Goal: Task Accomplishment & Management: Use online tool/utility

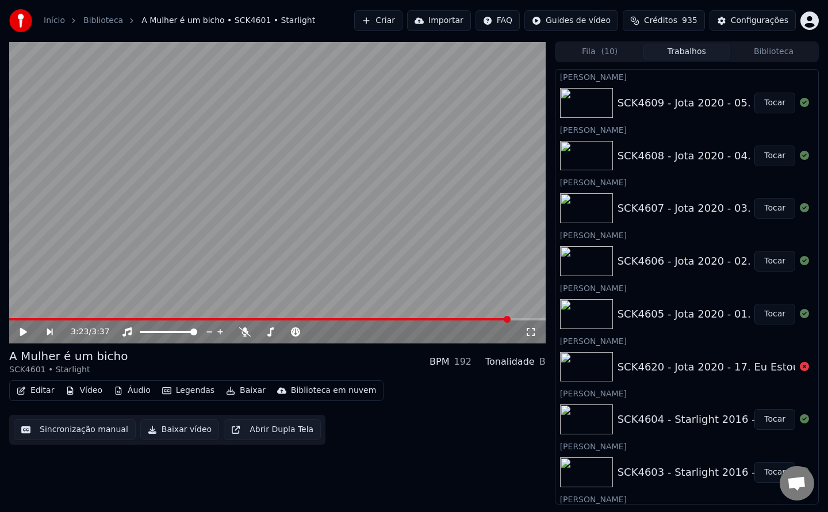
scroll to position [1495, 0]
click at [750, 18] on div "Configurações" at bounding box center [760, 21] width 58 height 12
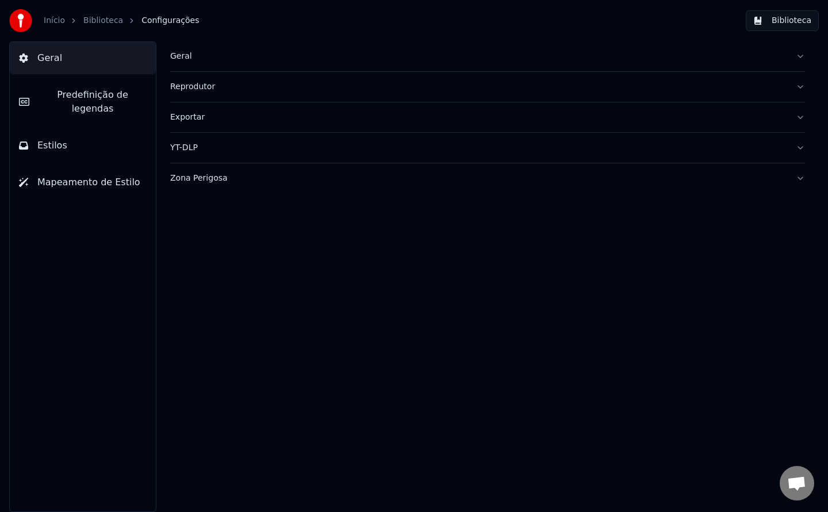
click at [182, 56] on div "Geral" at bounding box center [478, 57] width 617 height 12
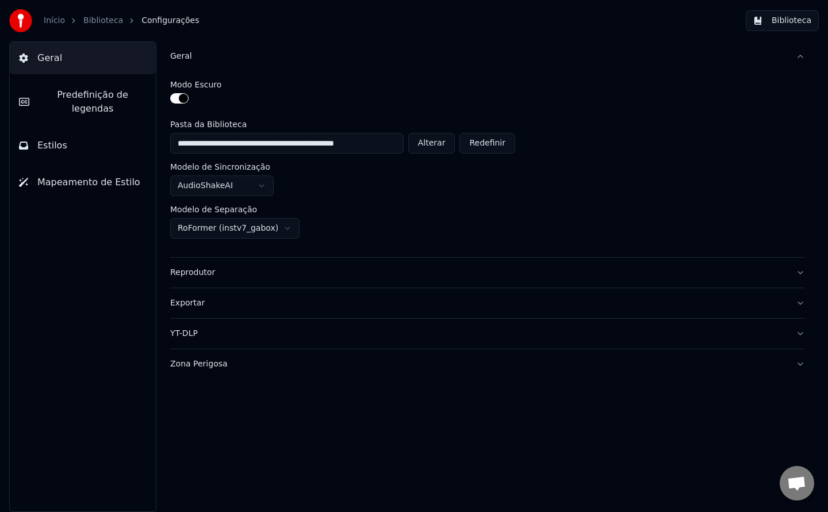
click at [426, 150] on button "Alterar" at bounding box center [431, 143] width 47 height 21
type input "**********"
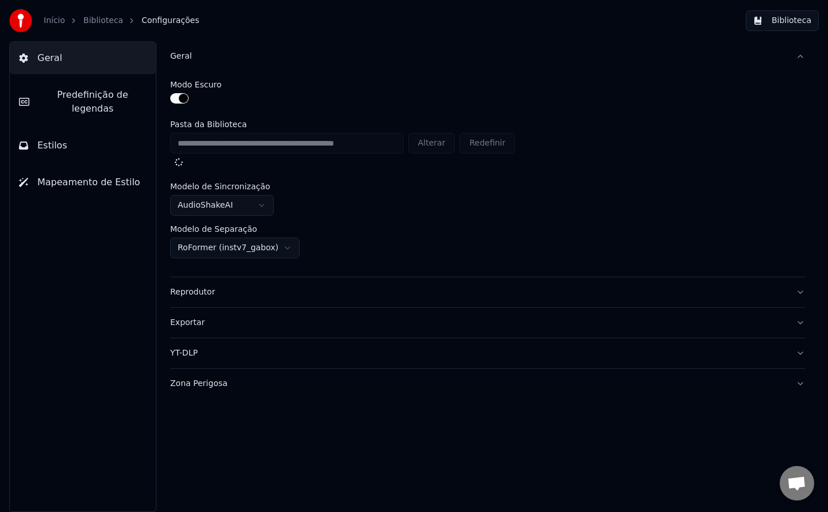
click at [784, 24] on button "Biblioteca" at bounding box center [782, 20] width 73 height 21
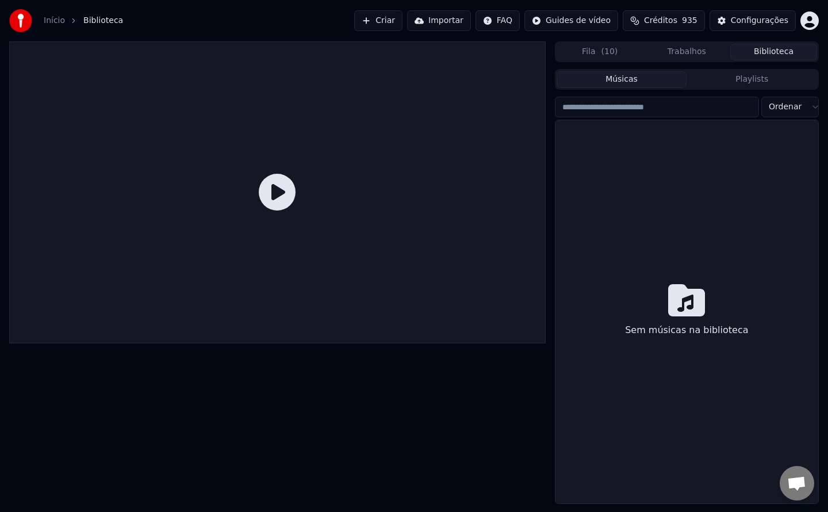
click at [403, 19] on button "Criar" at bounding box center [378, 20] width 48 height 21
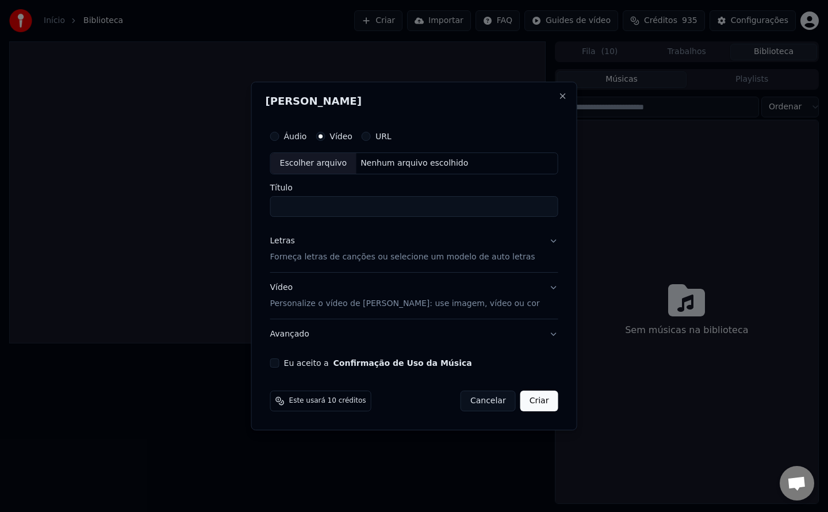
click at [297, 360] on div "Eu aceito a Confirmação de Uso da Música" at bounding box center [414, 362] width 288 height 9
click at [280, 362] on button "Eu aceito a Confirmação de Uso da Música" at bounding box center [274, 362] width 9 height 9
click at [380, 167] on div "Nenhum arquivo escolhido" at bounding box center [414, 164] width 117 height 12
type input "**********"
click at [548, 402] on button "Criar" at bounding box center [539, 401] width 38 height 21
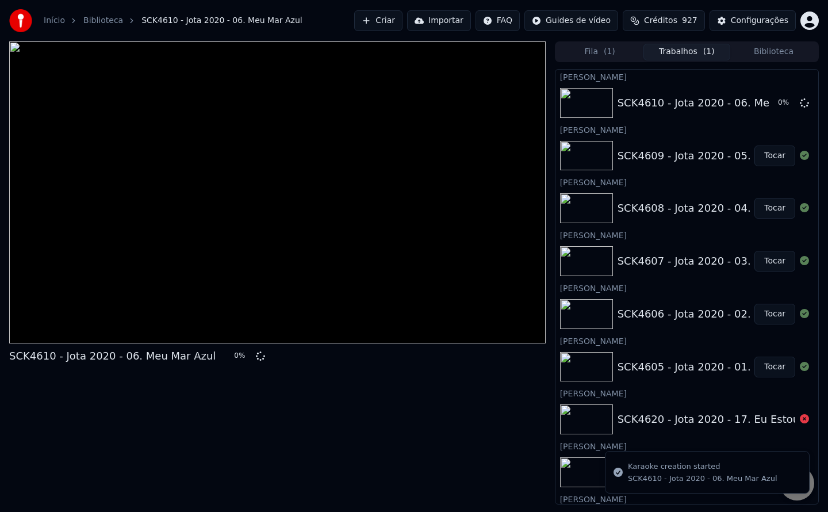
click at [391, 24] on button "Criar" at bounding box center [378, 20] width 48 height 21
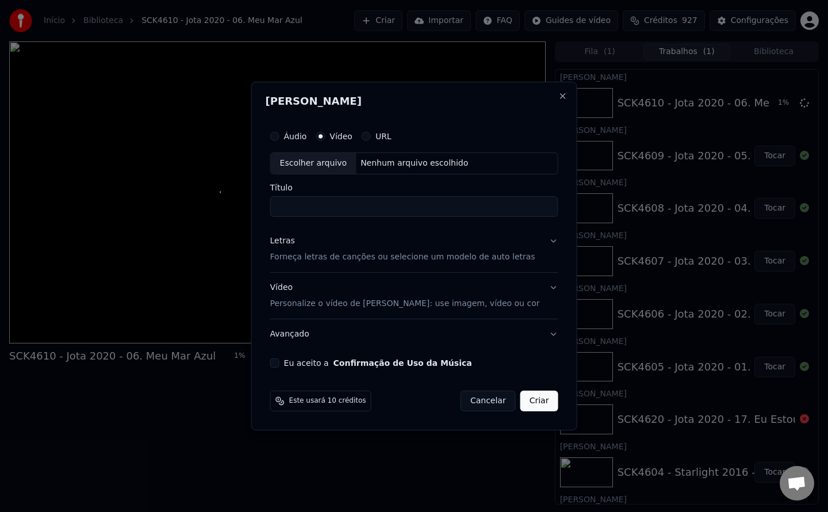
click at [280, 362] on button "Eu aceito a Confirmação de Uso da Música" at bounding box center [274, 362] width 9 height 9
click at [389, 162] on div "Nenhum arquivo escolhido" at bounding box center [414, 164] width 117 height 12
type input "**********"
click at [544, 406] on button "Criar" at bounding box center [539, 401] width 38 height 21
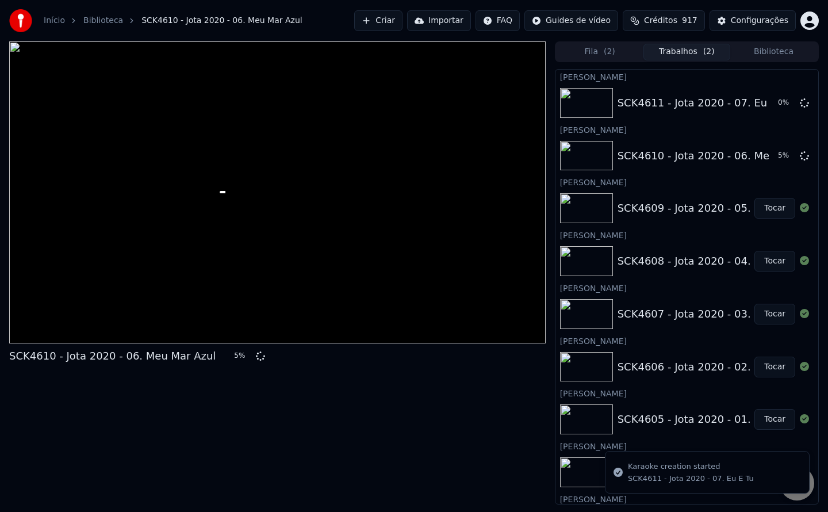
click at [403, 21] on button "Criar" at bounding box center [378, 20] width 48 height 21
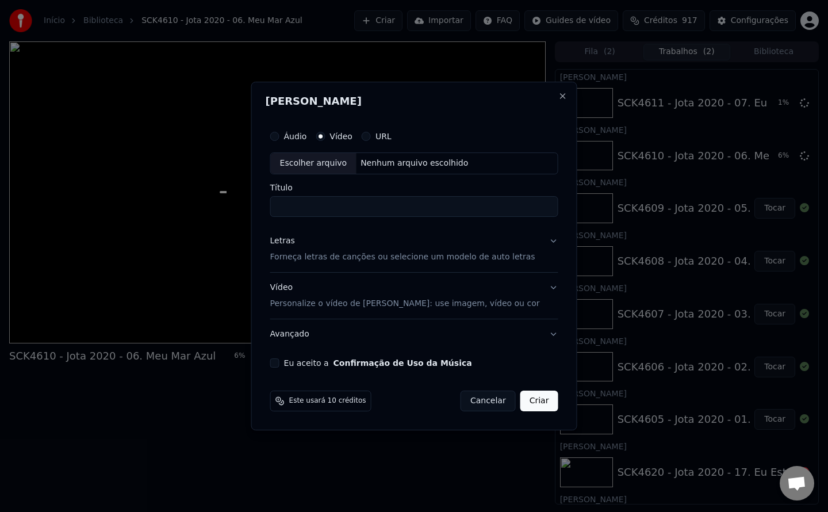
click at [280, 365] on button "Eu aceito a Confirmação de Uso da Música" at bounding box center [274, 362] width 9 height 9
click at [384, 169] on div "Nenhum arquivo escolhido" at bounding box center [414, 164] width 117 height 12
click at [534, 401] on button "Criar" at bounding box center [539, 401] width 38 height 21
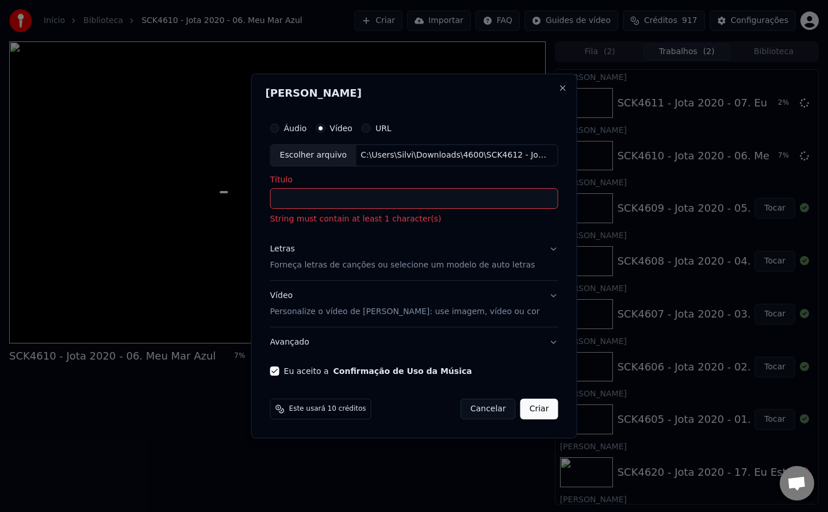
type input "**********"
click at [534, 414] on button "Criar" at bounding box center [539, 409] width 38 height 21
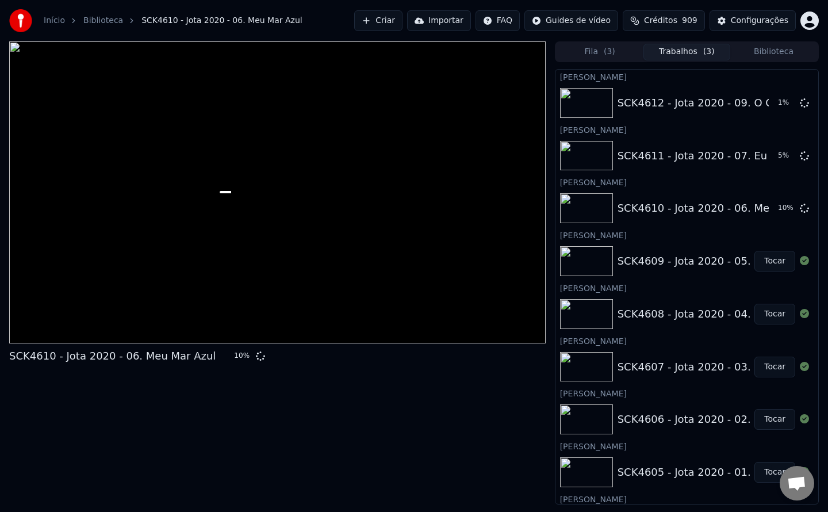
click at [398, 20] on button "Criar" at bounding box center [378, 20] width 48 height 21
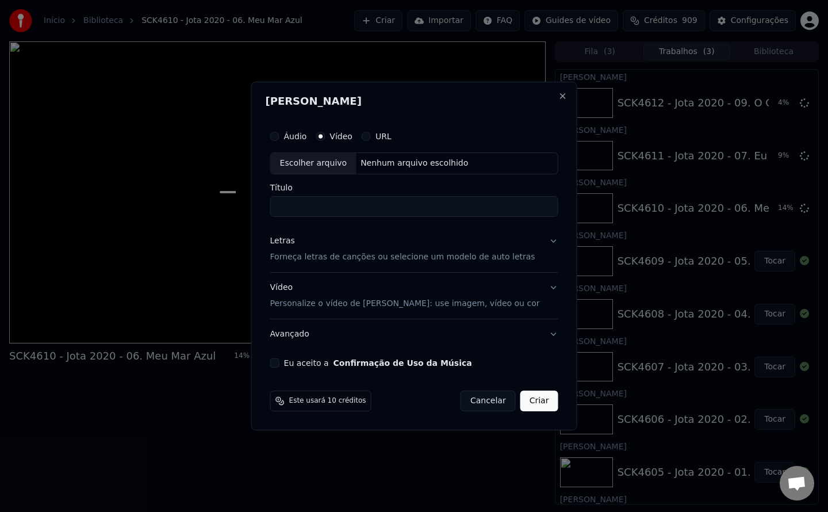
click at [280, 362] on button "Eu aceito a Confirmação de Uso da Música" at bounding box center [274, 362] width 9 height 9
click at [417, 169] on div "Nenhum arquivo escolhido" at bounding box center [414, 164] width 117 height 12
type input "**********"
click at [527, 400] on button "Criar" at bounding box center [539, 401] width 38 height 21
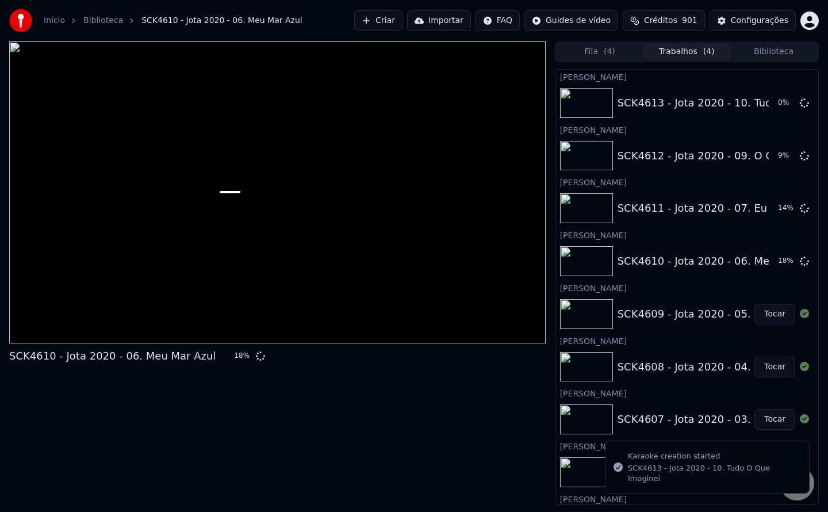
click at [399, 21] on button "Criar" at bounding box center [378, 20] width 48 height 21
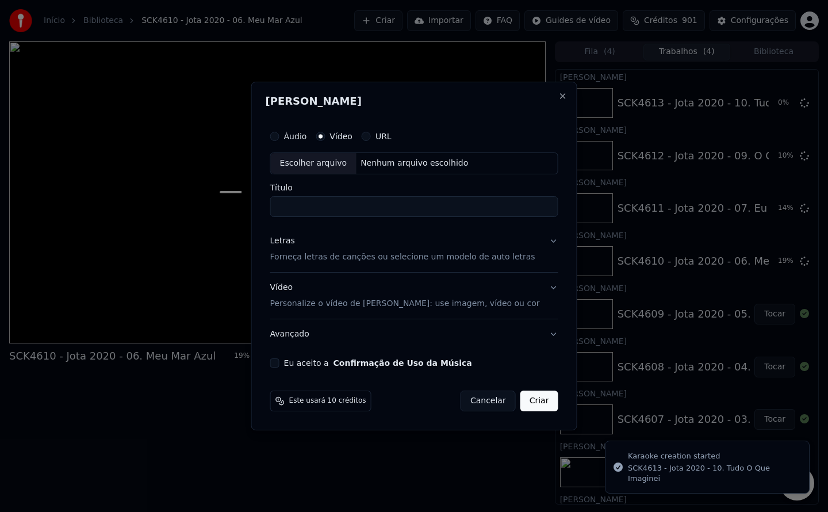
click at [294, 369] on div "Áudio Vídeo URL Escolher arquivo Nenhum arquivo escolhido Título Letras Forneça…" at bounding box center [414, 246] width 297 height 252
click at [280, 361] on button "Eu aceito a Confirmação de Uso da Música" at bounding box center [274, 362] width 9 height 9
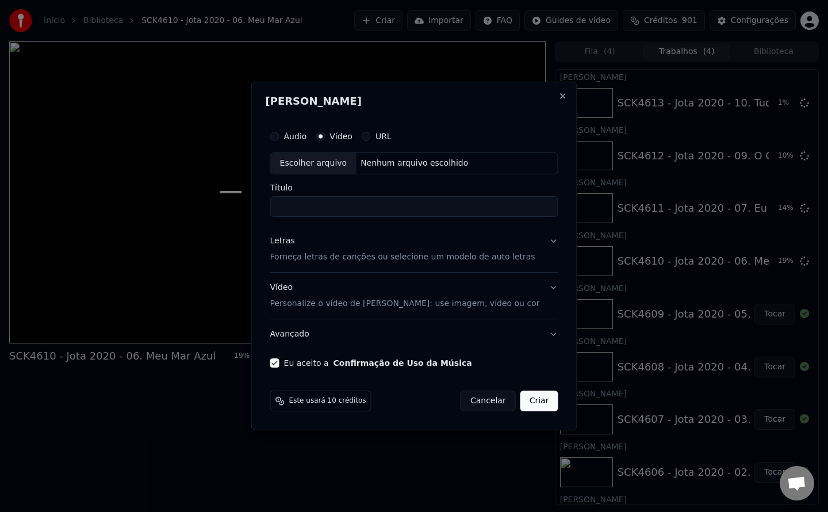
click at [397, 171] on div "Escolher arquivo Nenhum arquivo escolhido" at bounding box center [414, 163] width 288 height 22
type input "**********"
click at [523, 408] on button "Criar" at bounding box center [539, 401] width 38 height 21
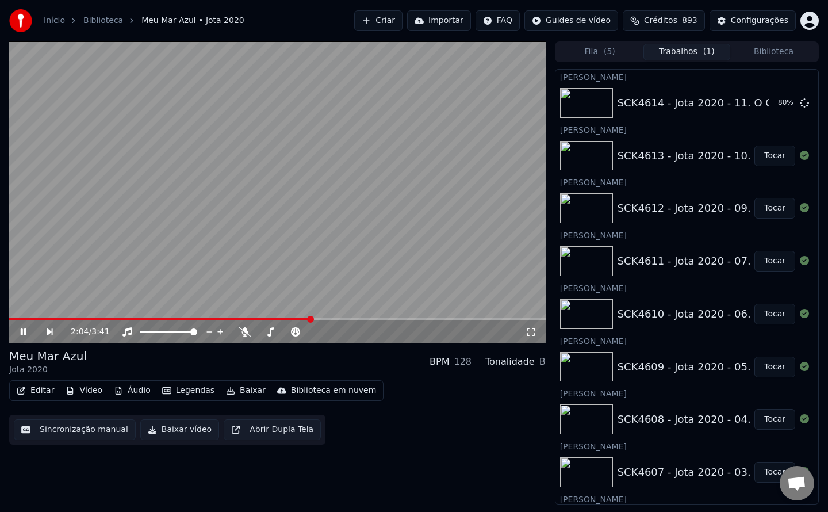
click at [403, 23] on button "Criar" at bounding box center [378, 20] width 48 height 21
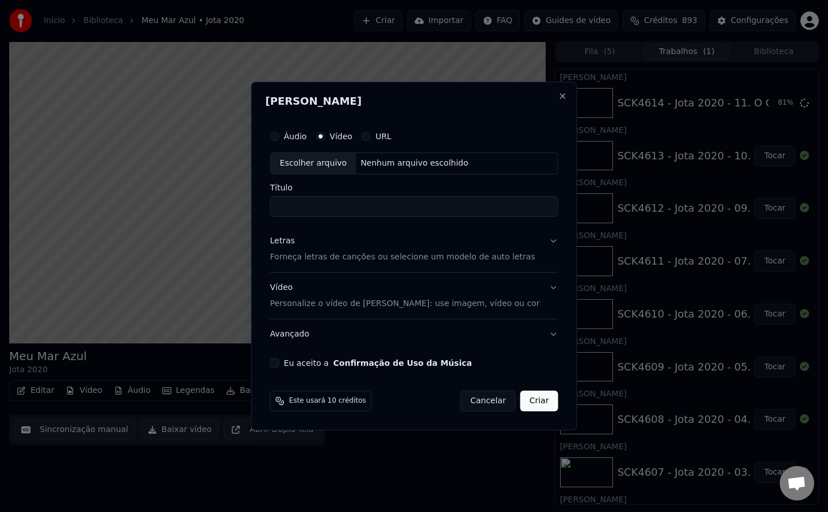
click at [280, 363] on button "Eu aceito a Confirmação de Uso da Música" at bounding box center [274, 362] width 9 height 9
click at [403, 161] on div "Nenhum arquivo escolhido" at bounding box center [414, 164] width 117 height 12
click at [280, 136] on button "Áudio" at bounding box center [274, 136] width 9 height 9
click at [407, 160] on div "Nenhum arquivo escolhido" at bounding box center [414, 164] width 117 height 12
type input "**********"
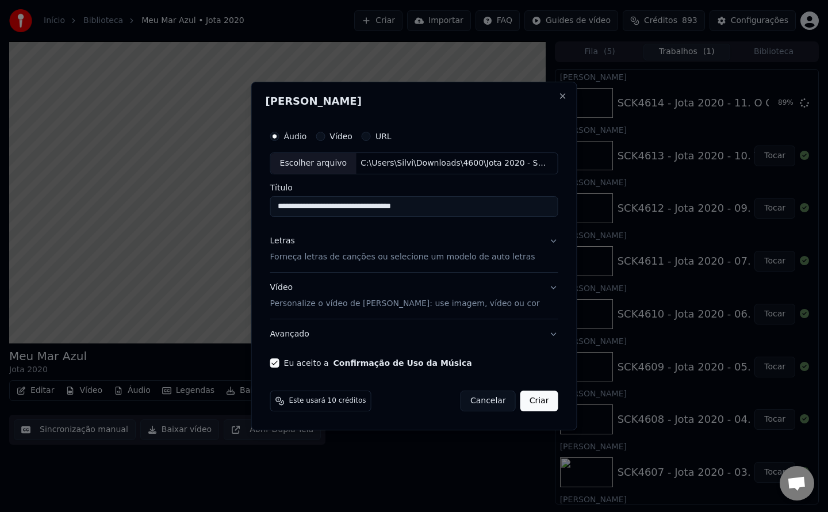
click at [527, 397] on button "Criar" at bounding box center [539, 401] width 38 height 21
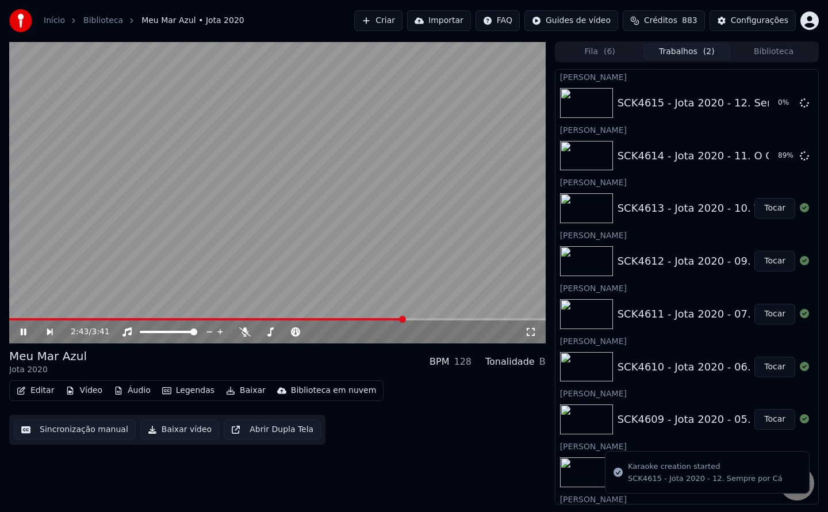
click at [403, 23] on button "Criar" at bounding box center [378, 20] width 48 height 21
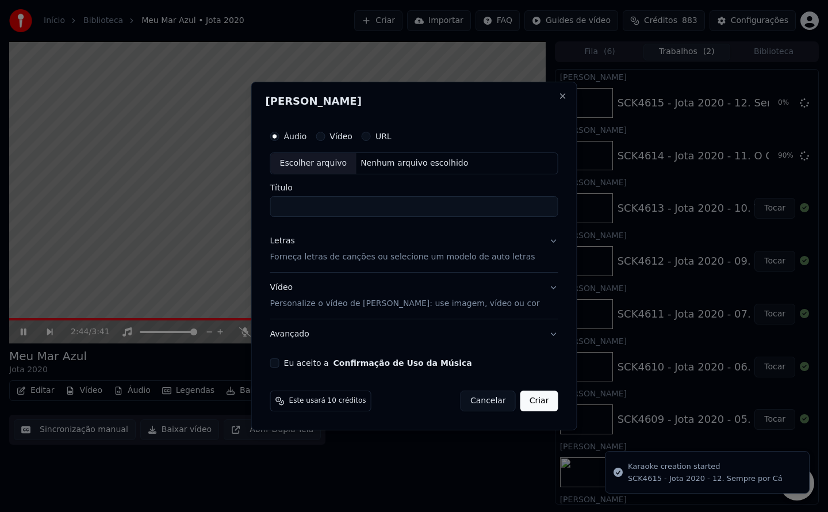
click at [297, 363] on div "Eu aceito a Confirmação de Uso da Música" at bounding box center [414, 362] width 288 height 9
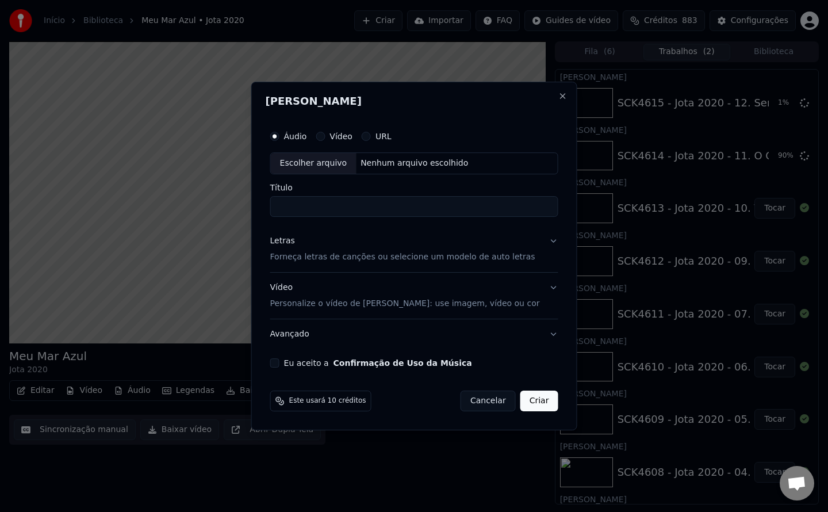
click at [280, 363] on button "Eu aceito a Confirmação de Uso da Música" at bounding box center [274, 362] width 9 height 9
click at [393, 168] on div "Nenhum arquivo escolhido" at bounding box center [414, 164] width 117 height 12
type input "**********"
click at [526, 403] on button "Criar" at bounding box center [539, 401] width 38 height 21
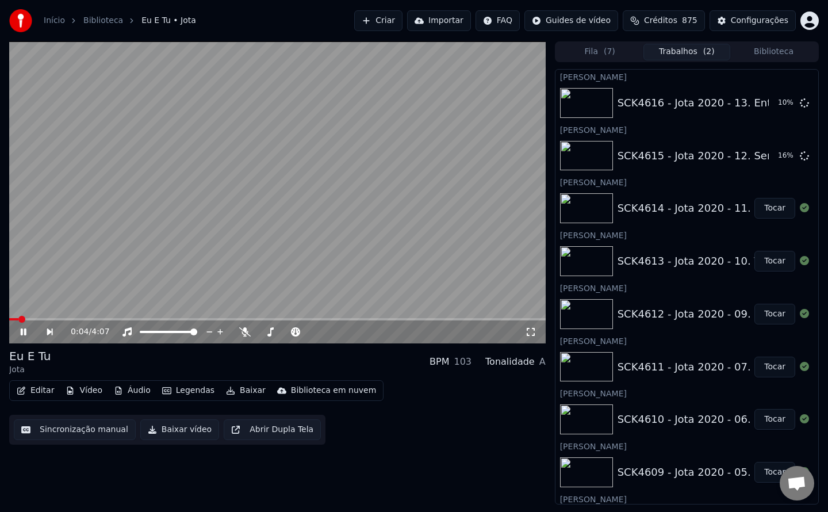
click at [401, 22] on button "Criar" at bounding box center [378, 20] width 48 height 21
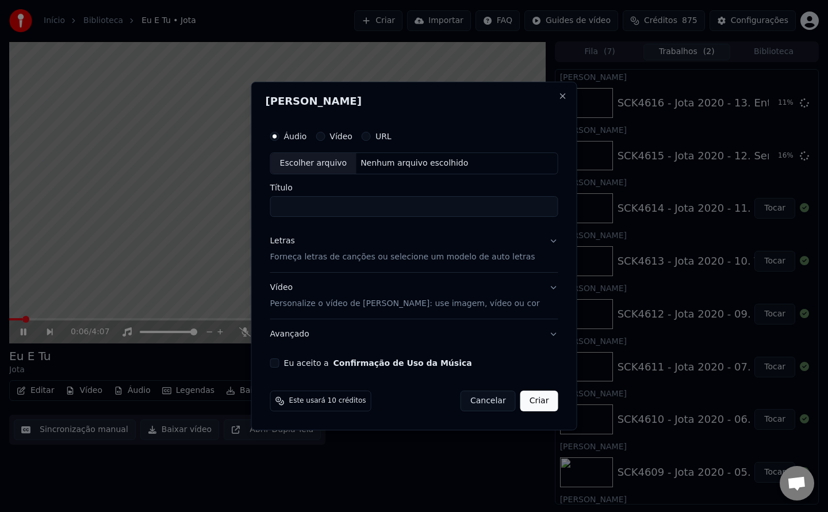
click at [280, 366] on button "Eu aceito a Confirmação de Uso da Música" at bounding box center [274, 362] width 9 height 9
click at [389, 168] on div "Nenhum arquivo escolhido" at bounding box center [414, 164] width 117 height 12
type input "**********"
click at [531, 395] on button "Criar" at bounding box center [539, 401] width 38 height 21
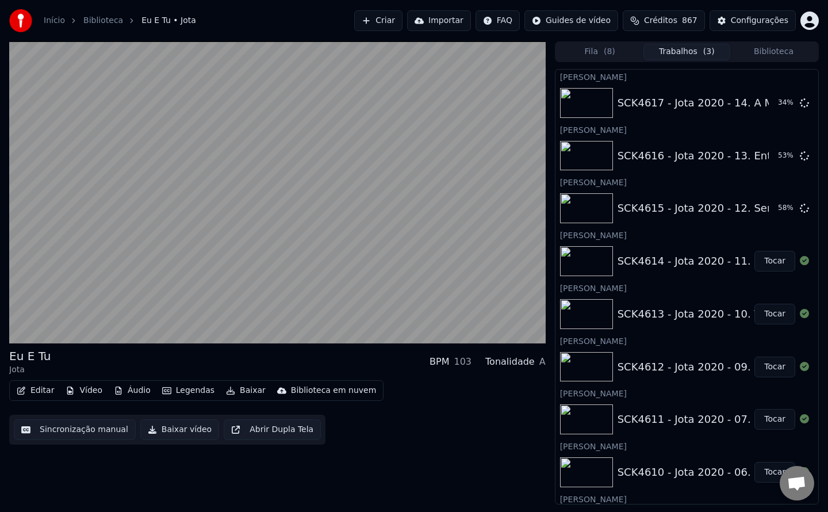
click at [403, 23] on button "Criar" at bounding box center [378, 20] width 48 height 21
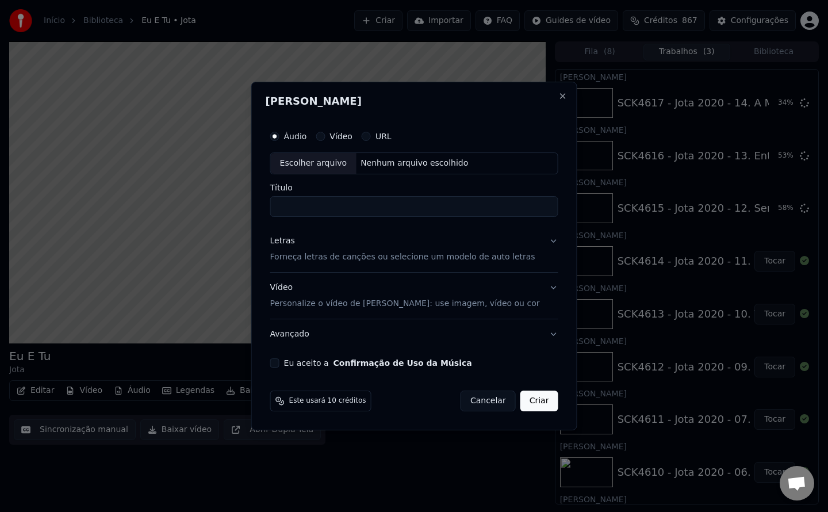
click at [280, 364] on button "Eu aceito a Confirmação de Uso da Música" at bounding box center [274, 362] width 9 height 9
click at [395, 162] on div "Nenhum arquivo escolhido" at bounding box center [414, 164] width 117 height 12
type input "**********"
click at [529, 401] on button "Criar" at bounding box center [539, 401] width 38 height 21
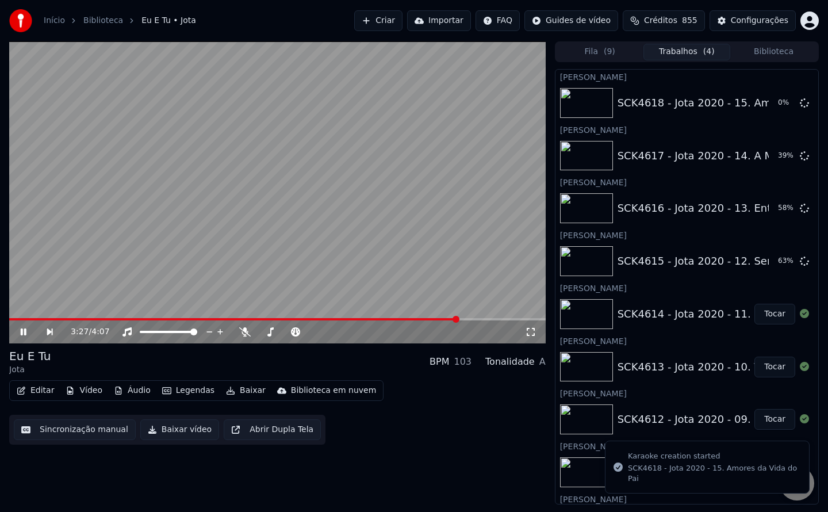
click at [391, 22] on button "Criar" at bounding box center [378, 20] width 48 height 21
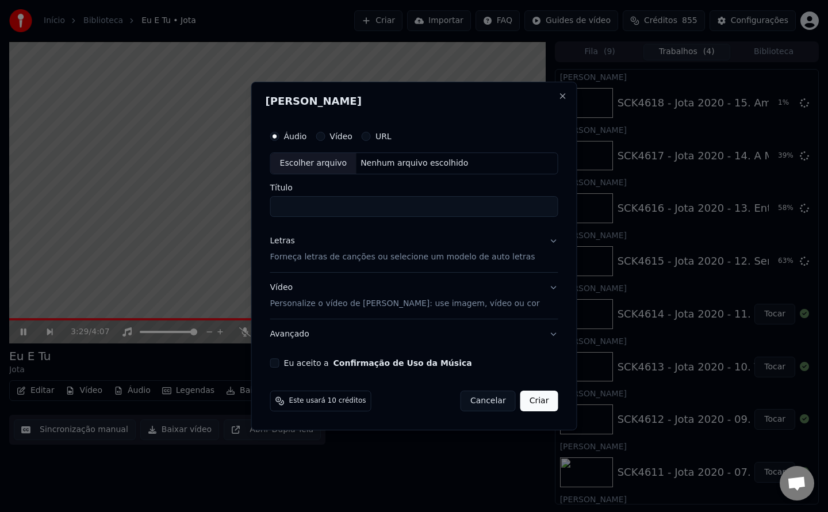
click at [280, 361] on button "Eu aceito a Confirmação de Uso da Música" at bounding box center [274, 362] width 9 height 9
click at [470, 170] on div "Escolher arquivo Nenhum arquivo escolhido" at bounding box center [414, 163] width 288 height 22
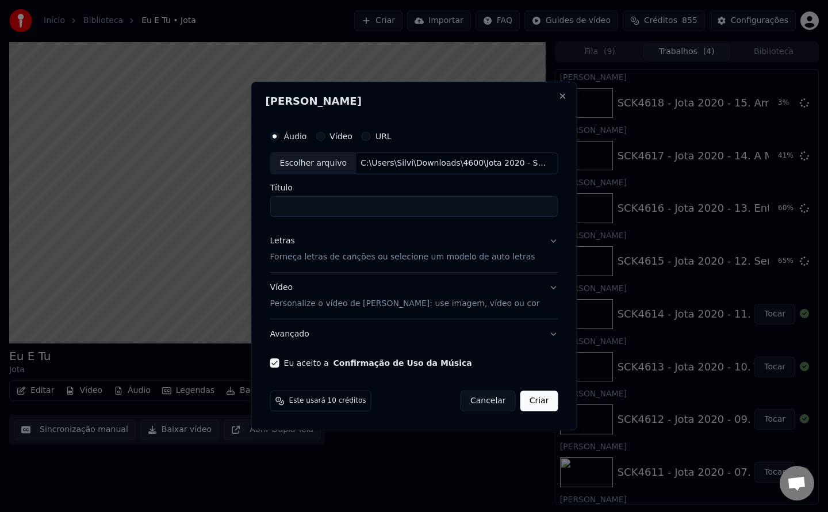
type input "**********"
click at [534, 403] on button "Criar" at bounding box center [539, 401] width 38 height 21
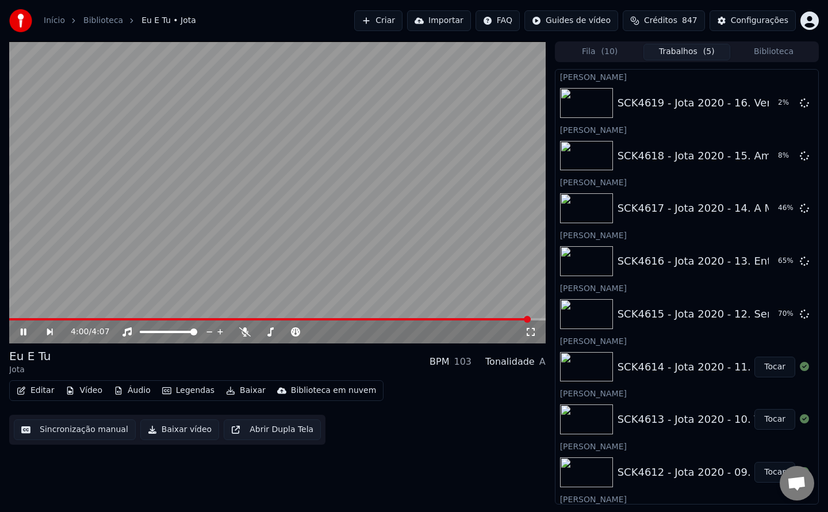
click at [170, 167] on video at bounding box center [277, 192] width 537 height 302
click at [751, 21] on div "Configurações" at bounding box center [760, 21] width 58 height 12
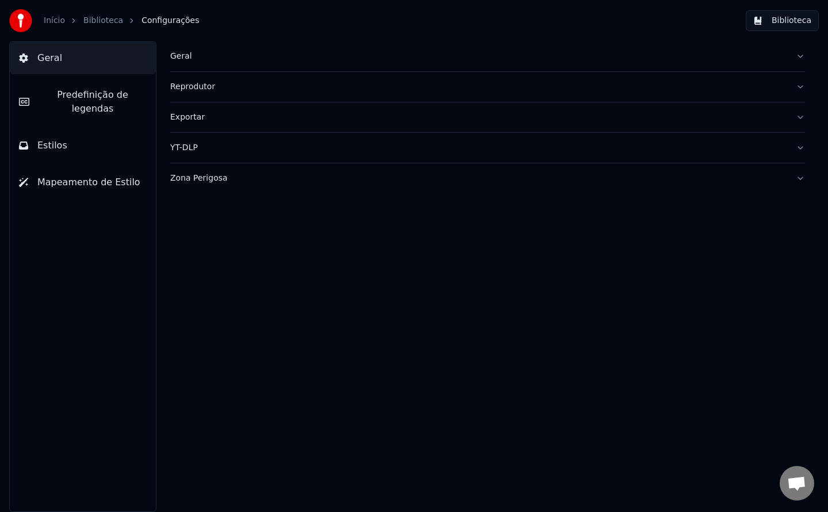
click at [191, 55] on div "Geral" at bounding box center [478, 57] width 617 height 12
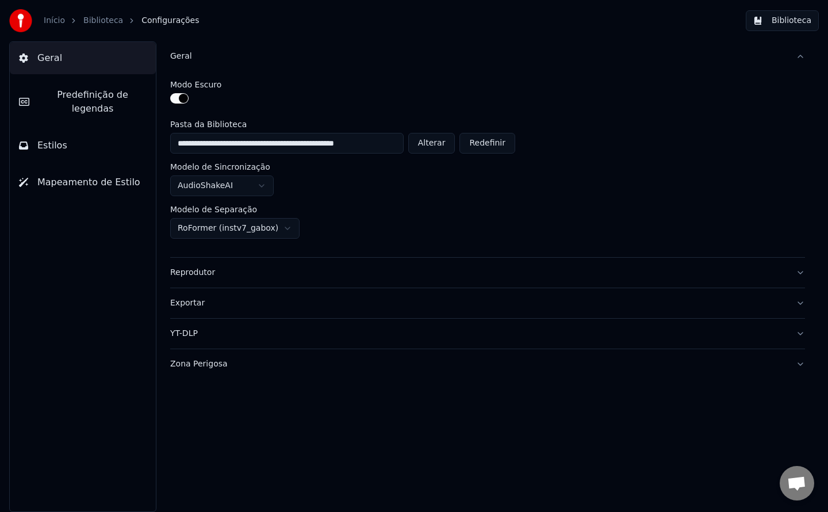
click at [441, 145] on button "Alterar" at bounding box center [431, 143] width 47 height 21
type input "**********"
click at [779, 22] on button "Biblioteca" at bounding box center [782, 20] width 73 height 21
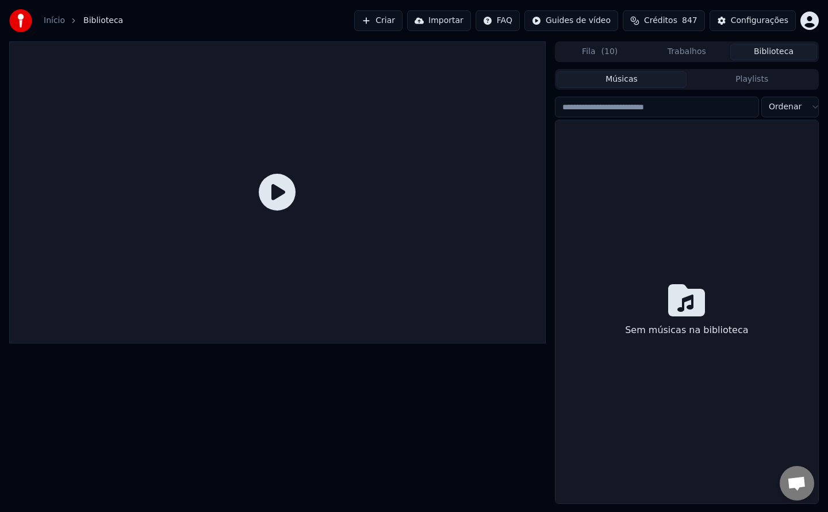
click at [403, 22] on button "Criar" at bounding box center [378, 20] width 48 height 21
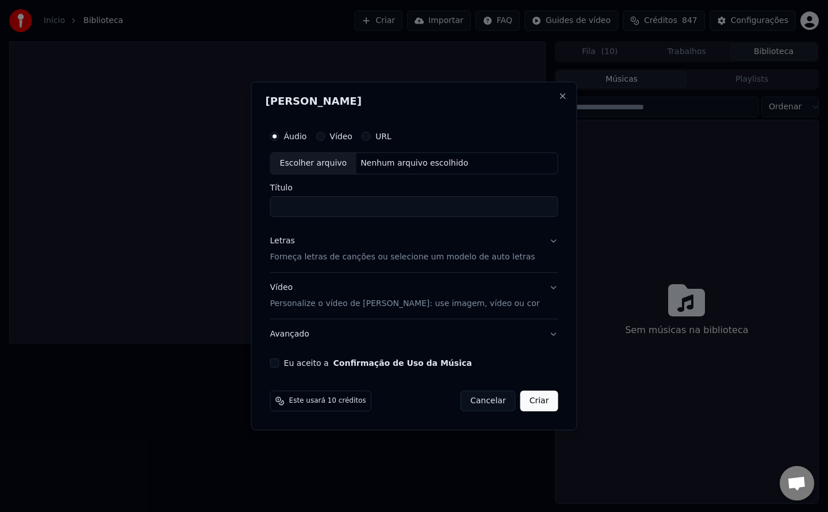
click at [280, 364] on button "Eu aceito a Confirmação de Uso da Música" at bounding box center [274, 362] width 9 height 9
click at [386, 161] on div "Nenhum arquivo escolhido" at bounding box center [414, 164] width 117 height 12
type input "**********"
click at [545, 407] on button "Criar" at bounding box center [539, 401] width 38 height 21
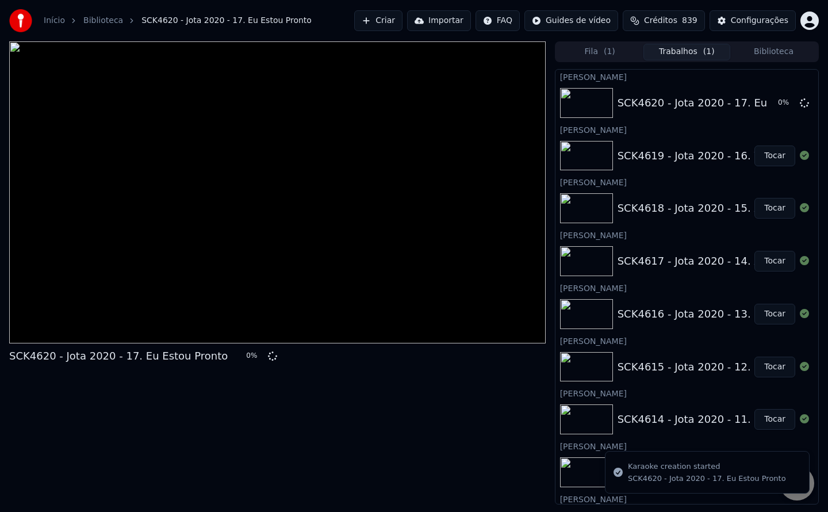
click at [399, 20] on button "Criar" at bounding box center [378, 20] width 48 height 21
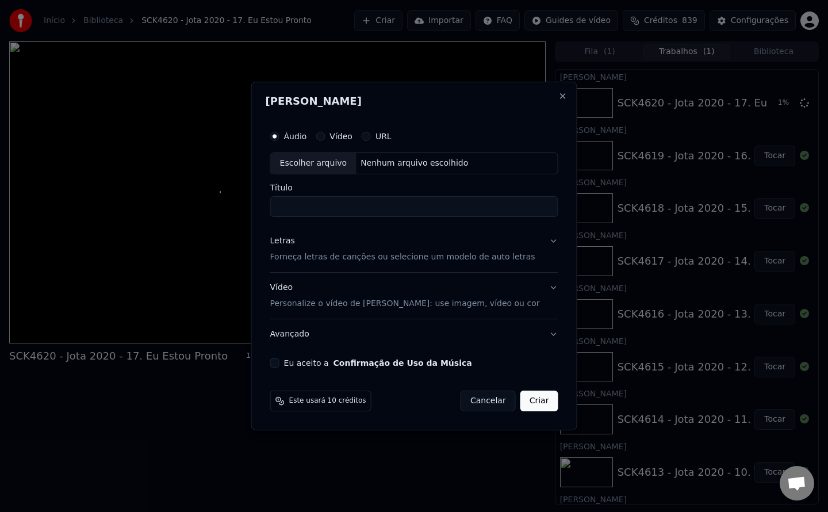
click at [280, 365] on button "Eu aceito a Confirmação de Uso da Música" at bounding box center [274, 362] width 9 height 9
click at [419, 164] on div "Nenhum arquivo escolhido" at bounding box center [414, 164] width 117 height 12
type input "**********"
click at [526, 405] on button "Criar" at bounding box center [539, 401] width 38 height 21
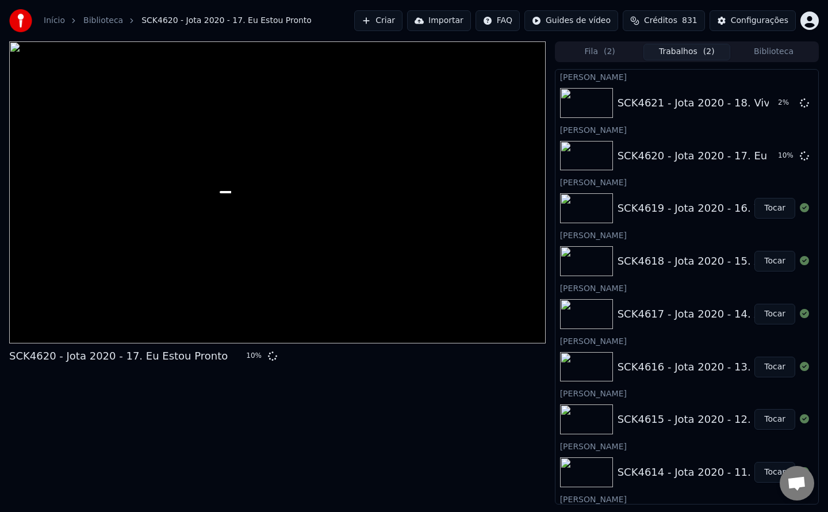
click at [399, 21] on button "Criar" at bounding box center [378, 20] width 48 height 21
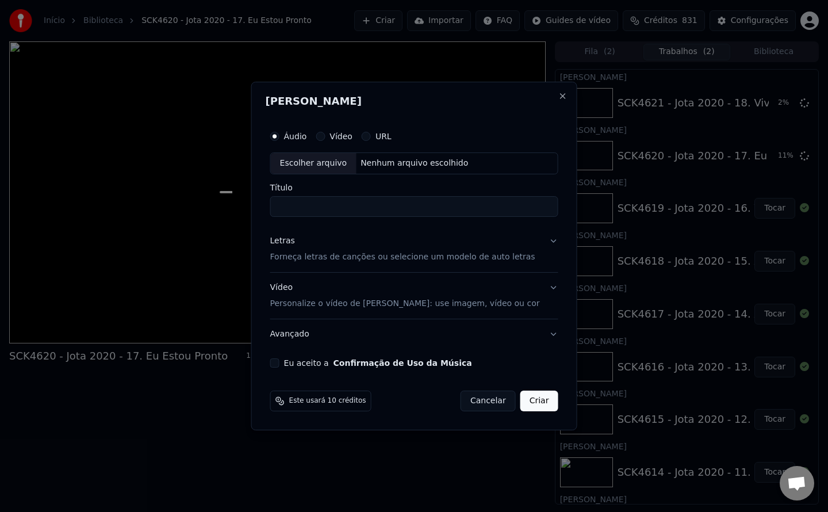
click at [280, 362] on button "Eu aceito a Confirmação de Uso da Música" at bounding box center [274, 362] width 9 height 9
click at [402, 161] on div "Nenhum arquivo escolhido" at bounding box center [414, 164] width 117 height 12
type input "**********"
click at [533, 402] on button "Criar" at bounding box center [539, 401] width 38 height 21
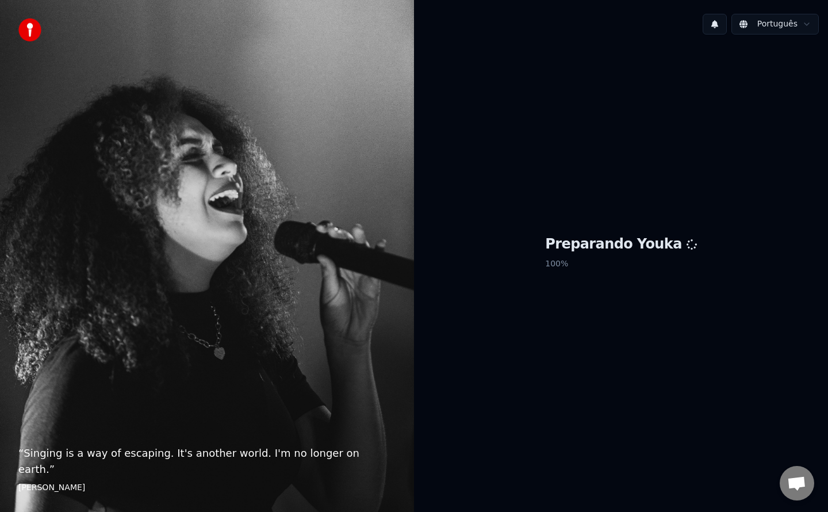
scroll to position [1495, 0]
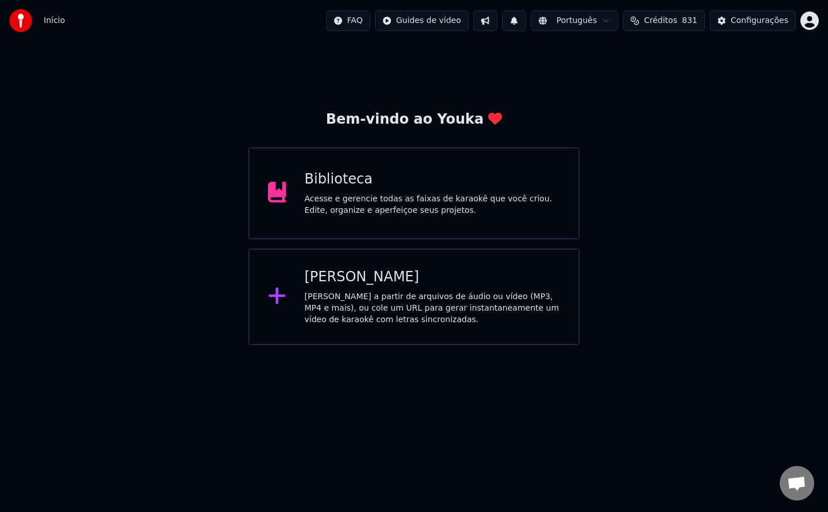
click at [355, 208] on div "Acesse e gerencie todas as faixas de karaokê que você criou. Edite, organize e …" at bounding box center [433, 204] width 256 height 23
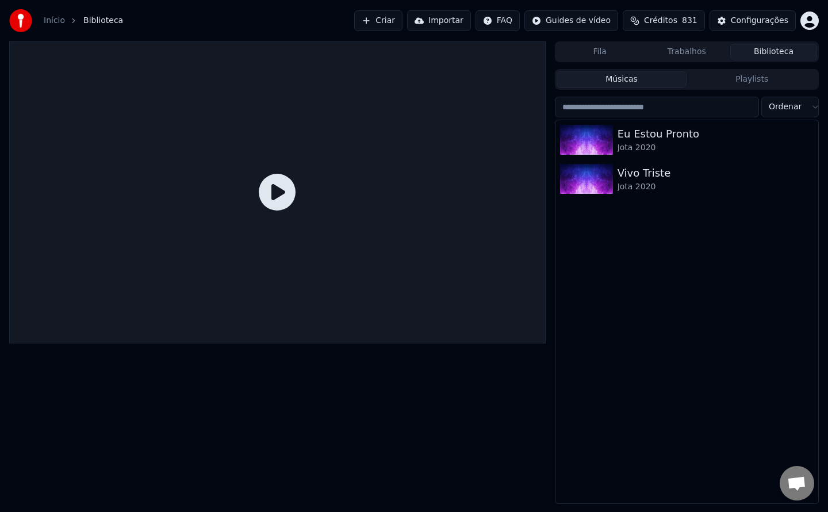
click at [403, 26] on button "Criar" at bounding box center [378, 20] width 48 height 21
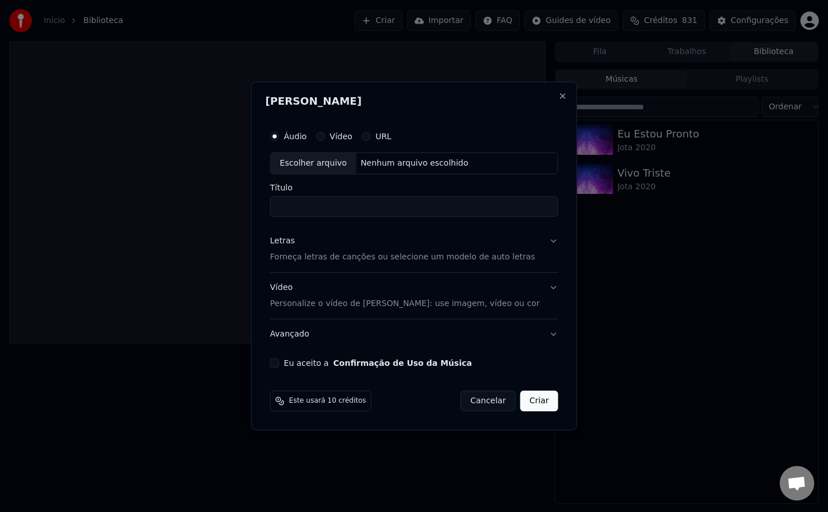
click at [280, 363] on button "Eu aceito a Confirmação de Uso da Música" at bounding box center [274, 362] width 9 height 9
click at [407, 164] on div "Nenhum arquivo escolhido" at bounding box center [414, 164] width 117 height 12
type input "**********"
click at [531, 404] on button "Criar" at bounding box center [539, 401] width 38 height 21
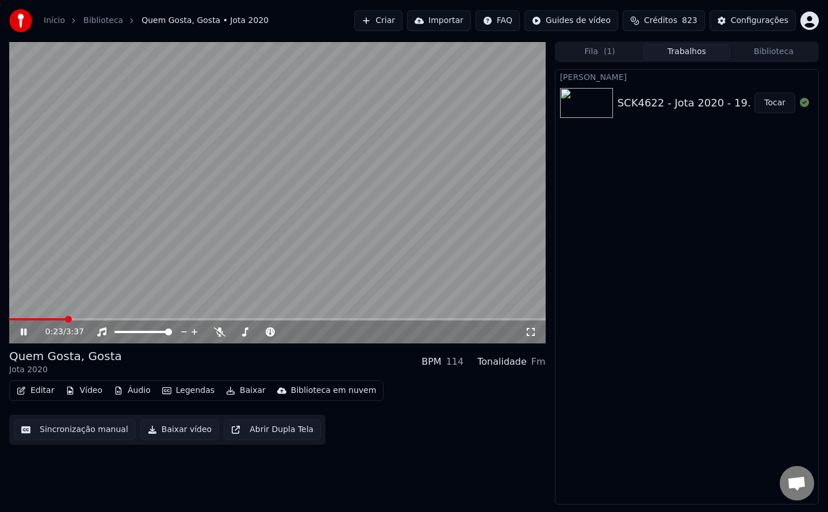
click at [403, 25] on button "Criar" at bounding box center [378, 20] width 48 height 21
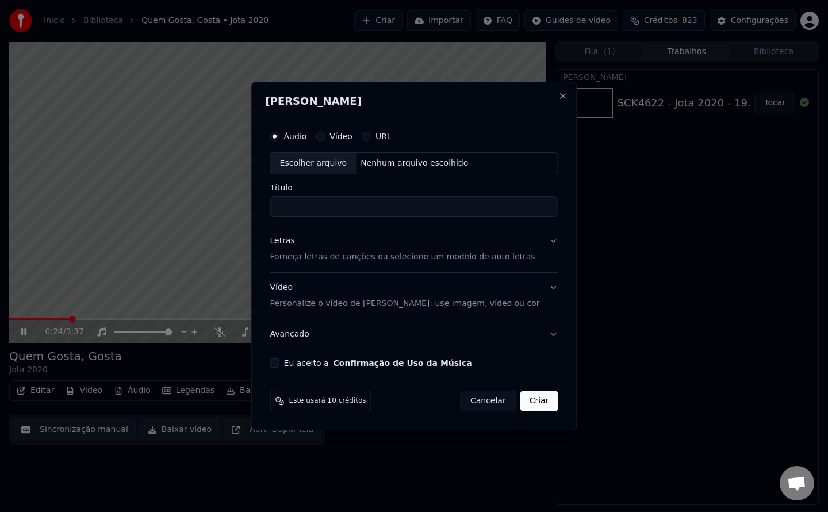
click at [280, 363] on button "Eu aceito a Confirmação de Uso da Música" at bounding box center [274, 362] width 9 height 9
click at [409, 167] on div "Nenhum arquivo escolhido" at bounding box center [414, 164] width 117 height 12
type input "**********"
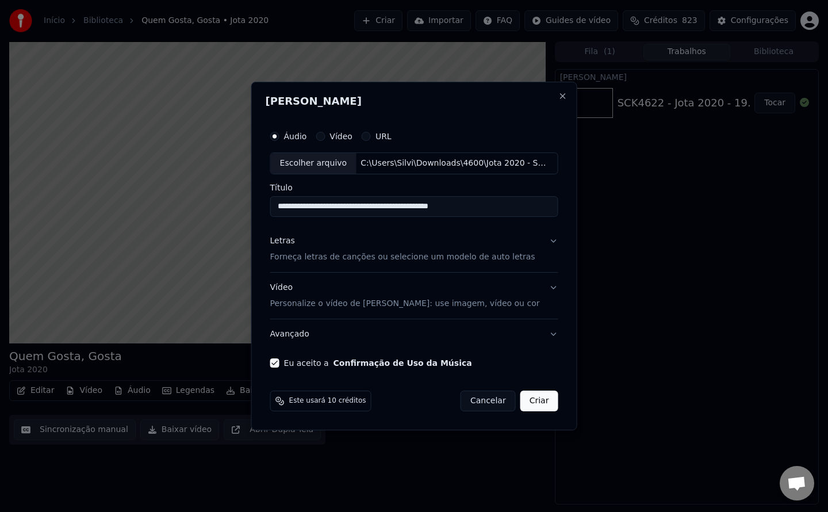
click at [536, 401] on button "Criar" at bounding box center [539, 401] width 38 height 21
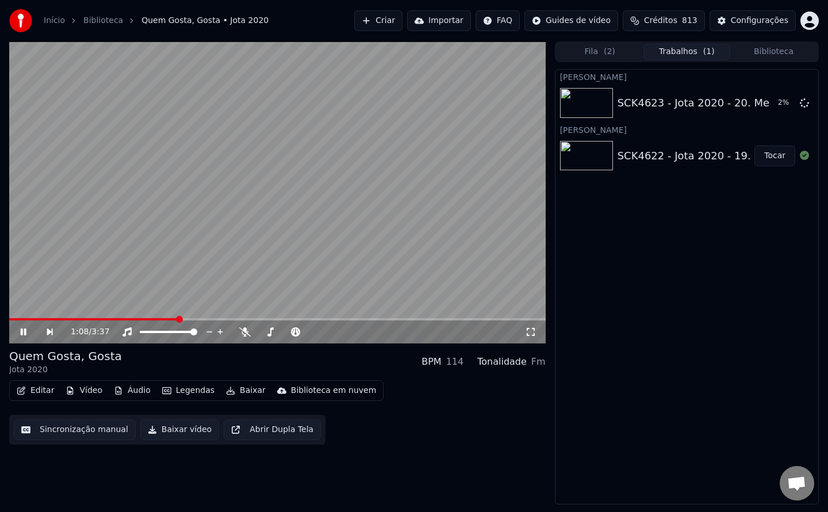
click at [399, 30] on button "Criar" at bounding box center [378, 20] width 48 height 21
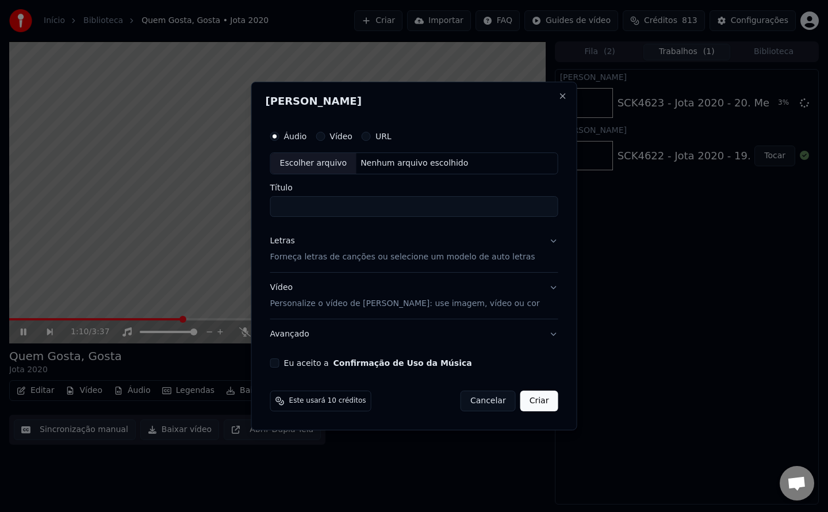
click at [280, 363] on button "Eu aceito a Confirmação de Uso da Música" at bounding box center [274, 362] width 9 height 9
click at [370, 163] on div "Nenhum arquivo escolhido" at bounding box center [414, 164] width 117 height 12
type input "**********"
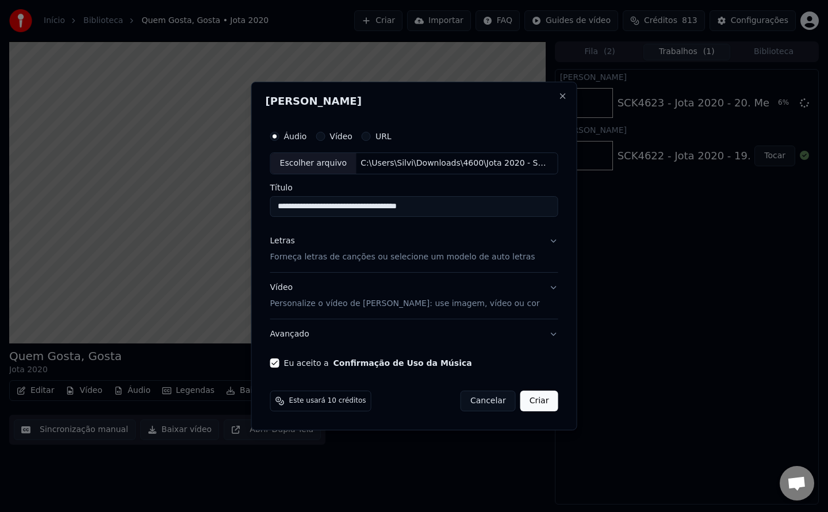
click at [520, 396] on button "Criar" at bounding box center [539, 401] width 38 height 21
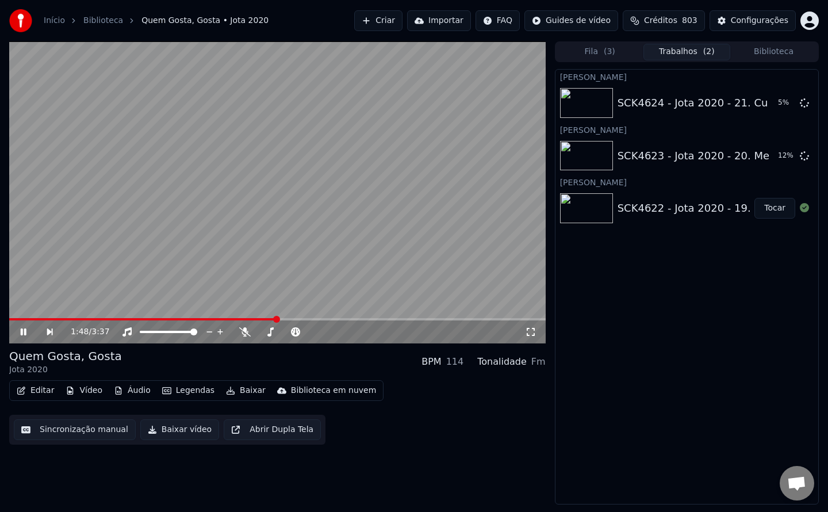
click at [766, 59] on button "Biblioteca" at bounding box center [773, 52] width 87 height 17
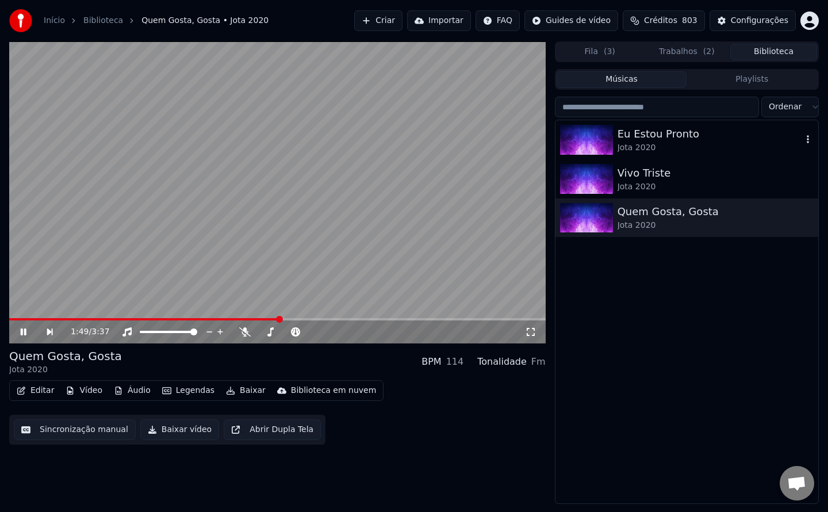
click at [648, 132] on div "Eu Estou Pronto" at bounding box center [710, 134] width 185 height 16
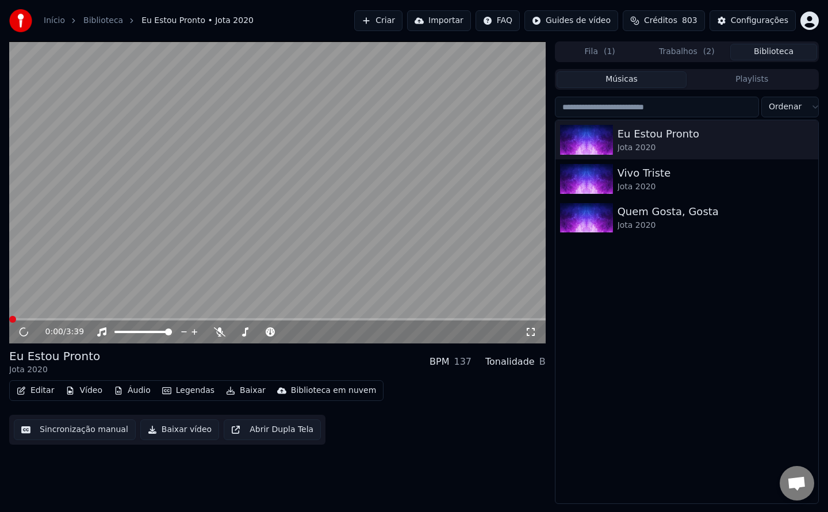
click at [33, 389] on button "Editar" at bounding box center [35, 390] width 47 height 16
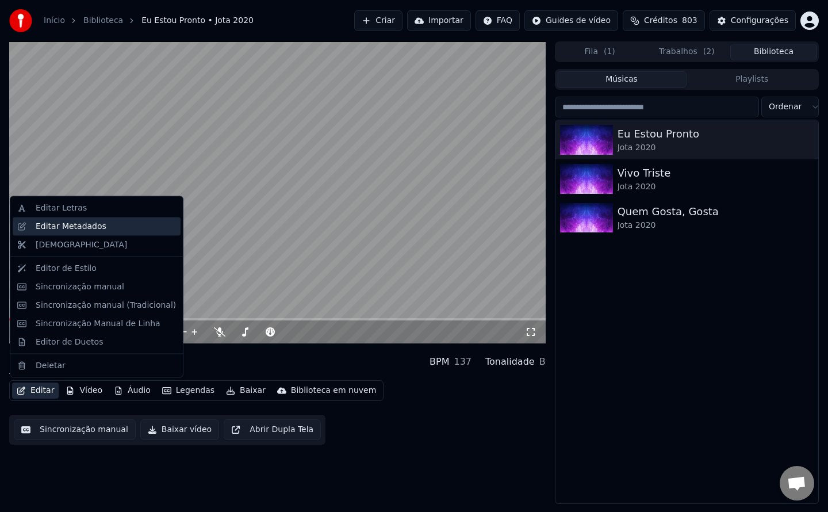
click at [64, 229] on div "Editar Metadados" at bounding box center [71, 226] width 71 height 12
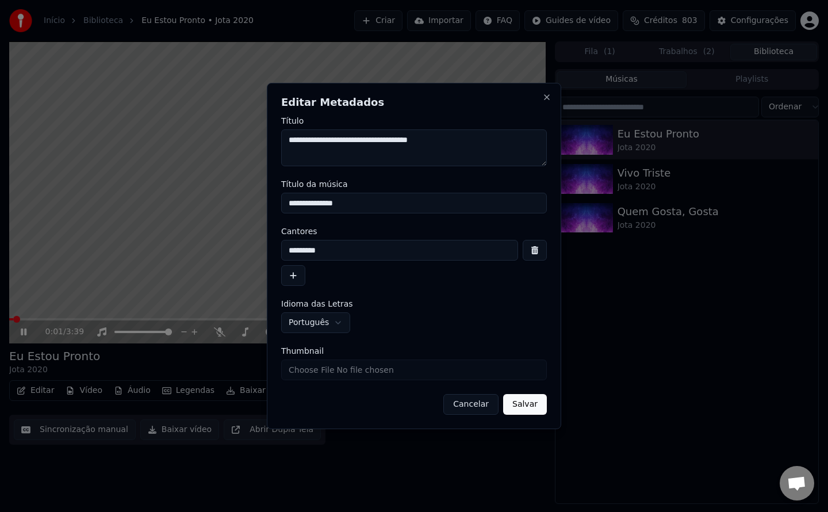
drag, startPoint x: 386, startPoint y: 172, endPoint x: 370, endPoint y: 162, distance: 19.1
click at [370, 162] on textarea "**********" at bounding box center [414, 147] width 266 height 37
drag, startPoint x: 349, startPoint y: 204, endPoint x: 168, endPoint y: 208, distance: 180.7
click at [170, 208] on body "Início Biblioteca Eu Estou Pronto • Jota 2020 Criar Importar FAQ Guides de víde…" at bounding box center [414, 256] width 828 height 512
paste input "****"
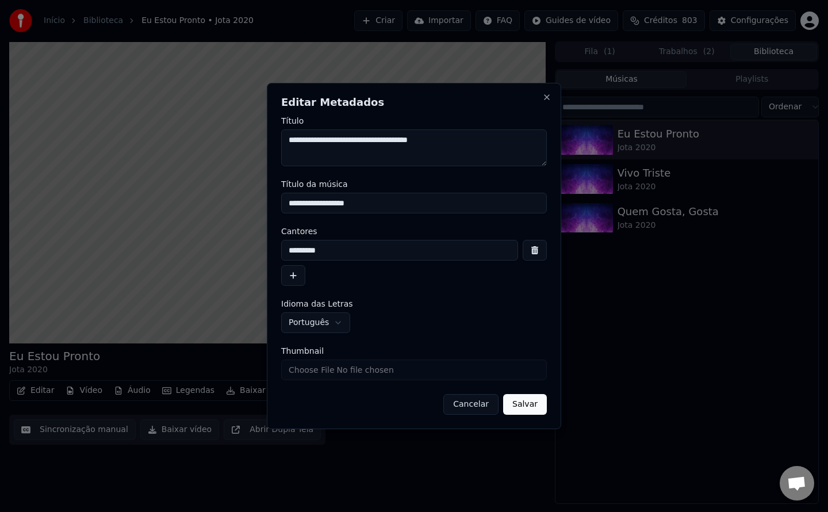
type input "**********"
drag, startPoint x: 328, startPoint y: 141, endPoint x: 361, endPoint y: 150, distance: 34.0
click at [361, 150] on textarea "**********" at bounding box center [414, 147] width 266 height 37
drag, startPoint x: 363, startPoint y: 243, endPoint x: 198, endPoint y: 251, distance: 164.7
click at [198, 251] on body "Início Biblioteca Eu Estou Pronto • Jota 2020 Criar Importar FAQ Guides de víde…" at bounding box center [414, 256] width 828 height 512
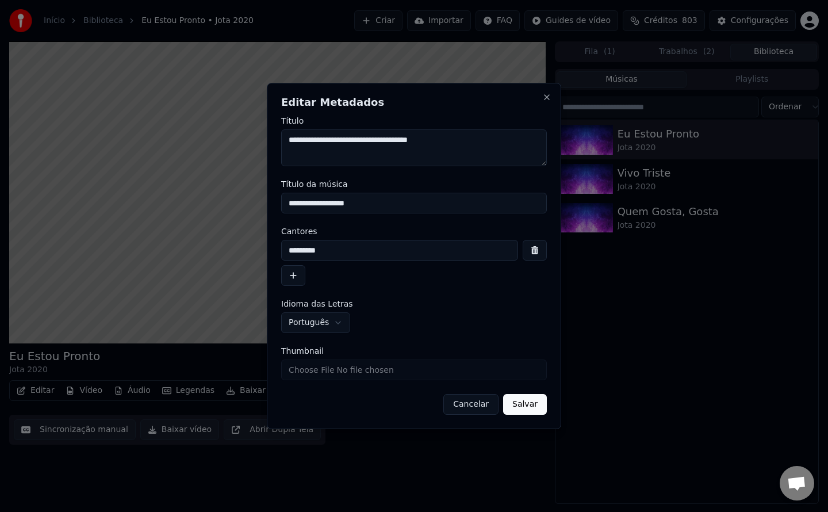
click at [531, 404] on button "Salvar" at bounding box center [525, 404] width 44 height 21
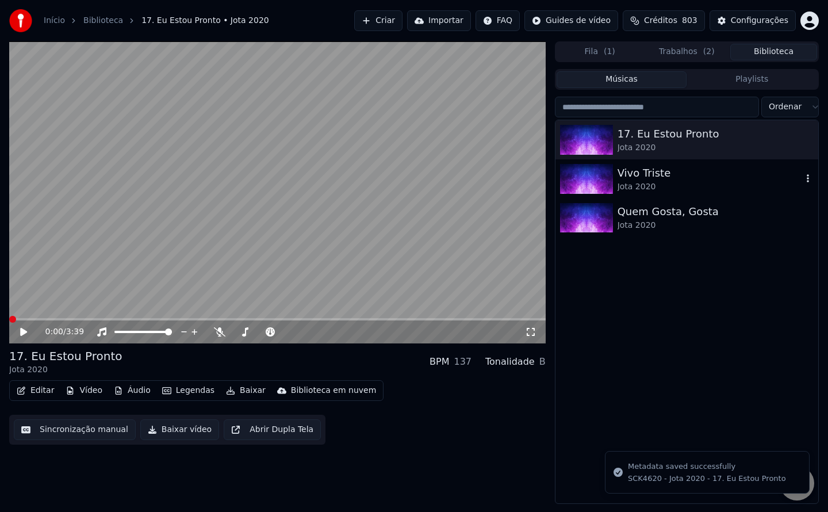
click at [600, 177] on img at bounding box center [586, 179] width 53 height 30
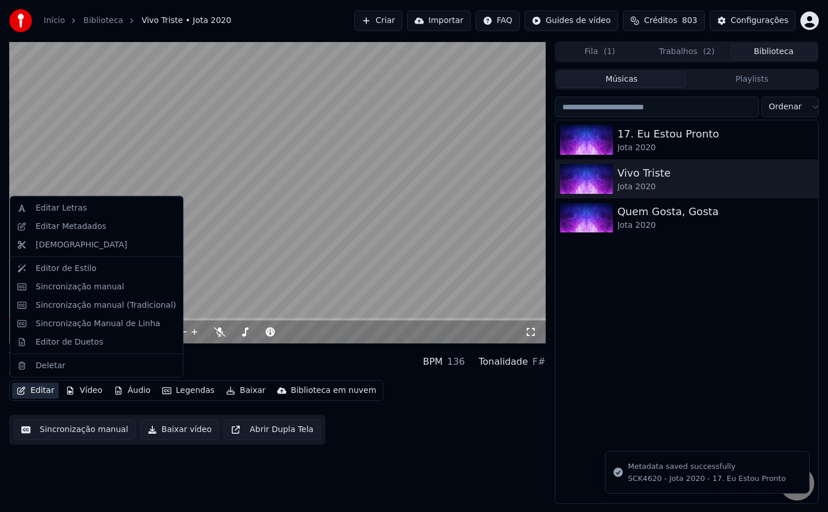
click at [43, 388] on button "Editar" at bounding box center [35, 390] width 47 height 16
click at [74, 230] on div "Editar Metadados" at bounding box center [71, 226] width 71 height 12
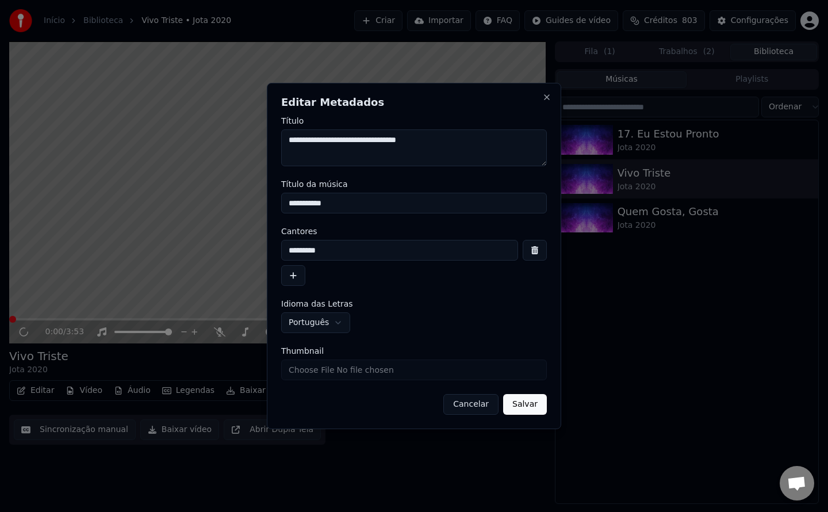
drag, startPoint x: 434, startPoint y: 143, endPoint x: 371, endPoint y: 154, distance: 63.6
click at [371, 154] on textarea "**********" at bounding box center [414, 147] width 266 height 37
drag, startPoint x: 380, startPoint y: 209, endPoint x: 101, endPoint y: 185, distance: 279.9
click at [102, 187] on body "Início Biblioteca Vivo Triste • Jota 2020 Criar Importar FAQ Guides de vídeo Cr…" at bounding box center [414, 256] width 828 height 512
paste input "****"
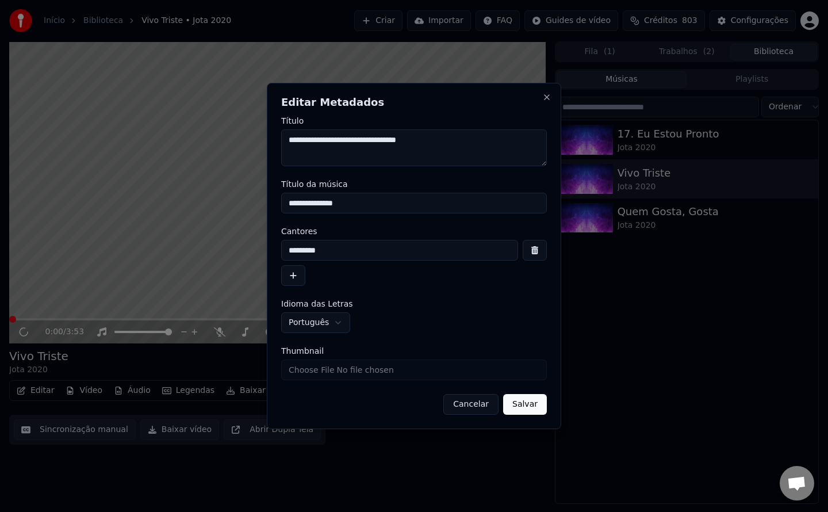
type input "**********"
drag, startPoint x: 328, startPoint y: 143, endPoint x: 359, endPoint y: 151, distance: 31.9
click at [359, 151] on textarea "**********" at bounding box center [414, 147] width 266 height 37
drag, startPoint x: 356, startPoint y: 250, endPoint x: 99, endPoint y: 235, distance: 256.9
click at [99, 235] on body "Início Biblioteca Vivo Triste • Jota 2020 Criar Importar FAQ Guides de vídeo Cr…" at bounding box center [414, 256] width 828 height 512
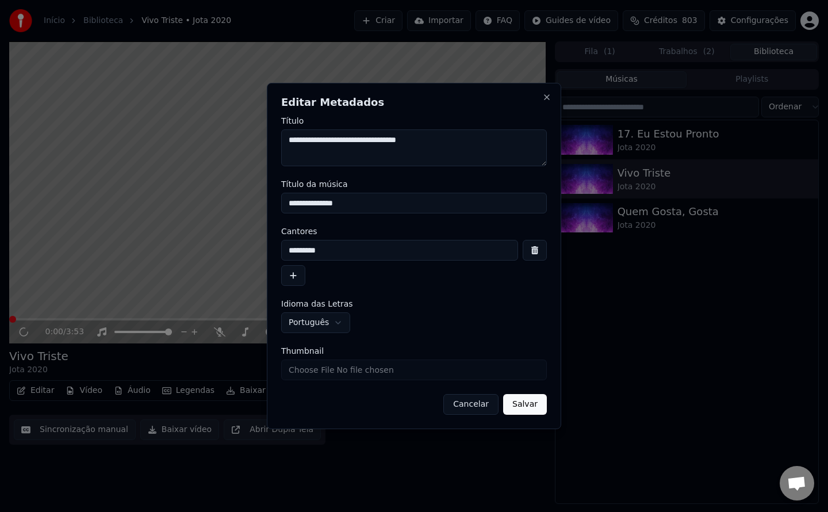
click at [366, 374] on input "Thumbnail" at bounding box center [414, 369] width 266 height 21
click at [541, 404] on button "Salvar" at bounding box center [525, 404] width 44 height 21
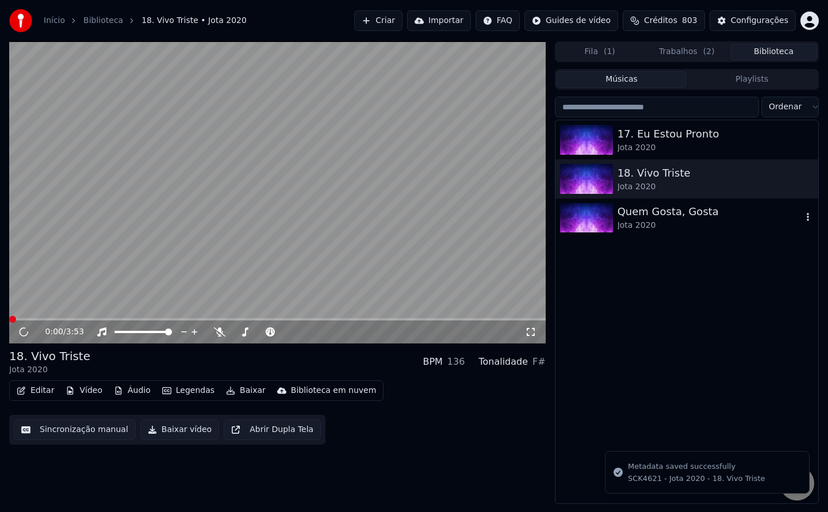
click at [590, 227] on img at bounding box center [586, 218] width 53 height 30
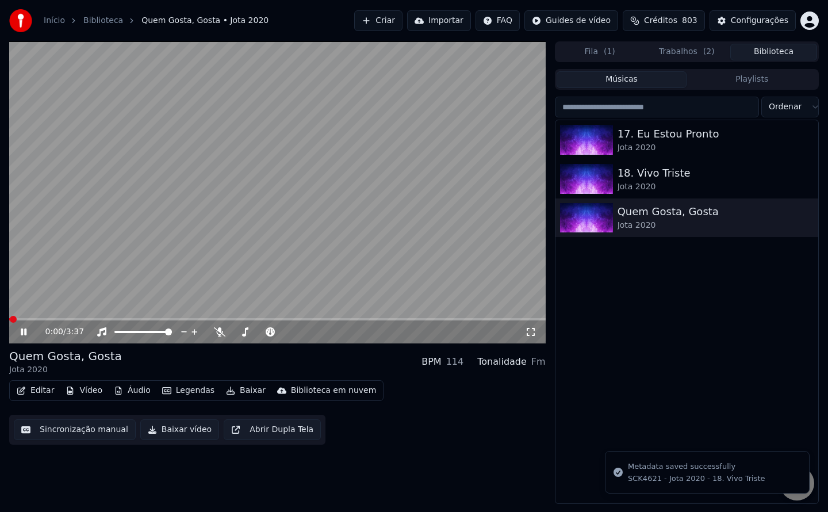
click at [43, 391] on button "Editar" at bounding box center [35, 390] width 47 height 16
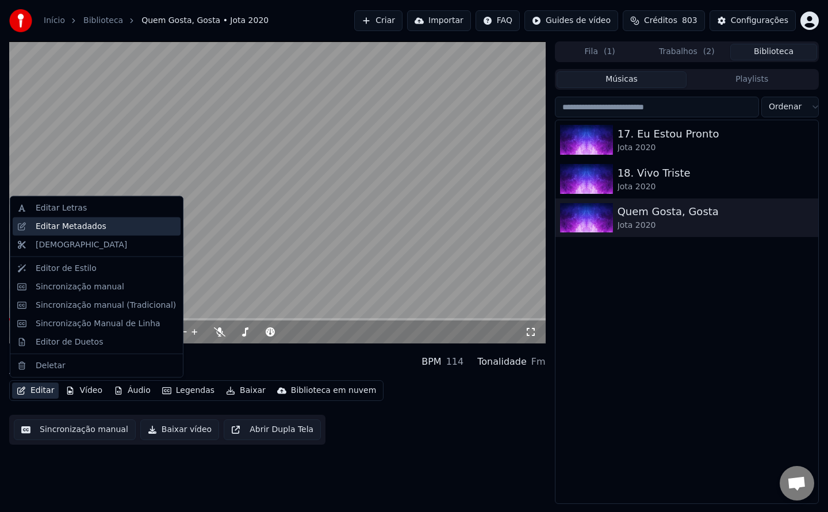
click at [86, 229] on div "Editar Metadados" at bounding box center [71, 226] width 71 height 12
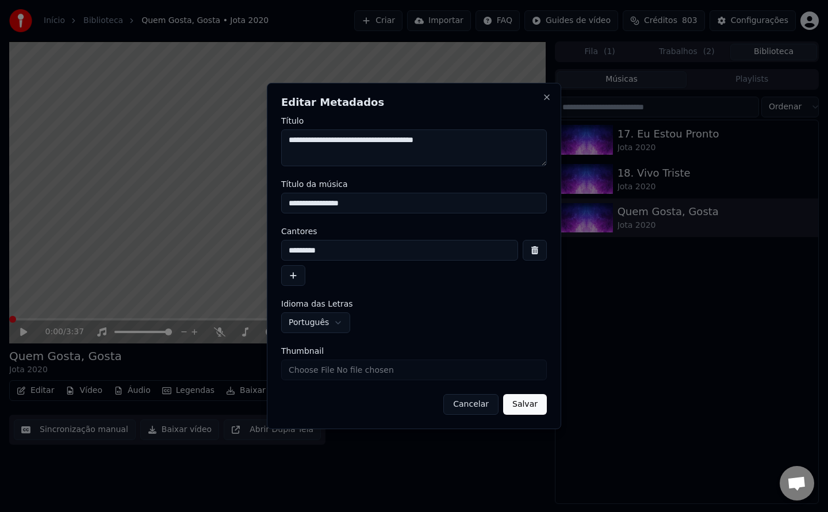
drag, startPoint x: 460, startPoint y: 144, endPoint x: 370, endPoint y: 148, distance: 89.8
click at [370, 148] on textarea "**********" at bounding box center [414, 147] width 266 height 37
drag, startPoint x: 388, startPoint y: 209, endPoint x: 61, endPoint y: 219, distance: 326.8
click at [62, 220] on body "Início Biblioteca Quem Gosta, Gosta • Jota 2020 Criar Importar FAQ Guides de ví…" at bounding box center [414, 256] width 828 height 512
paste input "****"
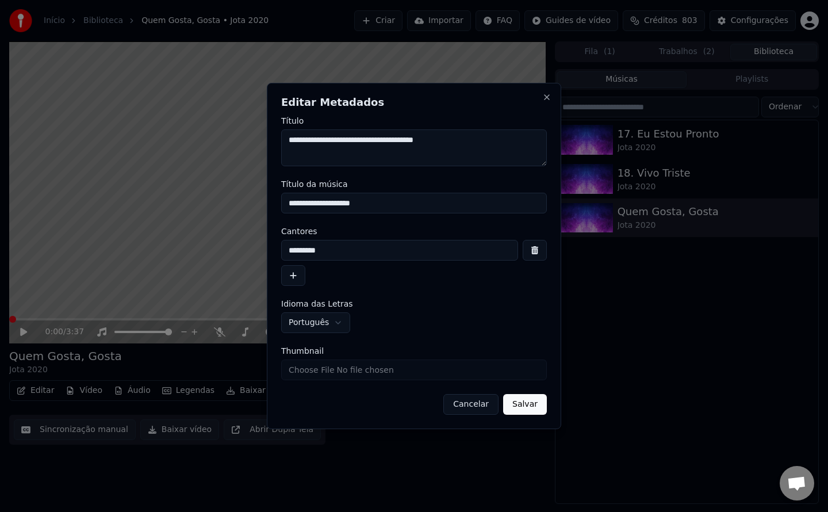
type input "**********"
drag, startPoint x: 328, startPoint y: 144, endPoint x: 362, endPoint y: 153, distance: 35.6
click at [362, 153] on textarea "**********" at bounding box center [414, 147] width 266 height 37
drag, startPoint x: 355, startPoint y: 248, endPoint x: 101, endPoint y: 254, distance: 253.7
click at [101, 254] on body "Início Biblioteca Quem Gosta, Gosta • Jota 2020 Criar Importar FAQ Guides de ví…" at bounding box center [414, 256] width 828 height 512
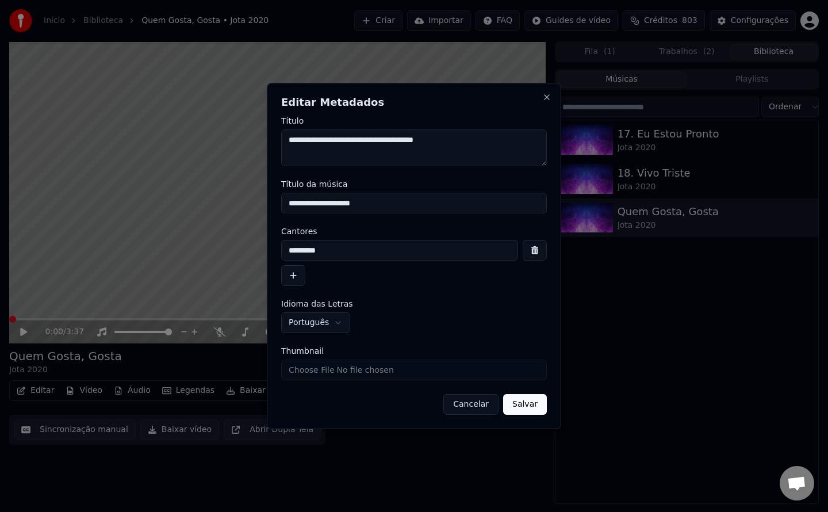
click at [527, 407] on button "Salvar" at bounding box center [525, 404] width 44 height 21
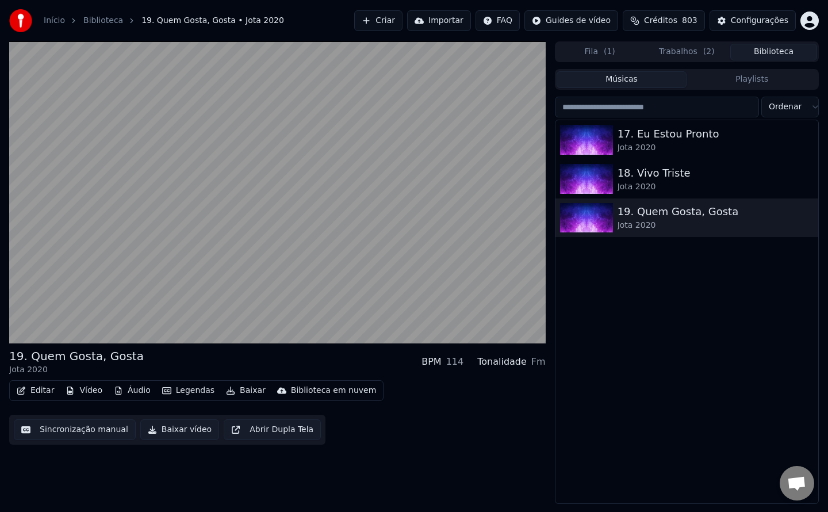
click at [762, 51] on button "Biblioteca" at bounding box center [773, 52] width 87 height 17
click at [680, 55] on button "Trabalhos ( 2 )" at bounding box center [687, 52] width 87 height 17
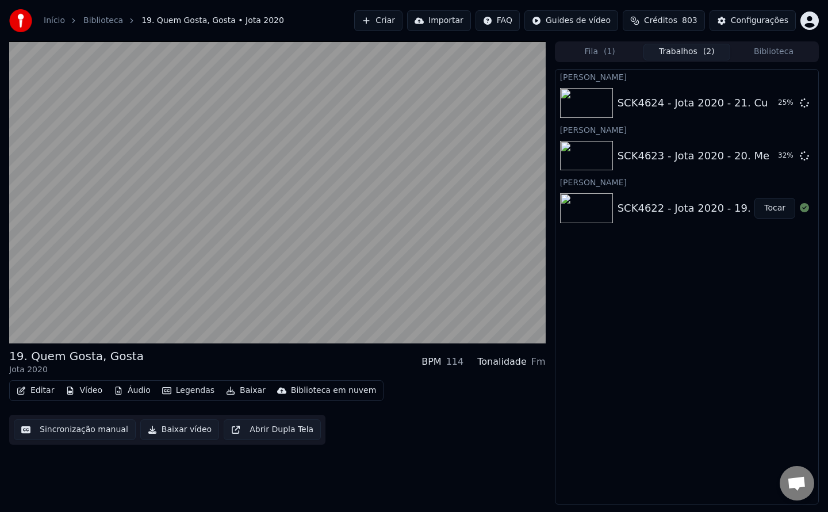
click at [764, 54] on button "Biblioteca" at bounding box center [773, 52] width 87 height 17
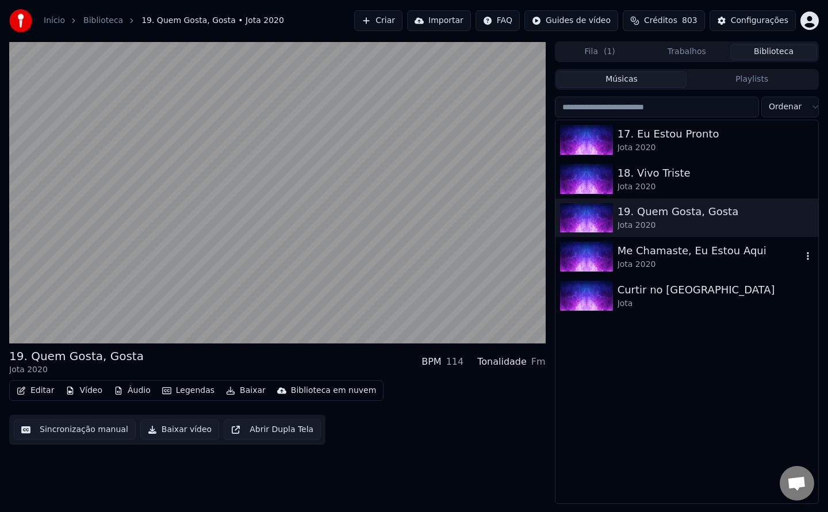
click at [656, 260] on div "Jota 2020" at bounding box center [710, 265] width 185 height 12
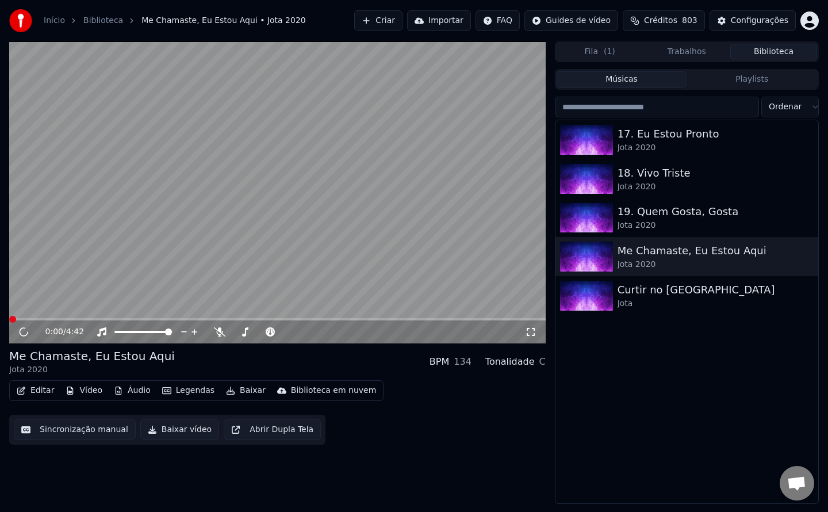
click at [25, 389] on icon "button" at bounding box center [21, 390] width 9 height 8
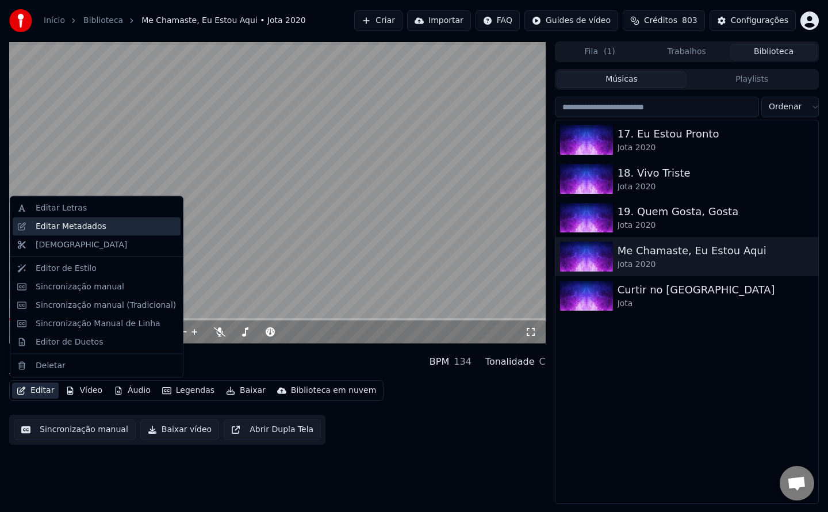
click at [88, 227] on div "Editar Metadados" at bounding box center [71, 226] width 71 height 12
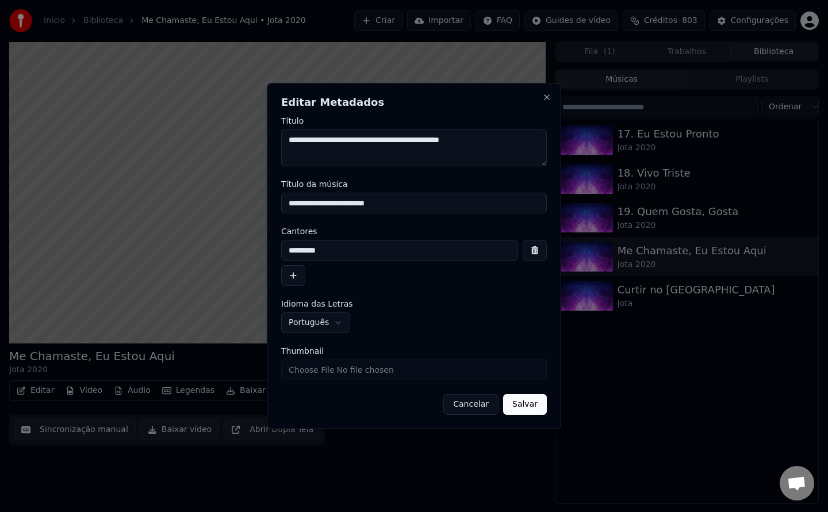
drag, startPoint x: 491, startPoint y: 141, endPoint x: 370, endPoint y: 156, distance: 121.6
click at [370, 156] on textarea "**********" at bounding box center [414, 147] width 266 height 37
drag, startPoint x: 407, startPoint y: 205, endPoint x: 169, endPoint y: 199, distance: 238.2
click at [169, 199] on body "Início Biblioteca Me Chamaste, Eu Estou Aqui • Jota 2020 Criar Importar FAQ Gui…" at bounding box center [414, 256] width 828 height 512
paste input "****"
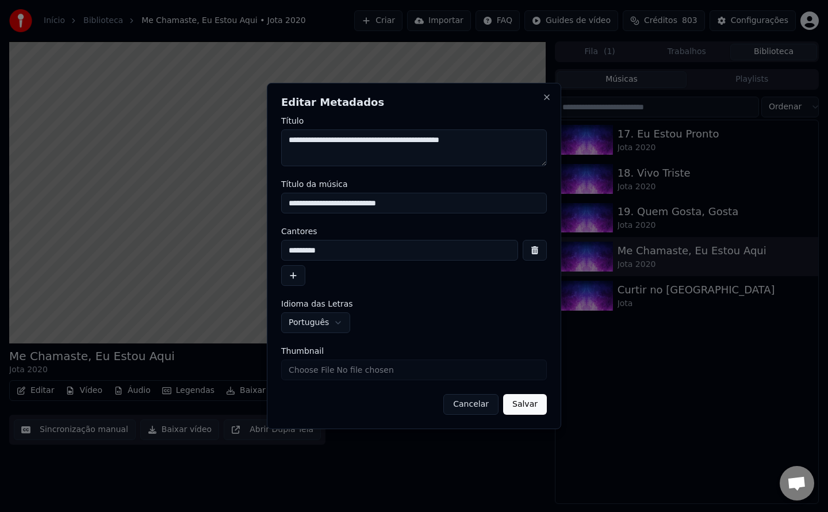
type input "**********"
drag, startPoint x: 328, startPoint y: 144, endPoint x: 361, endPoint y: 152, distance: 33.3
click at [361, 152] on textarea "**********" at bounding box center [414, 147] width 266 height 37
drag, startPoint x: 361, startPoint y: 246, endPoint x: 264, endPoint y: 240, distance: 96.8
click at [264, 240] on body "Início Biblioteca Me Chamaste, Eu Estou Aqui • Jota 2020 Criar Importar FAQ Gui…" at bounding box center [414, 256] width 828 height 512
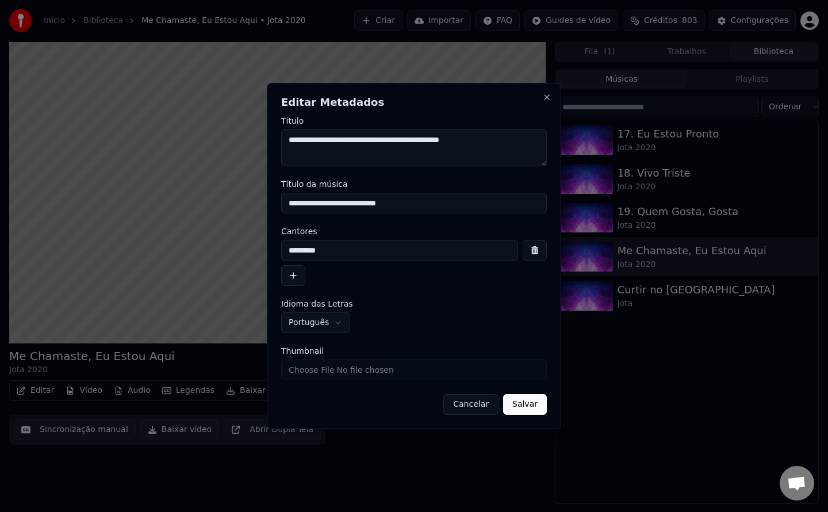
click at [536, 403] on button "Salvar" at bounding box center [525, 404] width 44 height 21
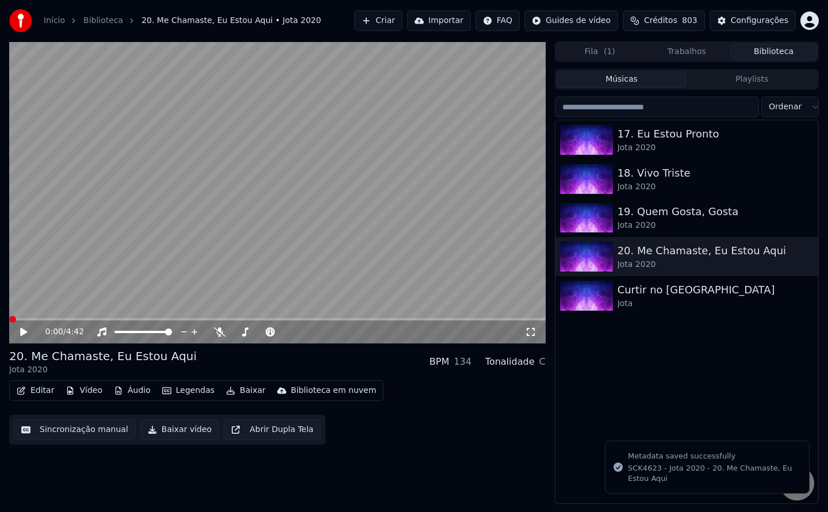
click at [596, 293] on img at bounding box center [586, 296] width 53 height 30
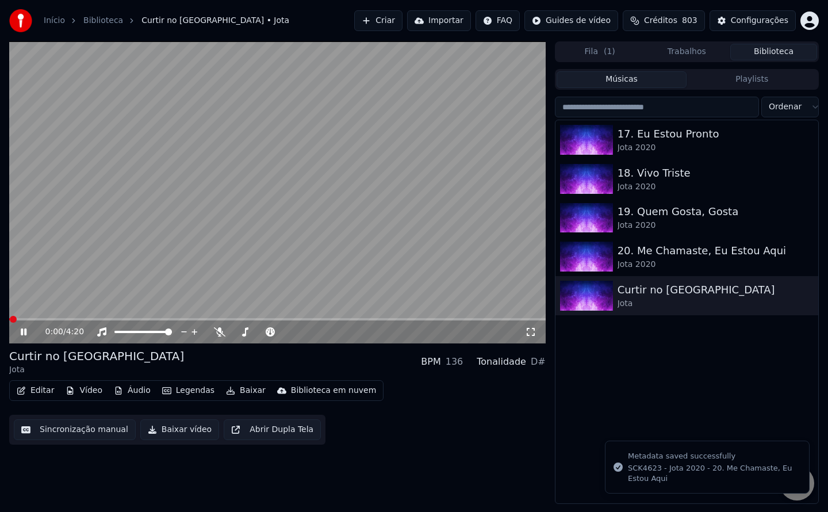
click at [39, 389] on button "Editar" at bounding box center [35, 390] width 47 height 16
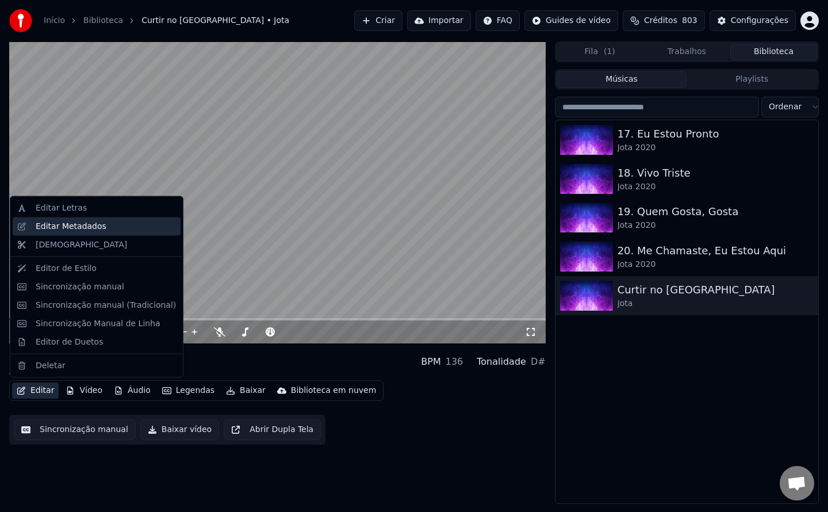
click at [111, 234] on div "Editar Metadados" at bounding box center [97, 226] width 168 height 18
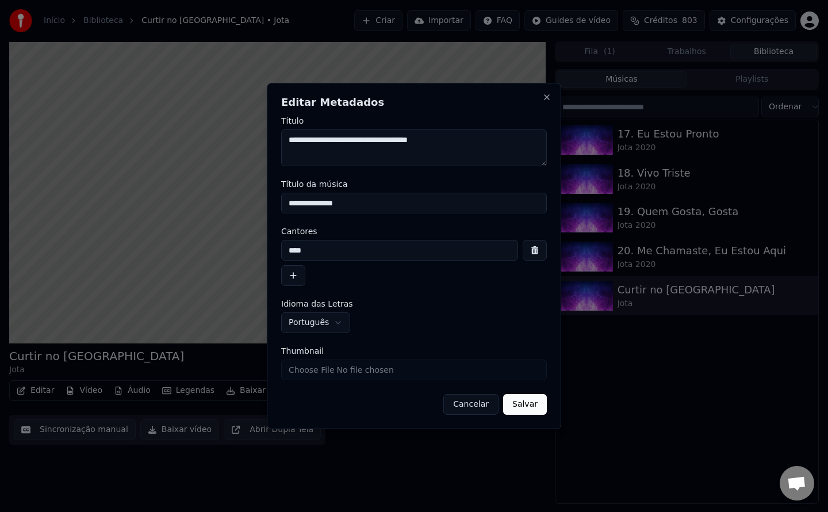
drag, startPoint x: 449, startPoint y: 141, endPoint x: 368, endPoint y: 158, distance: 82.3
click at [368, 158] on textarea "**********" at bounding box center [414, 147] width 266 height 37
drag, startPoint x: 365, startPoint y: 202, endPoint x: 85, endPoint y: 193, distance: 280.2
click at [85, 193] on body "Início Biblioteca Curtir no [GEOGRAPHIC_DATA] • Jota Criar Importar FAQ Guides …" at bounding box center [414, 256] width 828 height 512
paste input "****"
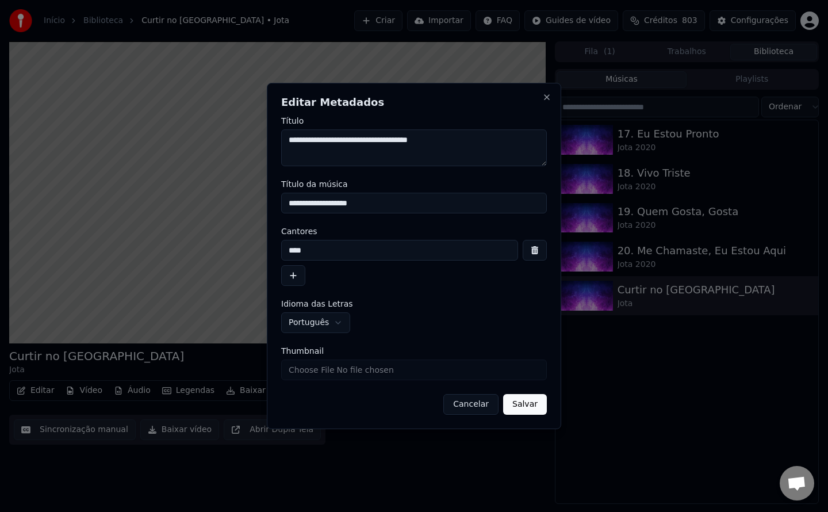
type input "**********"
drag, startPoint x: 327, startPoint y: 146, endPoint x: 362, endPoint y: 156, distance: 36.6
click at [362, 156] on textarea "**********" at bounding box center [414, 147] width 266 height 37
drag, startPoint x: 342, startPoint y: 253, endPoint x: 7, endPoint y: 178, distance: 343.0
click at [7, 178] on body "Início Biblioteca Curtir no [GEOGRAPHIC_DATA] • Jota Criar Importar FAQ Guides …" at bounding box center [414, 256] width 828 height 512
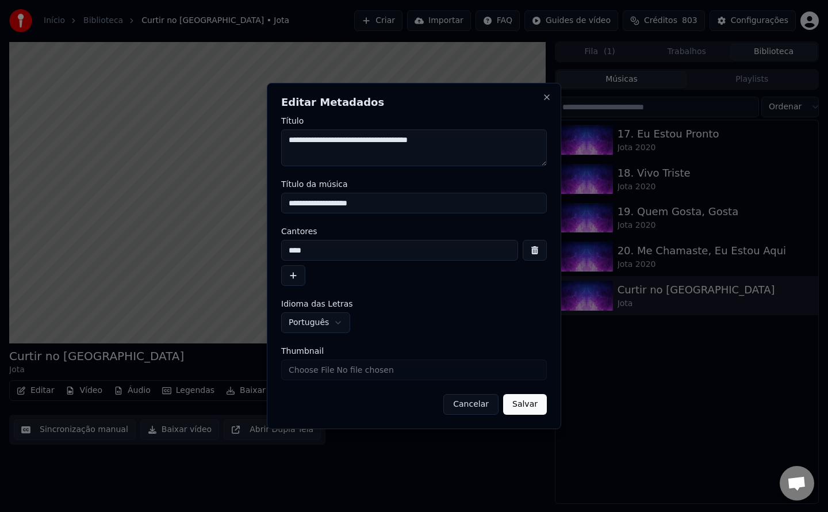
paste input "*****"
type input "*********"
click at [523, 406] on button "Salvar" at bounding box center [525, 404] width 44 height 21
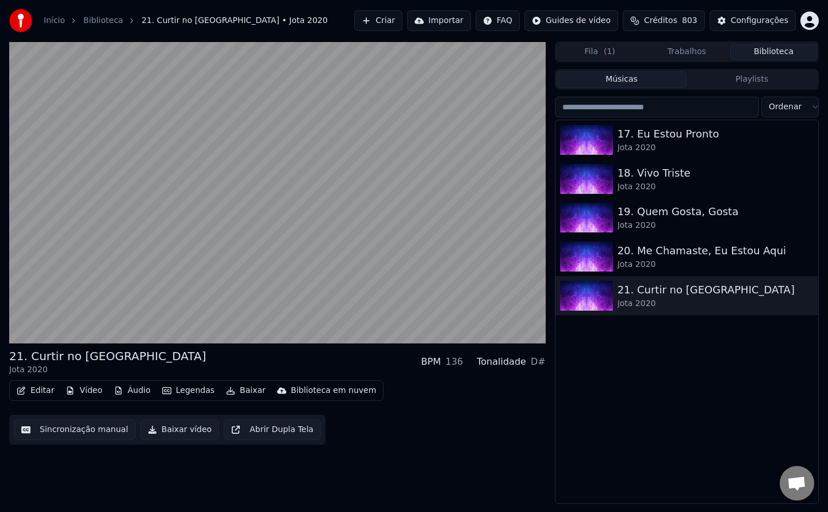
click at [691, 57] on button "Trabalhos" at bounding box center [687, 52] width 87 height 17
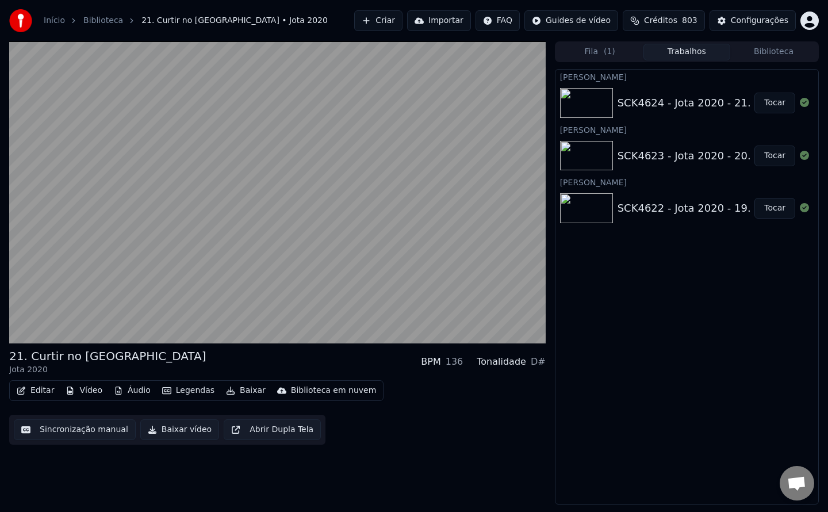
click at [749, 55] on button "Biblioteca" at bounding box center [773, 52] width 87 height 17
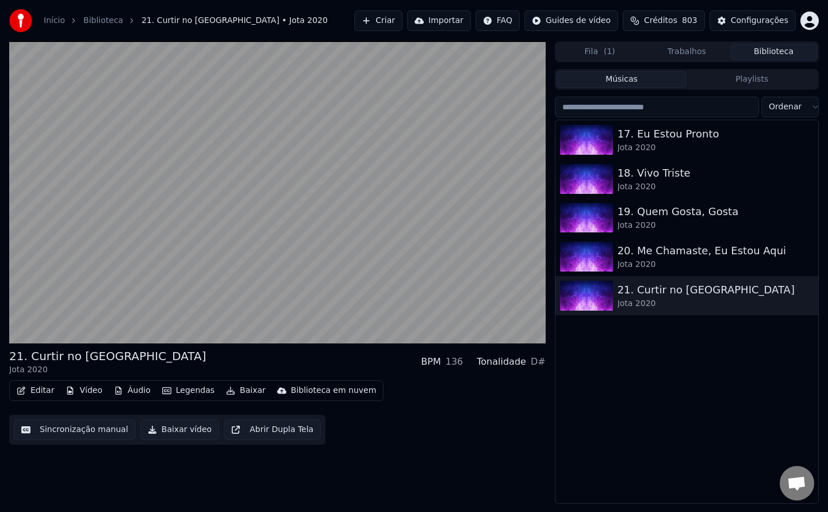
click at [710, 53] on button "Trabalhos" at bounding box center [687, 52] width 87 height 17
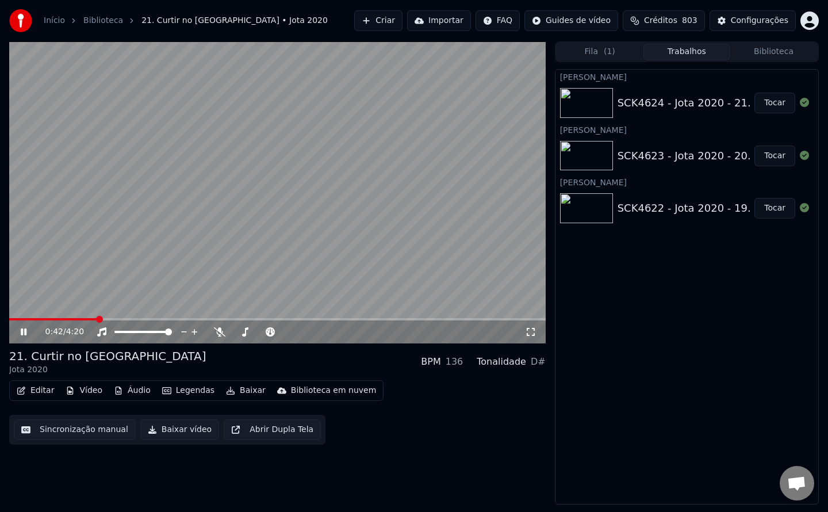
click at [399, 21] on button "Criar" at bounding box center [378, 20] width 48 height 21
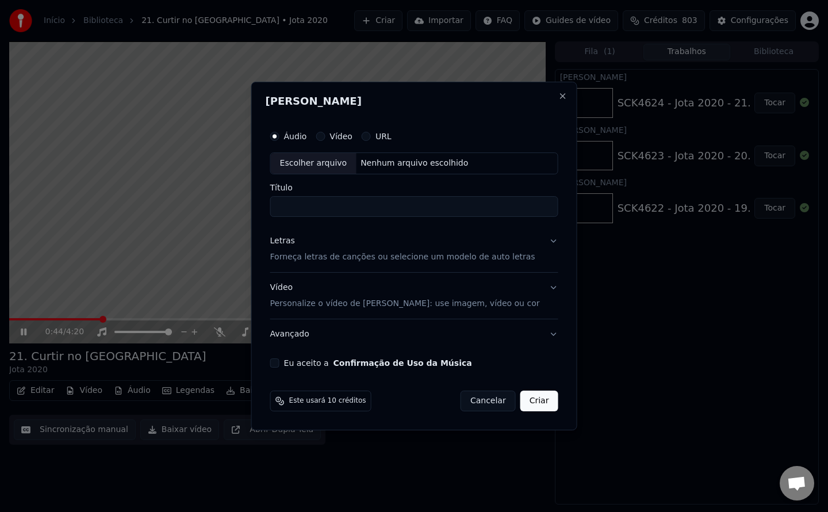
click at [280, 362] on button "Eu aceito a Confirmação de Uso da Música" at bounding box center [274, 362] width 9 height 9
click at [428, 167] on div "Nenhum arquivo escolhido" at bounding box center [414, 164] width 117 height 12
click at [471, 398] on button "Cancelar" at bounding box center [488, 401] width 55 height 21
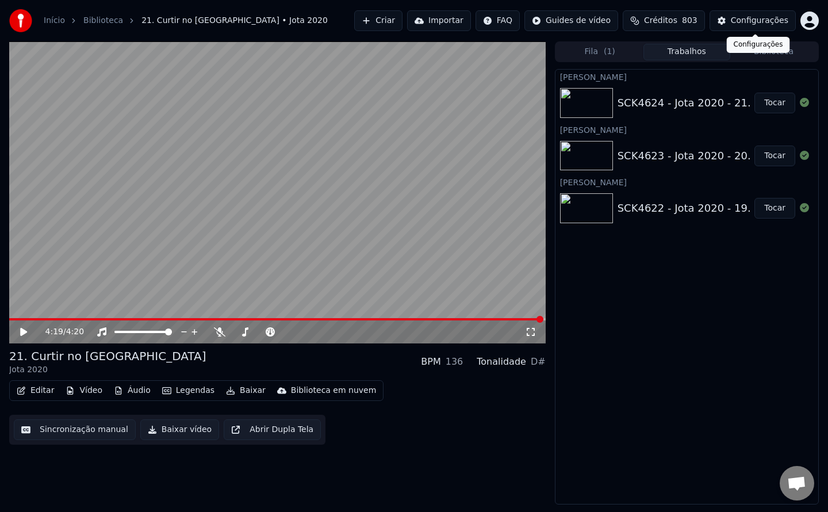
click at [743, 22] on div "Configurações" at bounding box center [760, 21] width 58 height 12
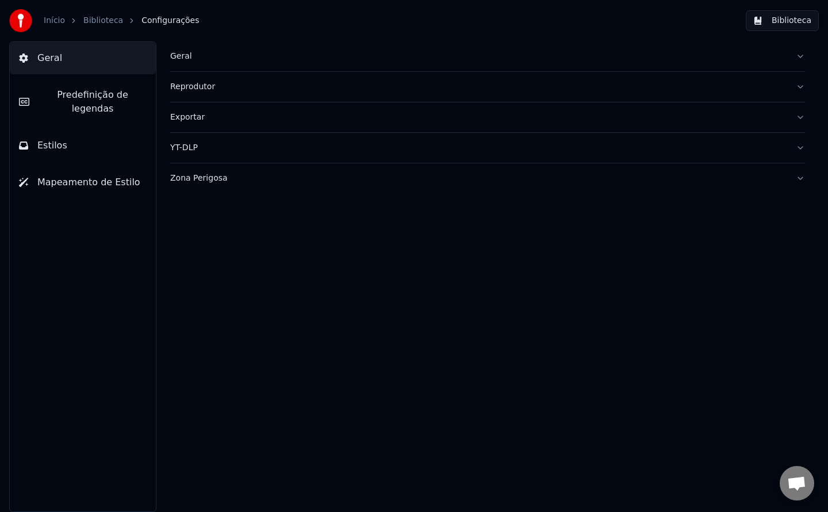
click at [177, 58] on div "Geral" at bounding box center [478, 57] width 617 height 12
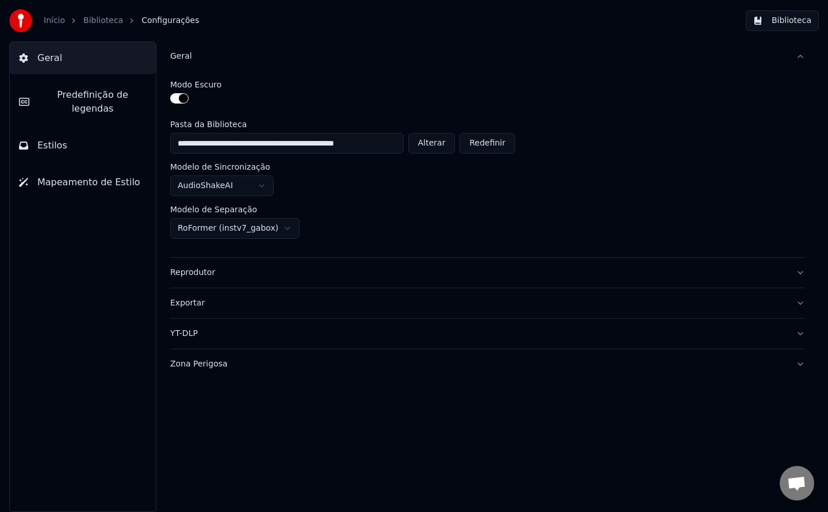
click at [447, 139] on button "Alterar" at bounding box center [431, 143] width 47 height 21
type input "**********"
click at [788, 21] on button "Biblioteca" at bounding box center [782, 20] width 73 height 21
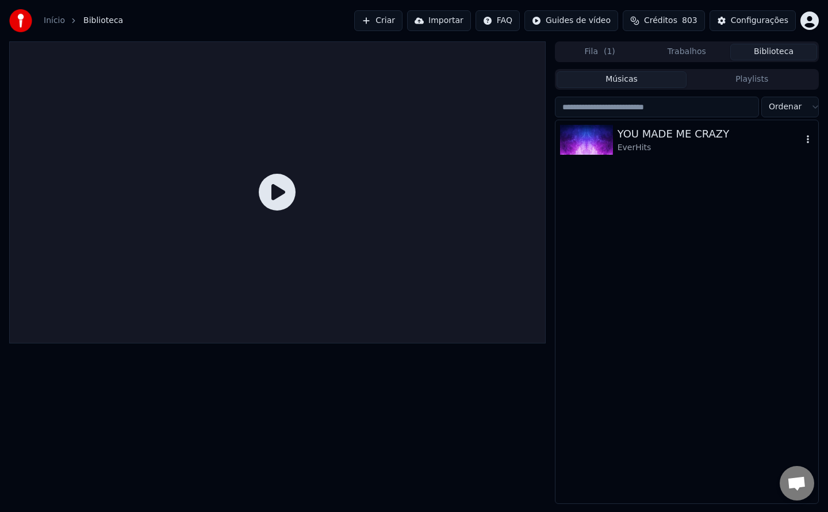
click at [672, 137] on div "YOU MADE ME CRAZY" at bounding box center [710, 134] width 185 height 16
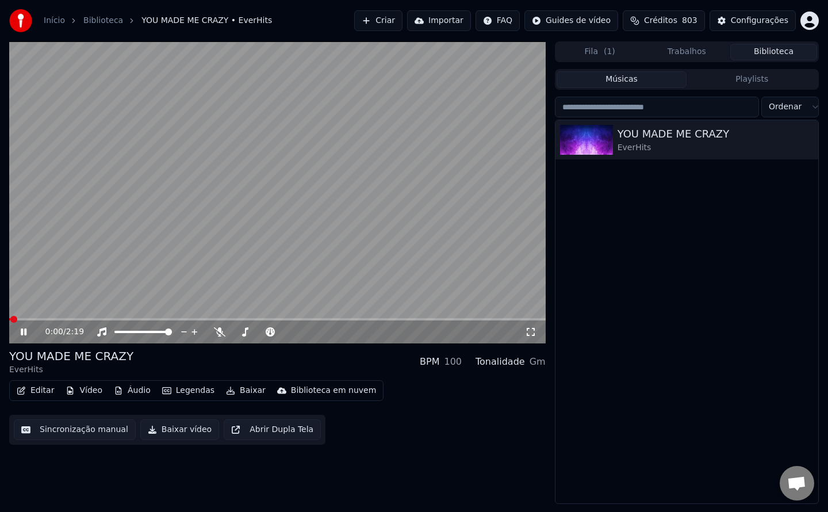
click at [36, 395] on button "Editar" at bounding box center [35, 390] width 47 height 16
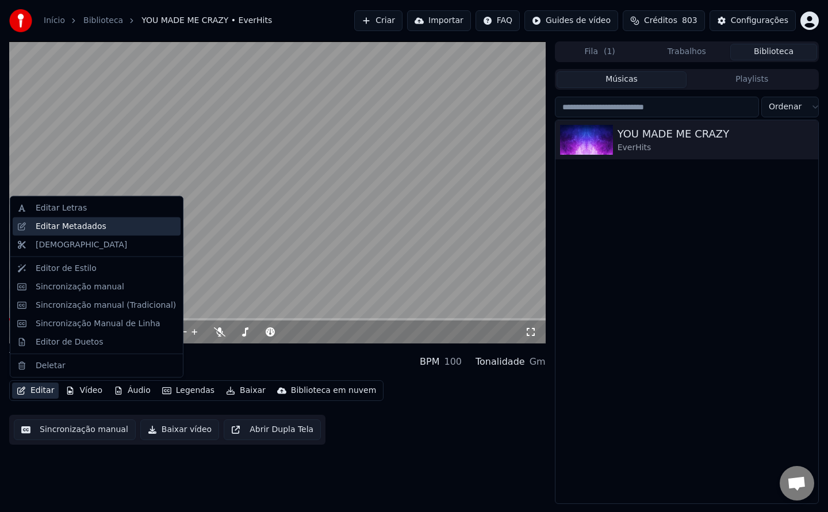
click at [72, 227] on div "Editar Metadados" at bounding box center [71, 226] width 71 height 12
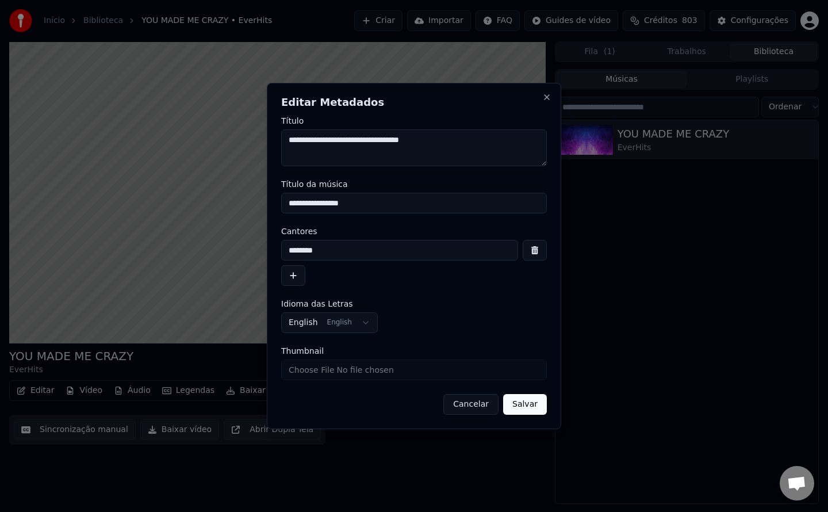
click at [477, 403] on button "Cancelar" at bounding box center [470, 404] width 55 height 21
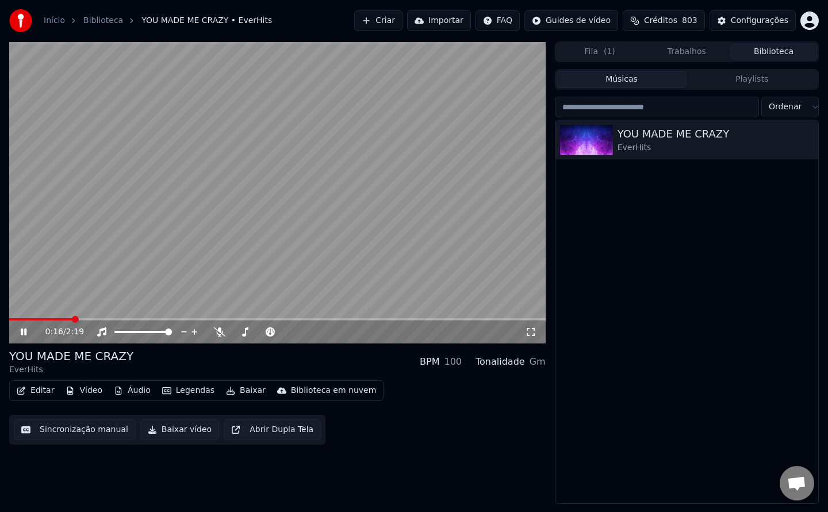
click at [403, 16] on button "Criar" at bounding box center [378, 20] width 48 height 21
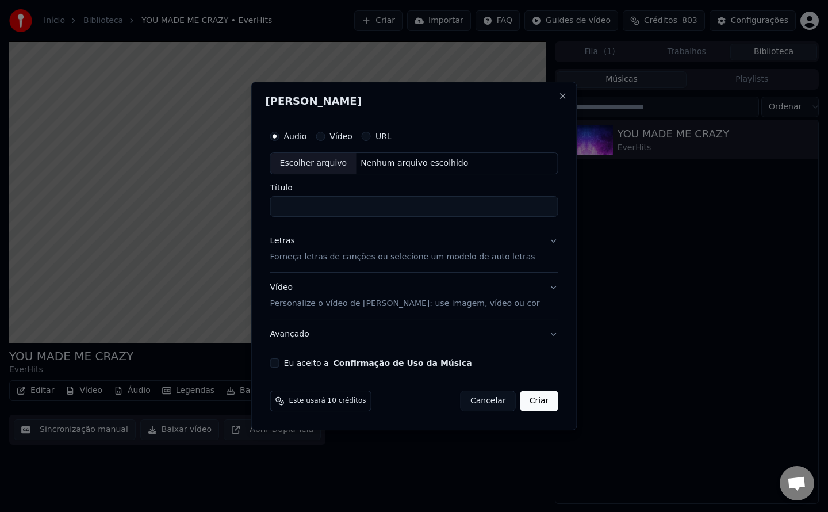
click at [280, 365] on button "Eu aceito a Confirmação de Uso da Música" at bounding box center [274, 362] width 9 height 9
click at [420, 164] on div "Nenhum arquivo escolhido" at bounding box center [414, 164] width 117 height 12
type input "**********"
click at [536, 409] on button "Criar" at bounding box center [539, 401] width 38 height 21
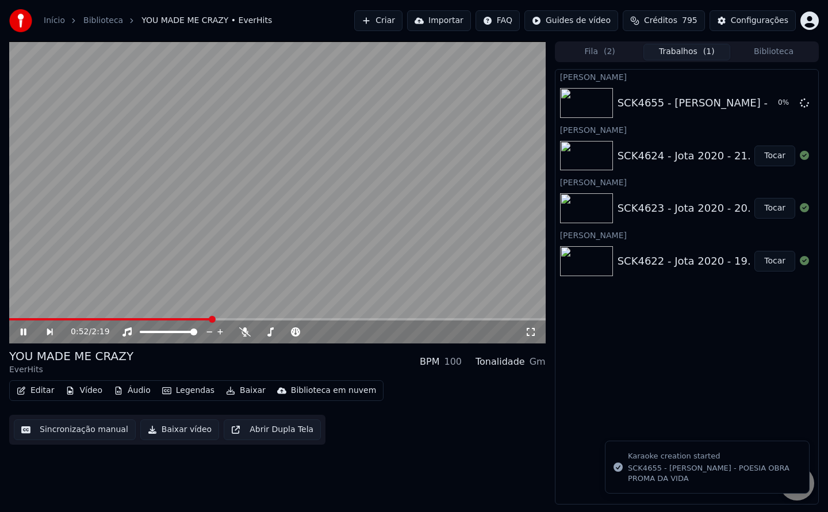
click at [403, 21] on button "Criar" at bounding box center [378, 20] width 48 height 21
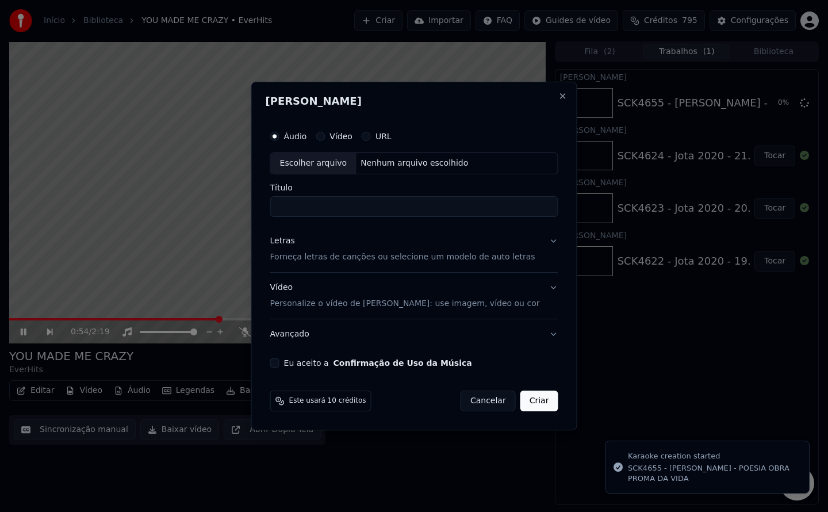
click at [280, 365] on button "Eu aceito a Confirmação de Uso da Música" at bounding box center [274, 362] width 9 height 9
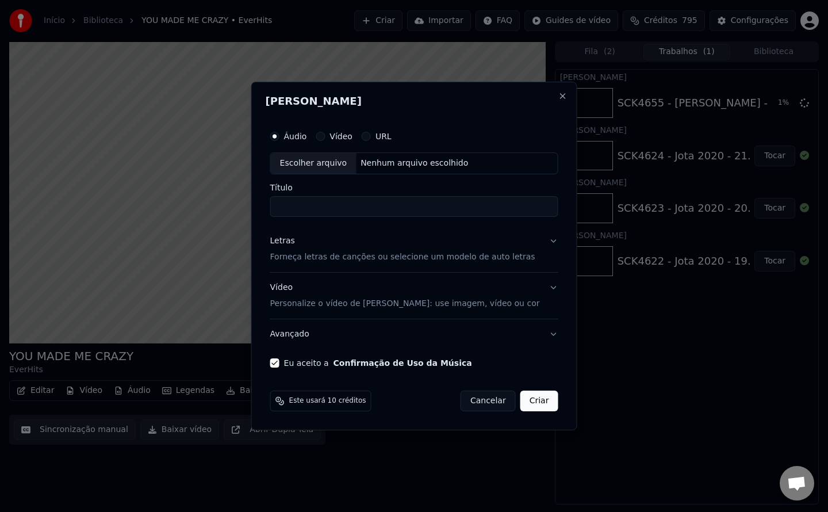
click at [453, 164] on div "Nenhum arquivo escolhido" at bounding box center [414, 164] width 117 height 12
type input "**********"
click at [537, 408] on button "Criar" at bounding box center [539, 401] width 38 height 21
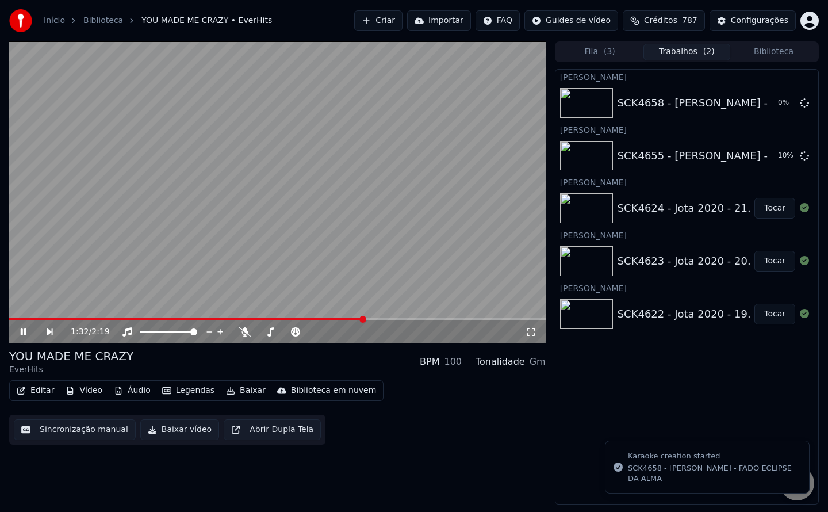
click at [398, 18] on button "Criar" at bounding box center [378, 20] width 48 height 21
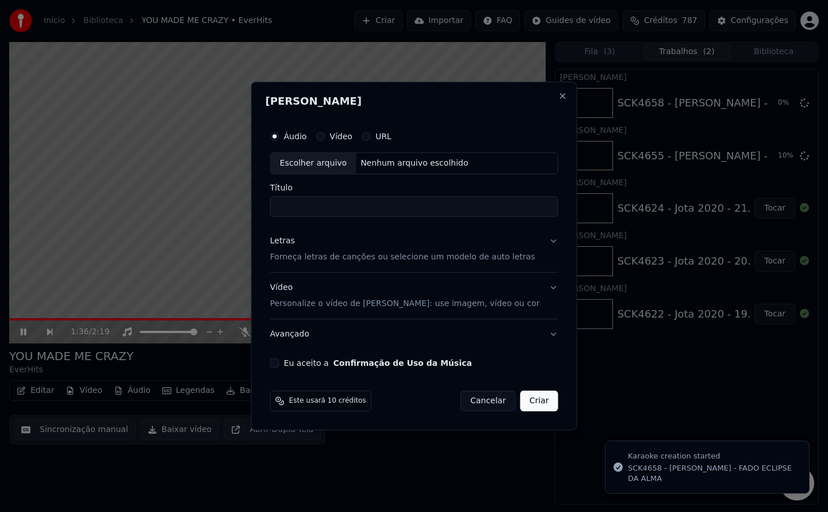
click at [280, 363] on button "Eu aceito a Confirmação de Uso da Música" at bounding box center [274, 362] width 9 height 9
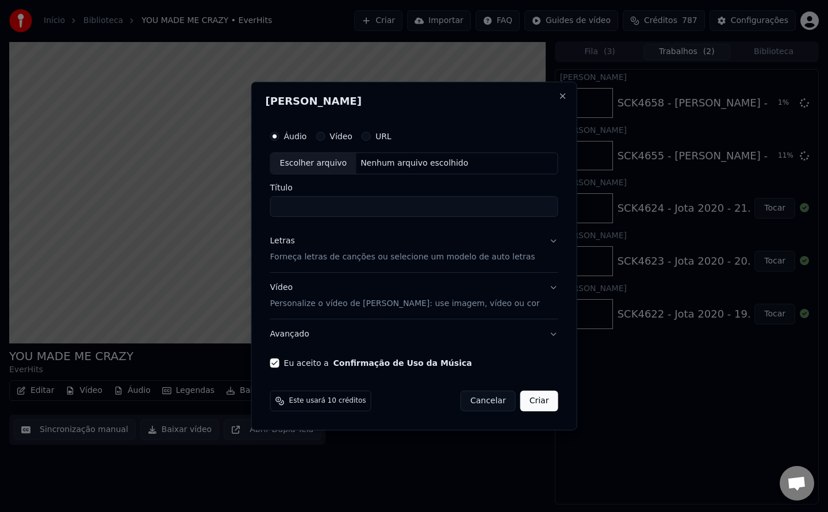
click at [399, 167] on div "Nenhum arquivo escolhido" at bounding box center [414, 164] width 117 height 12
type input "**********"
click at [529, 405] on button "Criar" at bounding box center [539, 401] width 38 height 21
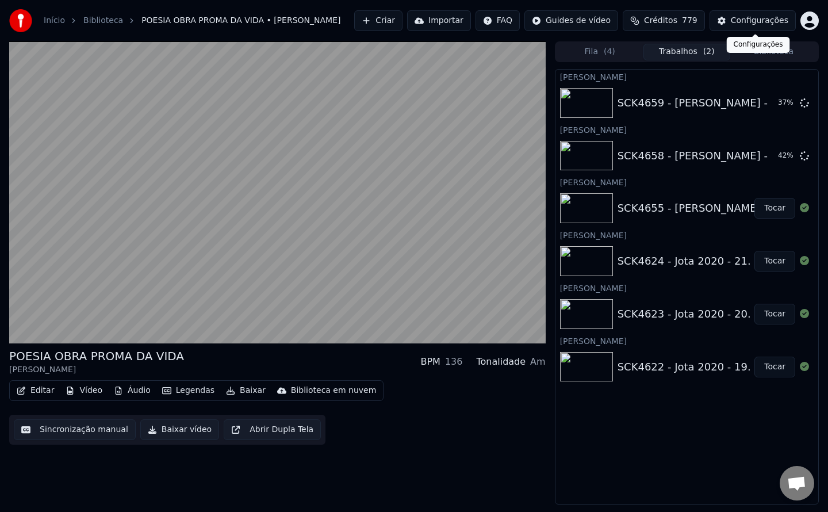
click at [762, 27] on button "Configurações" at bounding box center [753, 20] width 86 height 21
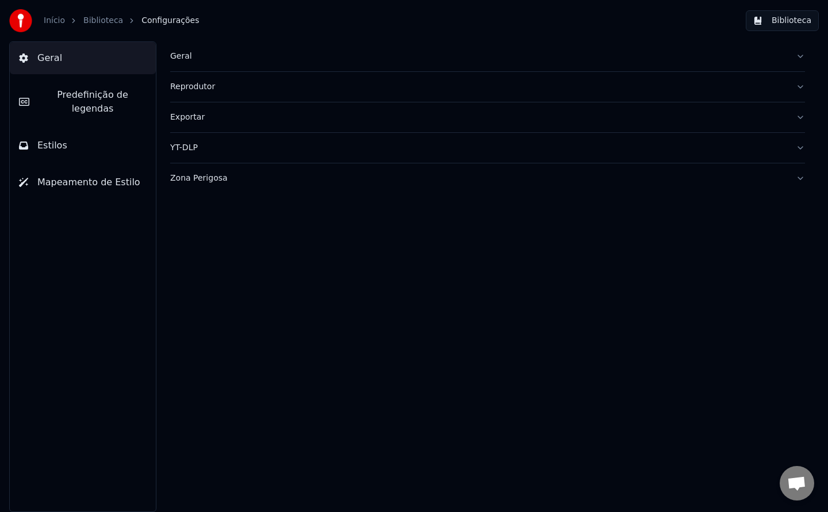
click at [179, 53] on div "Geral" at bounding box center [478, 57] width 617 height 12
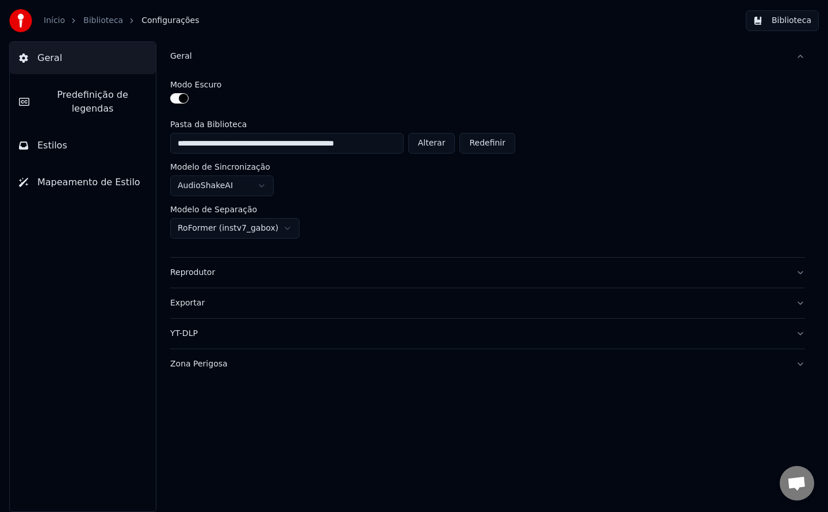
click at [768, 17] on button "Biblioteca" at bounding box center [782, 20] width 73 height 21
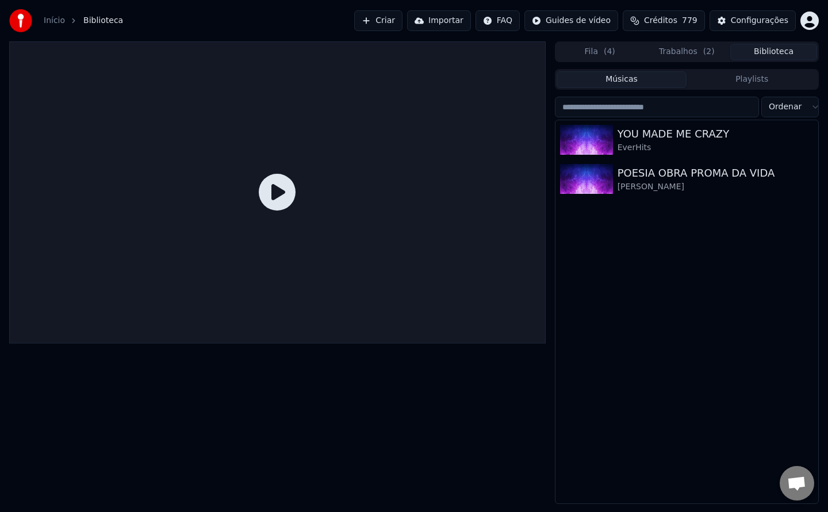
click at [674, 52] on button "Trabalhos ( 2 )" at bounding box center [687, 52] width 87 height 17
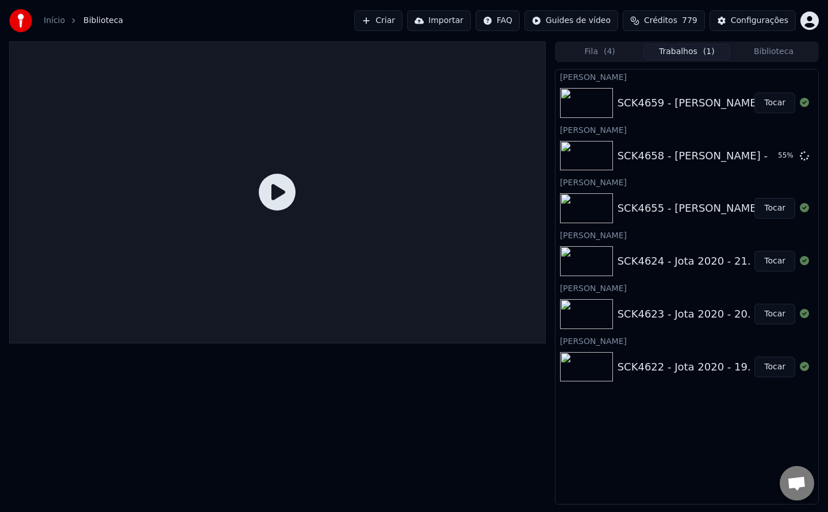
click at [678, 25] on span "Créditos" at bounding box center [660, 21] width 33 height 12
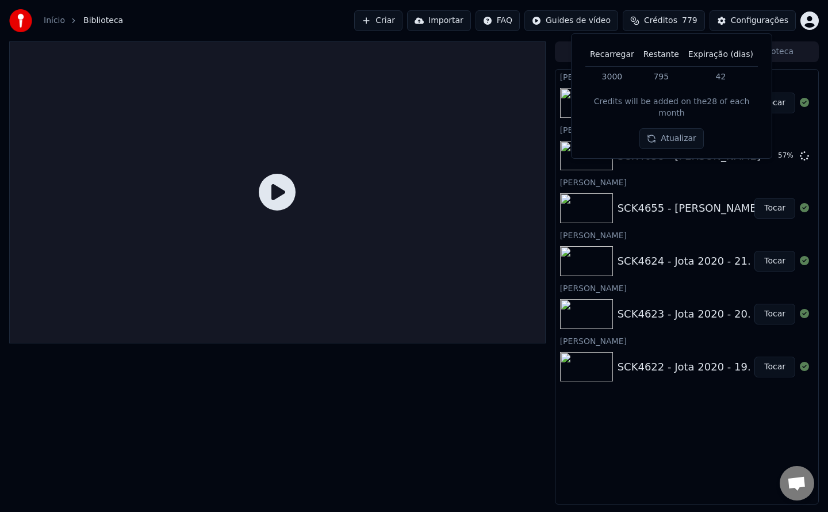
click at [678, 25] on span "Créditos" at bounding box center [660, 21] width 33 height 12
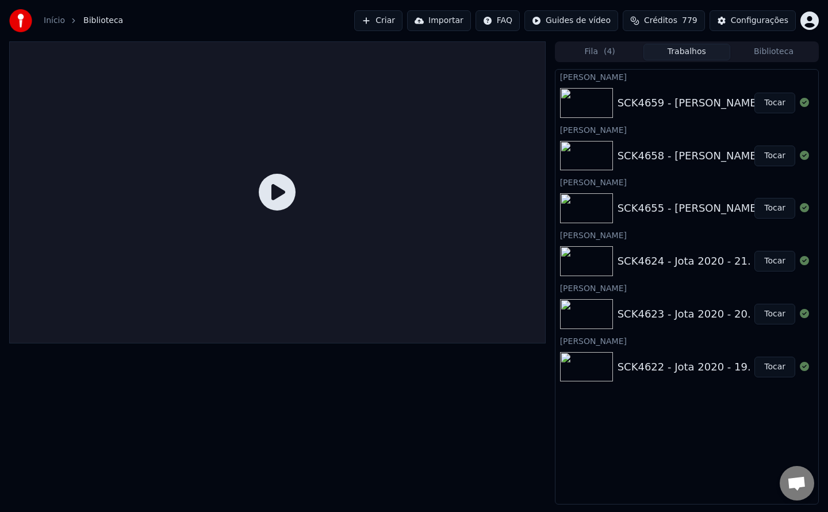
click at [762, 55] on button "Biblioteca" at bounding box center [773, 52] width 87 height 17
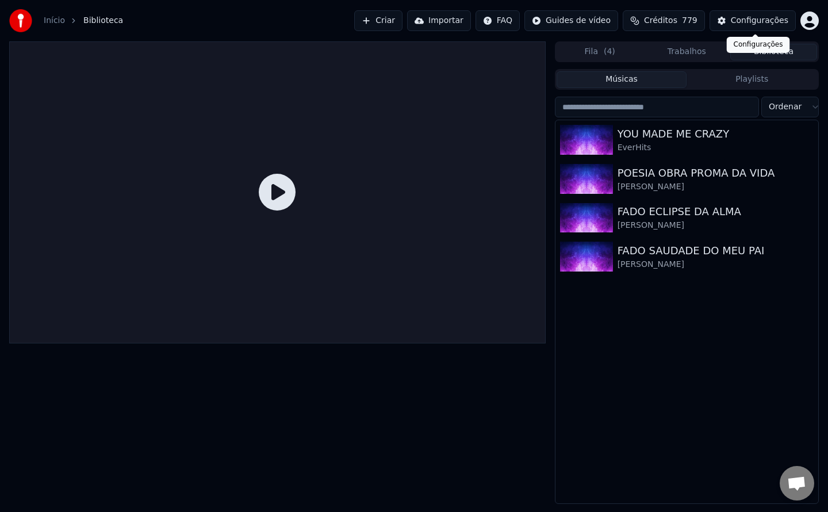
click at [759, 20] on div "Configurações" at bounding box center [760, 21] width 58 height 12
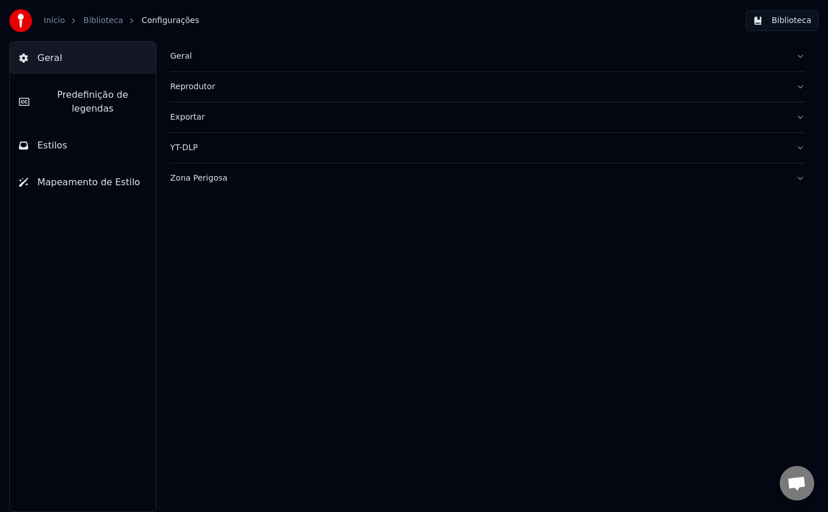
click at [179, 55] on div "Geral" at bounding box center [478, 57] width 617 height 12
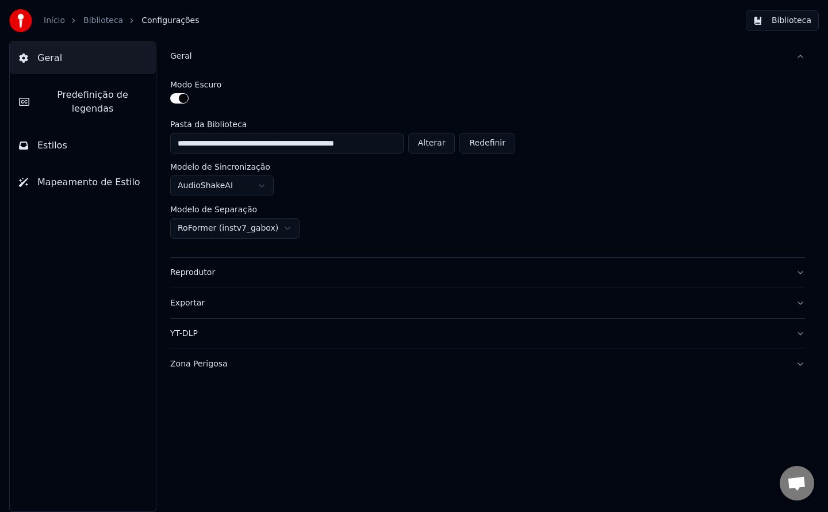
click at [434, 142] on button "Alterar" at bounding box center [431, 143] width 47 height 21
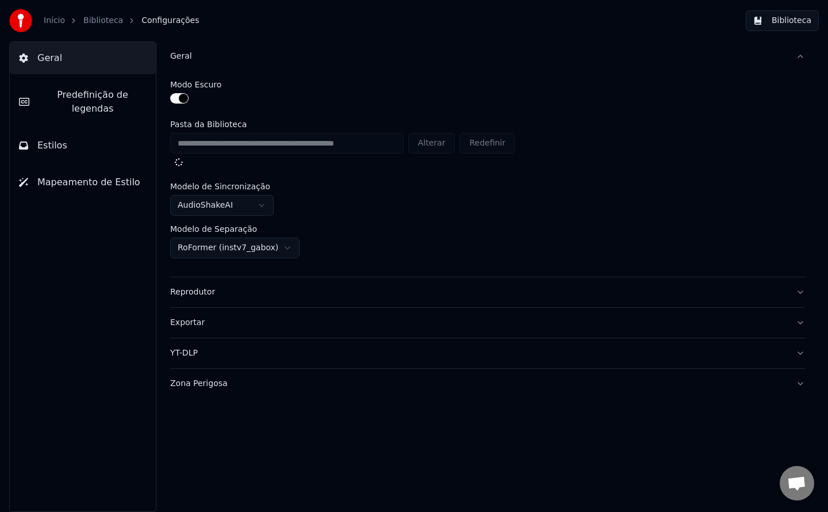
type input "**********"
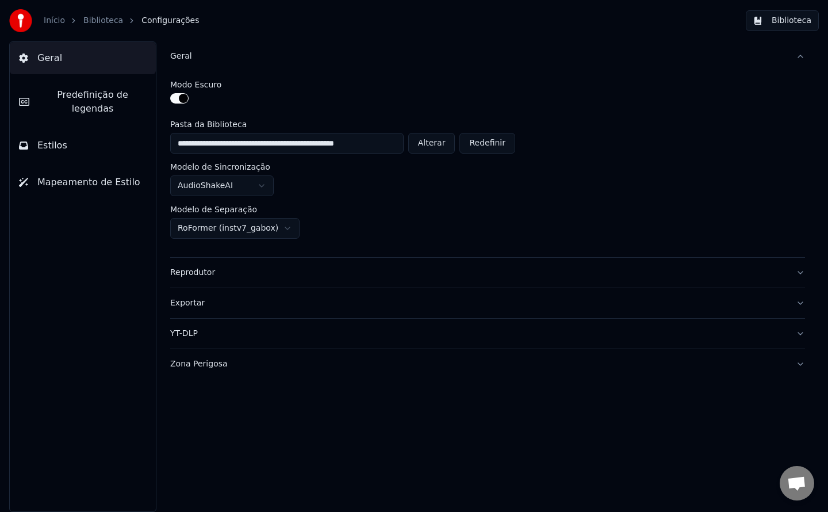
click at [803, 25] on button "Biblioteca" at bounding box center [782, 20] width 73 height 21
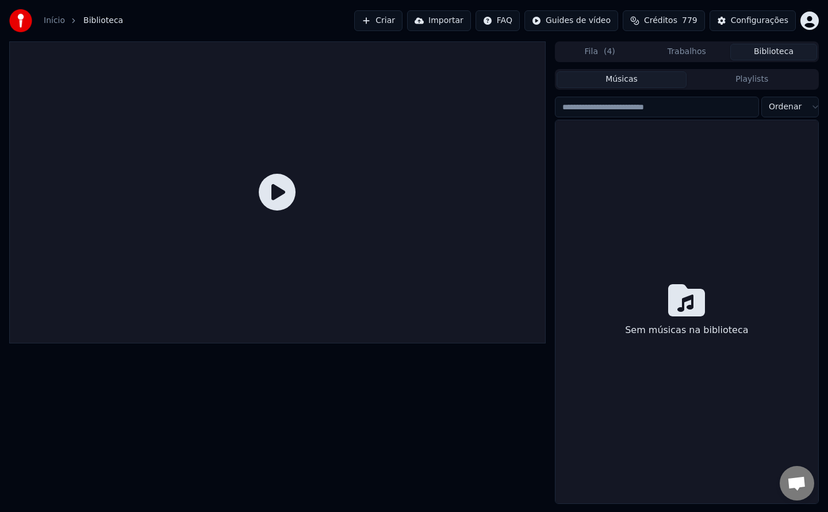
click at [392, 22] on button "Criar" at bounding box center [378, 20] width 48 height 21
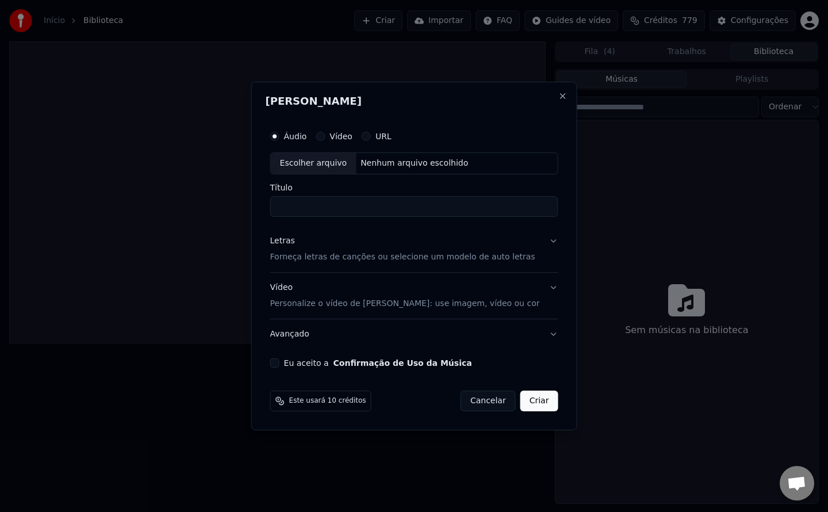
click at [280, 363] on button "Eu aceito a Confirmação de Uso da Música" at bounding box center [274, 362] width 9 height 9
click at [434, 169] on div "Nenhum arquivo escolhido" at bounding box center [414, 164] width 117 height 12
type input "**********"
click at [530, 404] on button "Criar" at bounding box center [539, 401] width 38 height 21
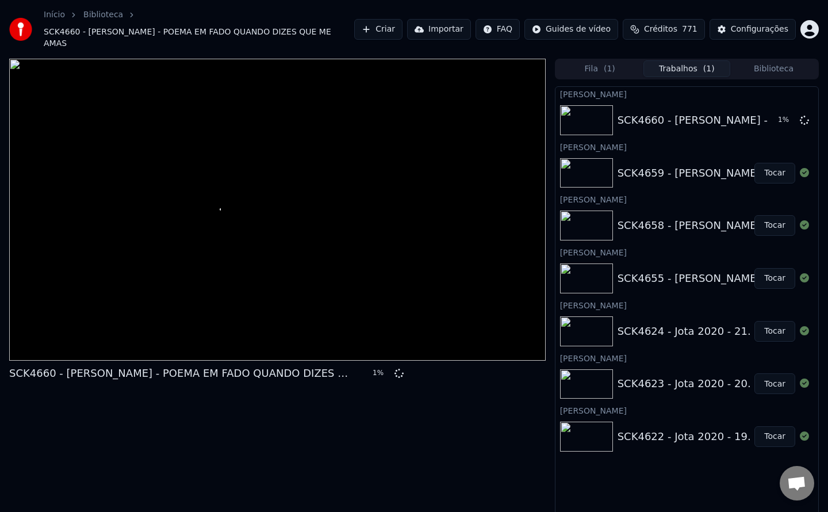
click at [403, 27] on button "Criar" at bounding box center [378, 29] width 48 height 21
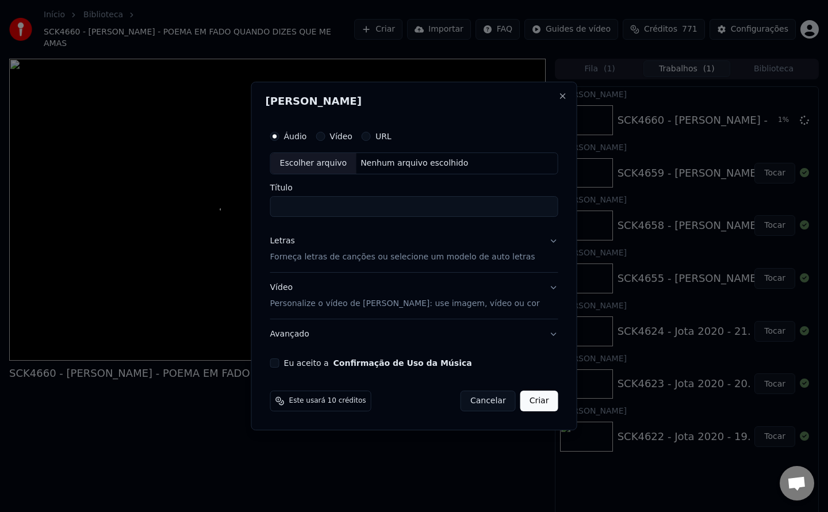
click at [280, 365] on button "Eu aceito a Confirmação de Uso da Música" at bounding box center [274, 362] width 9 height 9
click at [465, 165] on div "Nenhum arquivo escolhido" at bounding box center [414, 164] width 117 height 12
type input "**********"
click at [533, 408] on button "Criar" at bounding box center [539, 401] width 38 height 21
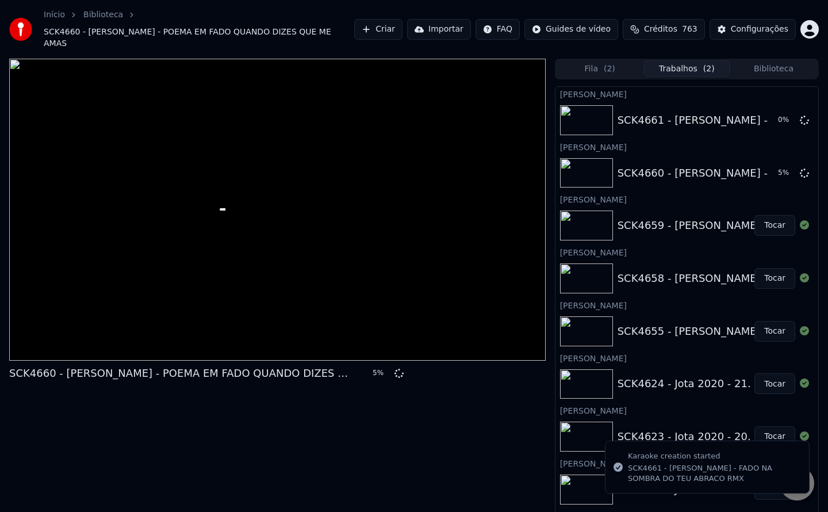
click at [403, 27] on button "Criar" at bounding box center [378, 29] width 48 height 21
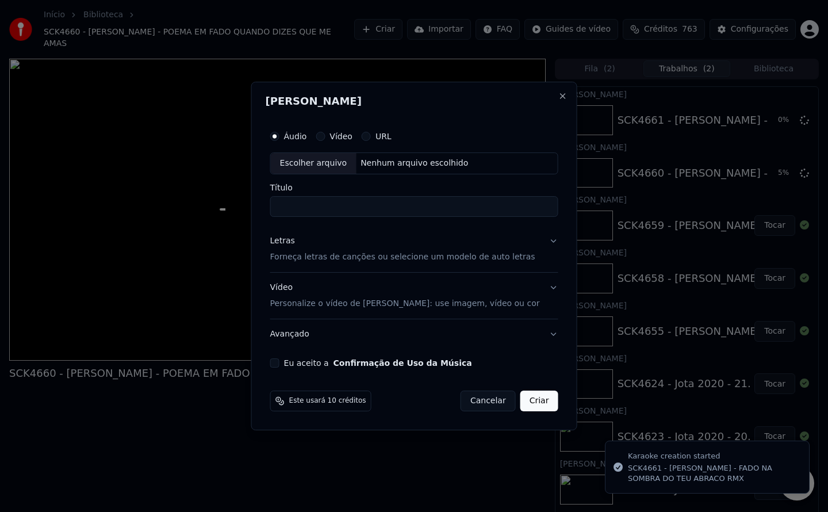
click at [280, 365] on button "Eu aceito a Confirmação de Uso da Música" at bounding box center [274, 362] width 9 height 9
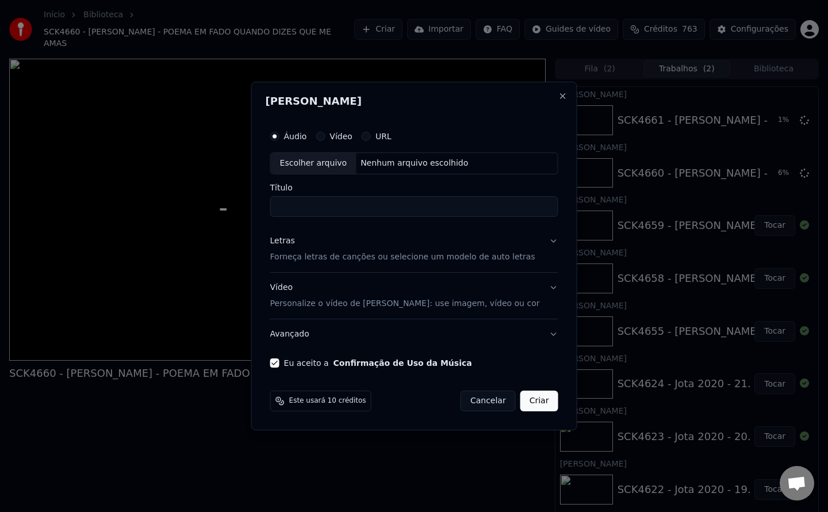
click at [429, 166] on div "Nenhum arquivo escolhido" at bounding box center [414, 164] width 117 height 12
type input "**********"
click at [537, 392] on button "Criar" at bounding box center [539, 401] width 38 height 21
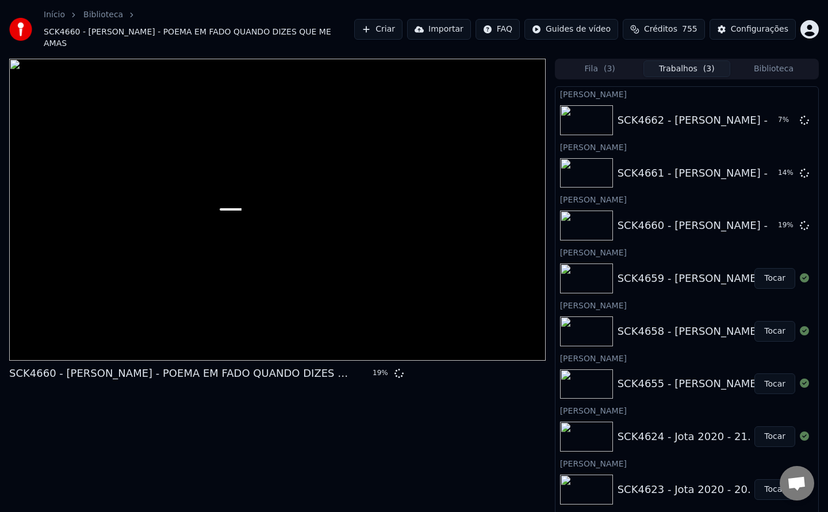
click at [397, 24] on button "Criar" at bounding box center [378, 29] width 48 height 21
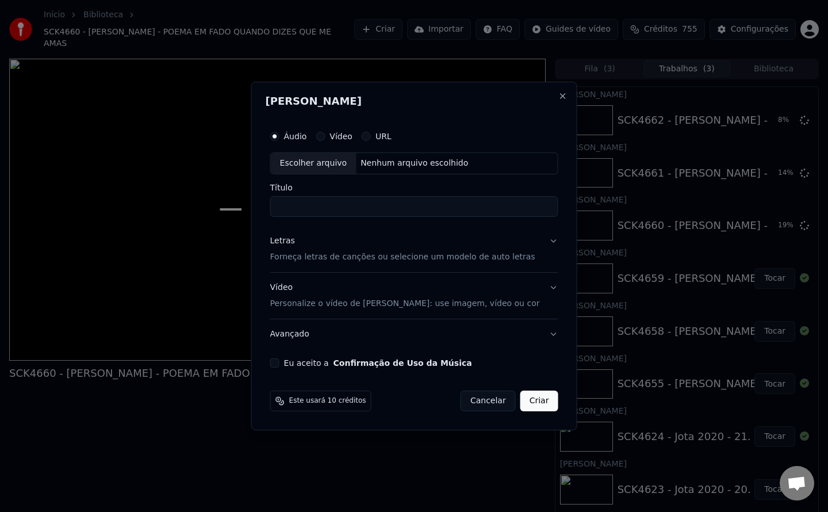
click at [280, 361] on button "Eu aceito a Confirmação de Uso da Música" at bounding box center [274, 362] width 9 height 9
click at [396, 169] on div "Nenhum arquivo escolhido" at bounding box center [414, 164] width 117 height 12
click at [558, 97] on button "Close" at bounding box center [562, 95] width 9 height 9
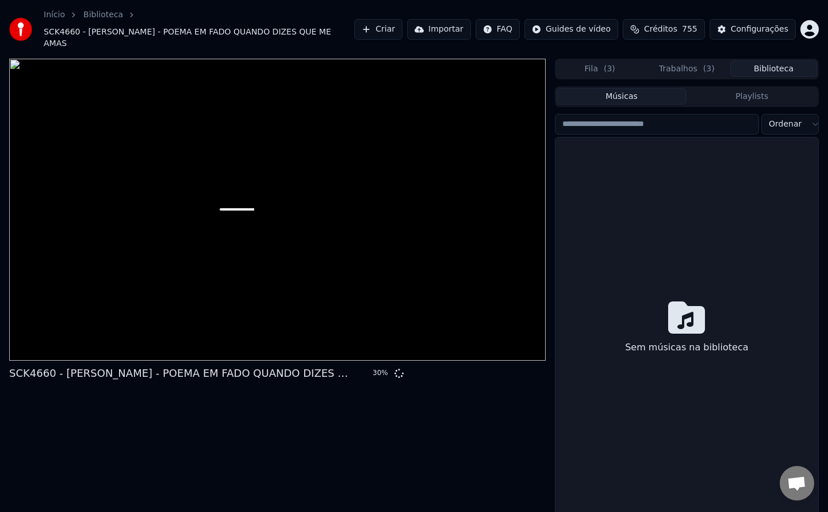
click at [768, 61] on button "Biblioteca" at bounding box center [773, 68] width 87 height 17
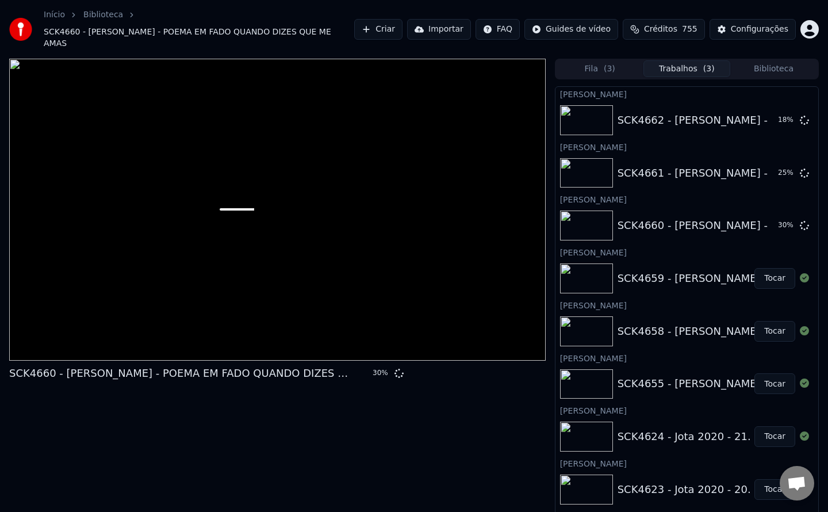
click at [687, 62] on button "Trabalhos ( 3 )" at bounding box center [687, 68] width 87 height 17
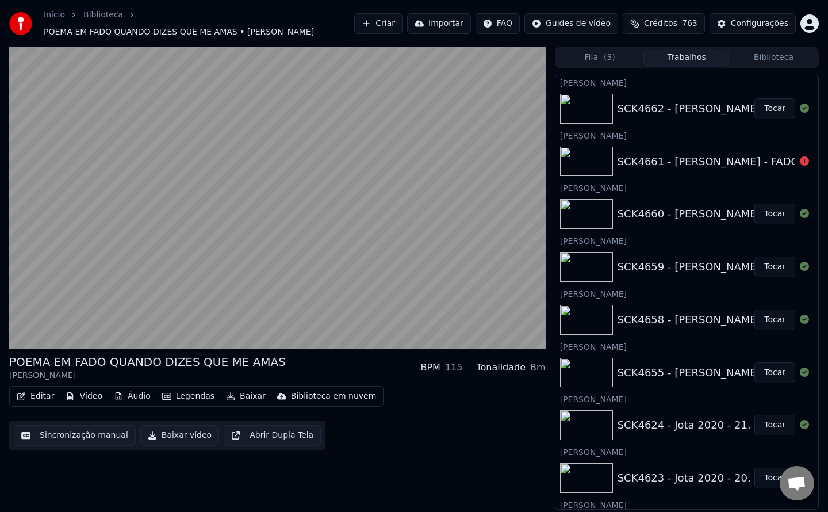
click at [701, 26] on button "Créditos 763" at bounding box center [664, 23] width 82 height 21
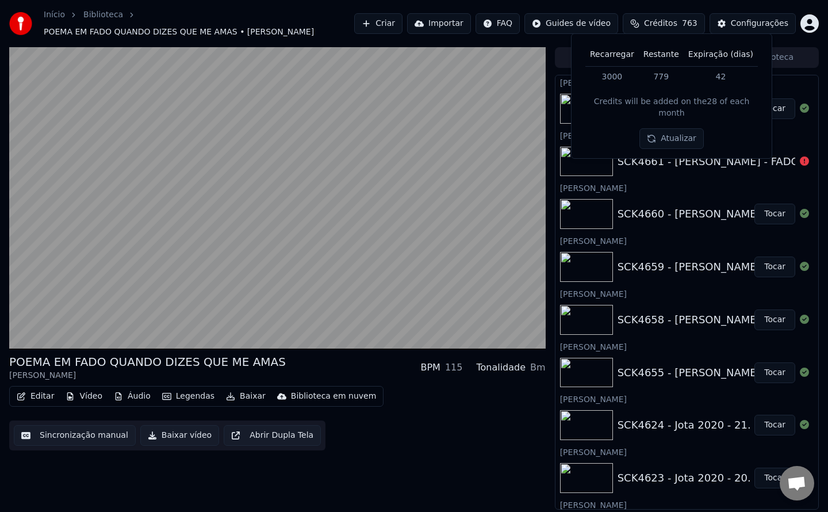
click at [687, 128] on button "Atualizar" at bounding box center [672, 138] width 64 height 21
click at [686, 35] on div "Recarregar Restante Expiração (dias) 3000 763 42 Credits will be added on the 2…" at bounding box center [671, 95] width 201 height 125
click at [689, 23] on span "763" at bounding box center [690, 24] width 16 height 12
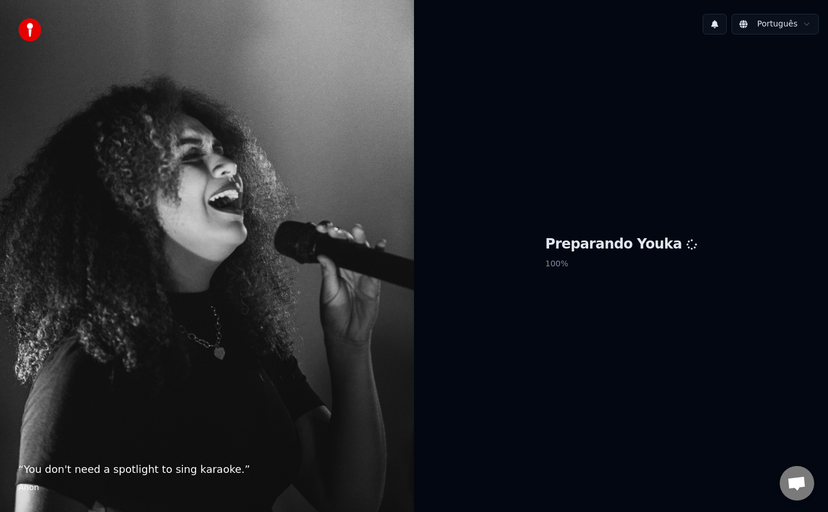
scroll to position [1495, 0]
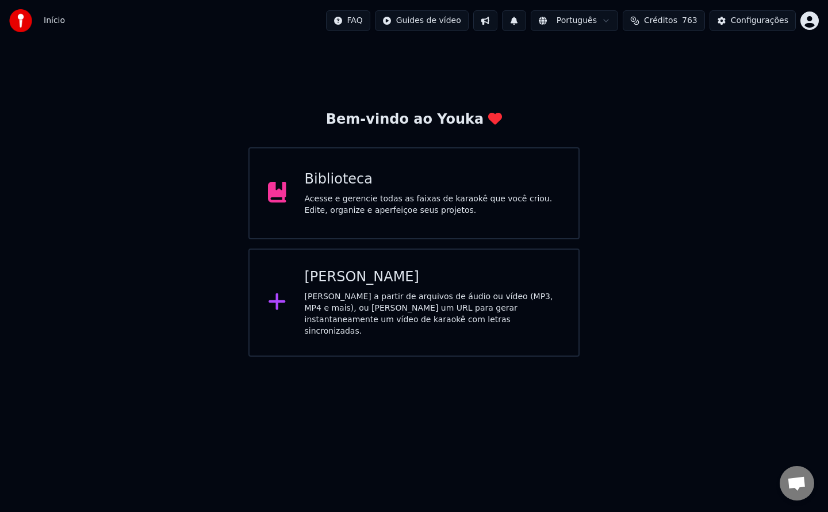
click at [418, 189] on div "Biblioteca Acesse e gerencie todas as faixas de karaokê que você criou. Edite, …" at bounding box center [433, 193] width 256 height 46
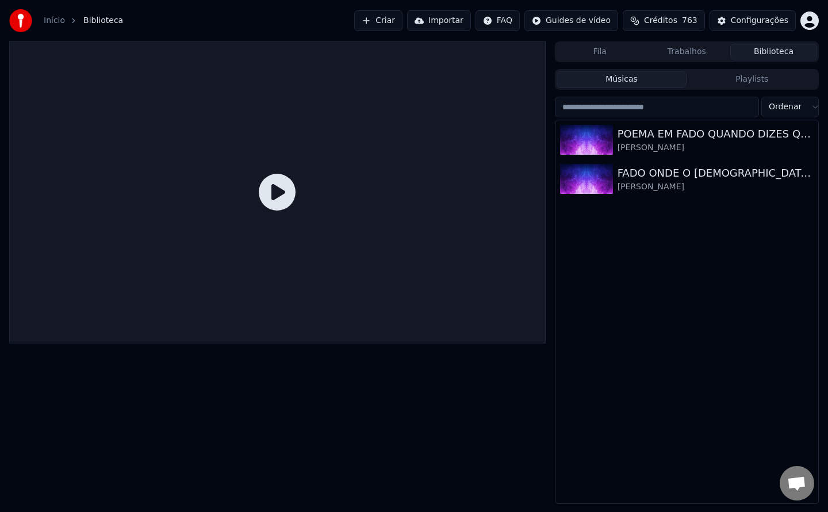
click at [403, 21] on button "Criar" at bounding box center [378, 20] width 48 height 21
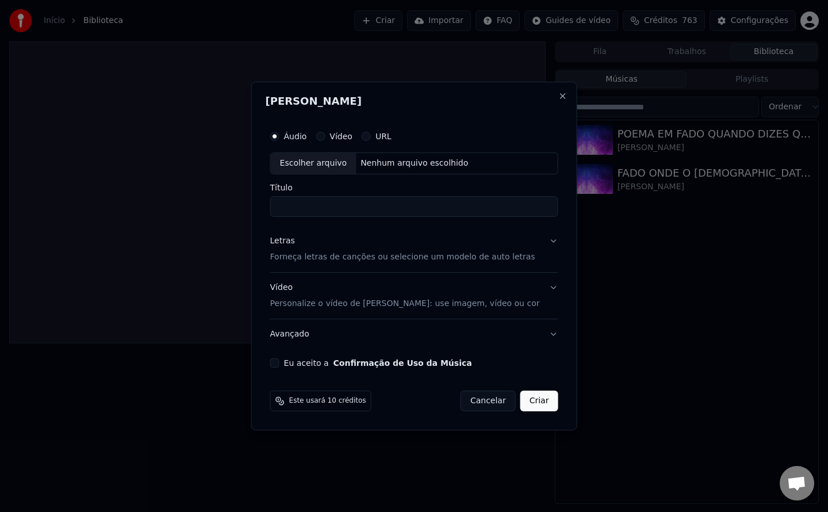
click at [280, 365] on button "Eu aceito a Confirmação de Uso da Música" at bounding box center [274, 362] width 9 height 9
click at [423, 164] on div "Nenhum arquivo escolhido" at bounding box center [414, 164] width 117 height 12
type input "**********"
click at [542, 399] on button "Criar" at bounding box center [539, 401] width 38 height 21
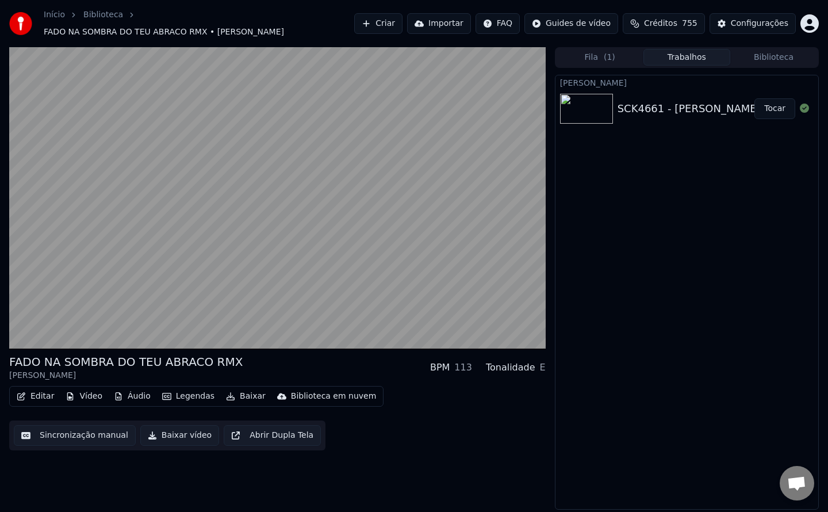
click at [779, 58] on button "Biblioteca" at bounding box center [773, 57] width 87 height 17
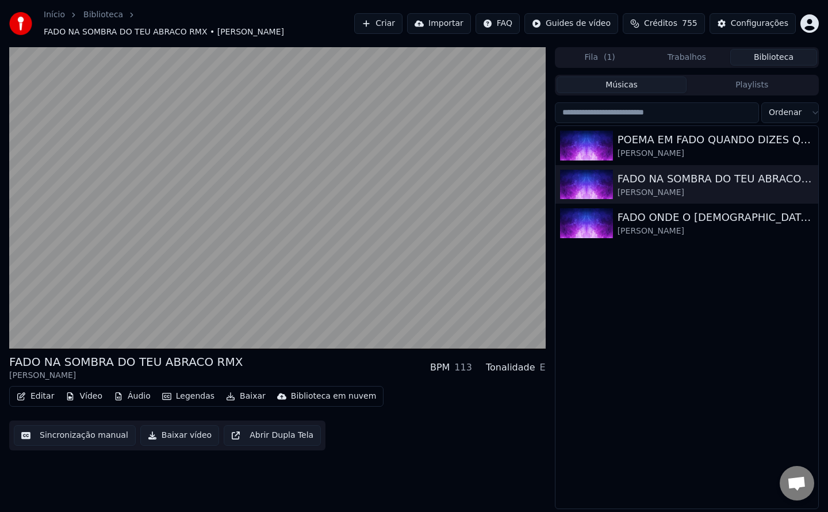
click at [739, 25] on div "Configurações" at bounding box center [760, 24] width 58 height 12
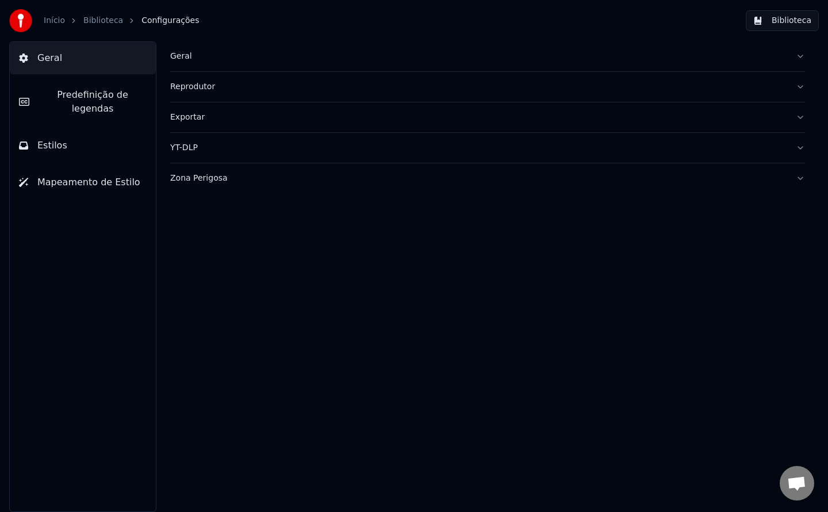
click at [173, 51] on div "Geral" at bounding box center [478, 57] width 617 height 12
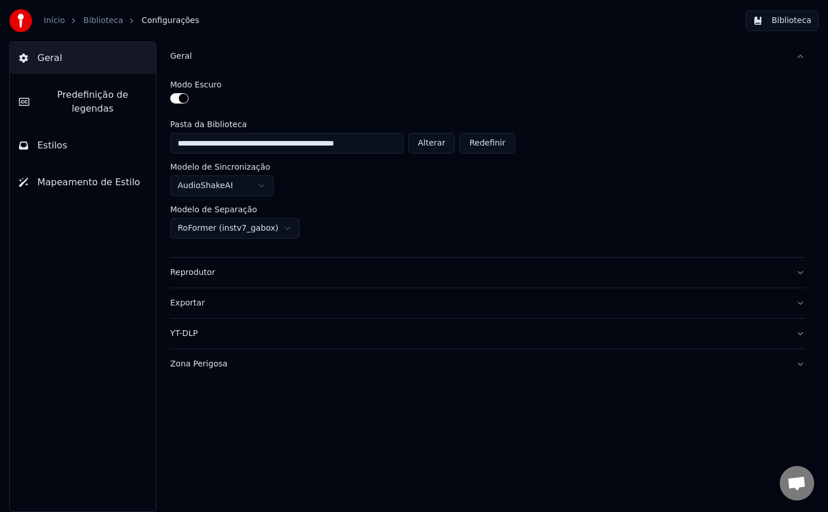
click at [430, 141] on button "Alterar" at bounding box center [431, 143] width 47 height 21
type input "**********"
click at [778, 22] on button "Biblioteca" at bounding box center [782, 20] width 73 height 21
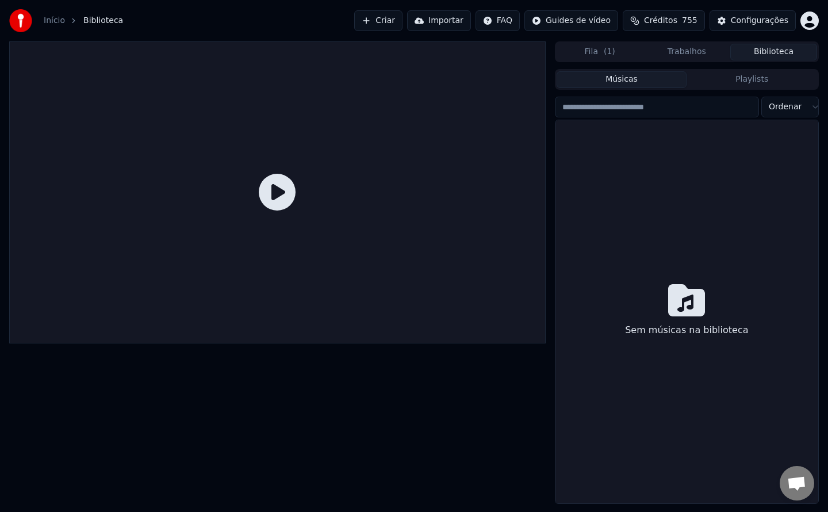
click at [403, 20] on button "Criar" at bounding box center [378, 20] width 48 height 21
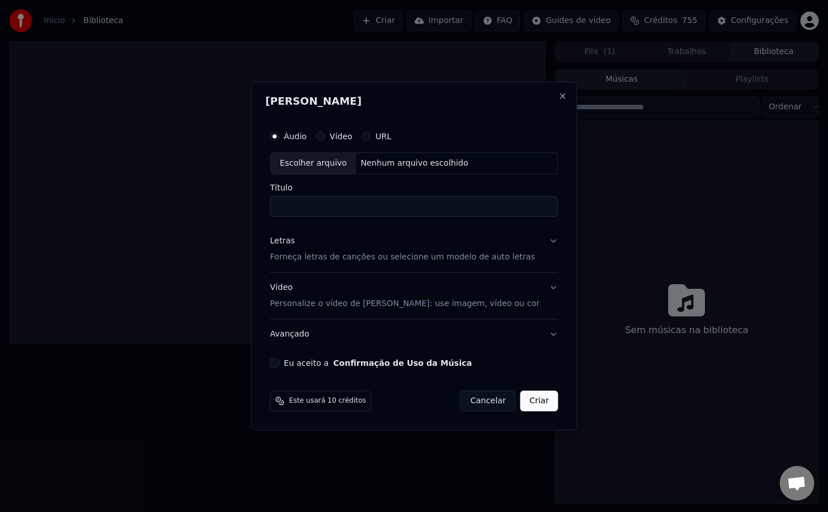
click at [280, 363] on button "Eu aceito a Confirmação de Uso da Música" at bounding box center [274, 362] width 9 height 9
click at [405, 167] on div "Nenhum arquivo escolhido" at bounding box center [414, 164] width 117 height 12
type input "**********"
click at [542, 400] on button "Criar" at bounding box center [539, 401] width 38 height 21
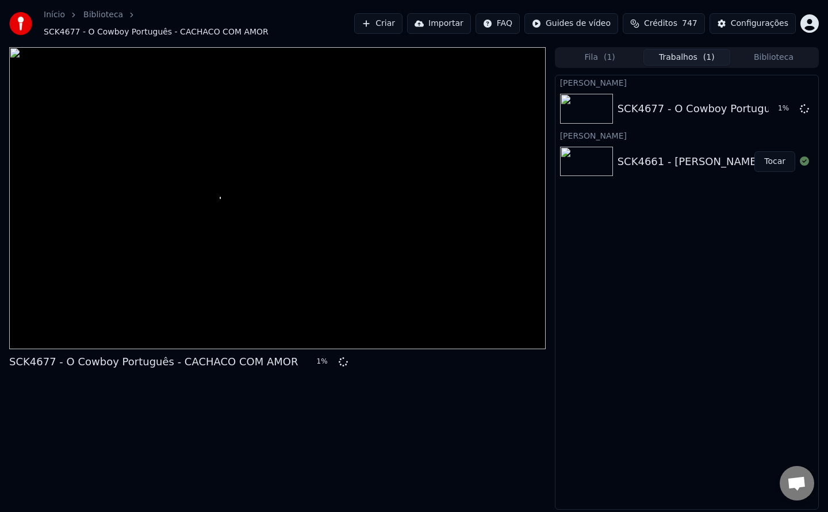
click at [401, 26] on button "Criar" at bounding box center [378, 23] width 48 height 21
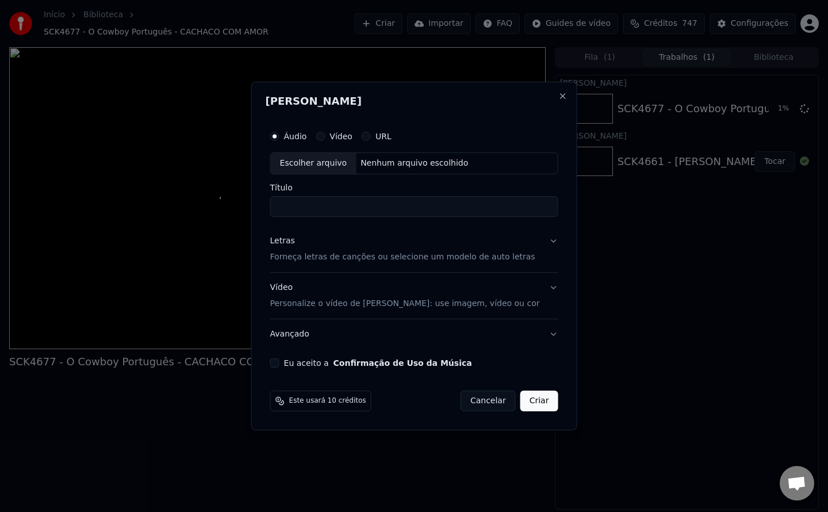
click at [280, 365] on button "Eu aceito a Confirmação de Uso da Música" at bounding box center [274, 362] width 9 height 9
click at [407, 162] on div "Nenhum arquivo escolhido" at bounding box center [414, 164] width 117 height 12
type input "**********"
click at [541, 403] on button "Criar" at bounding box center [539, 401] width 38 height 21
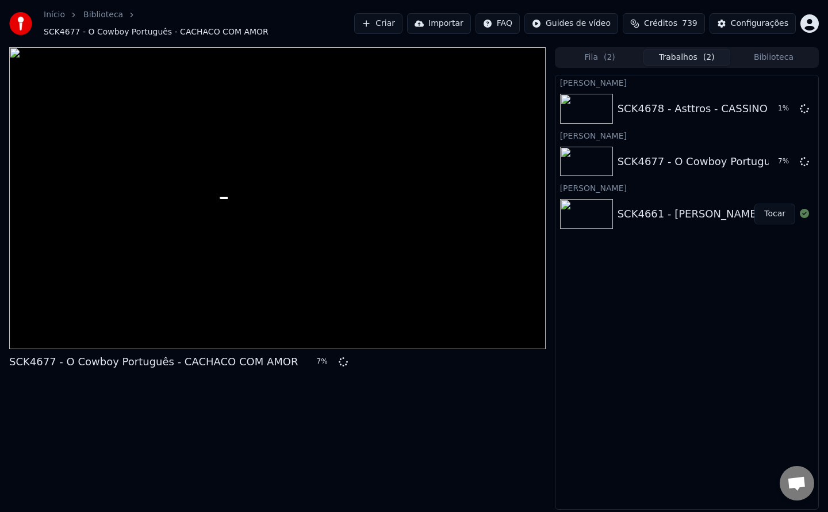
click at [403, 24] on button "Criar" at bounding box center [378, 23] width 48 height 21
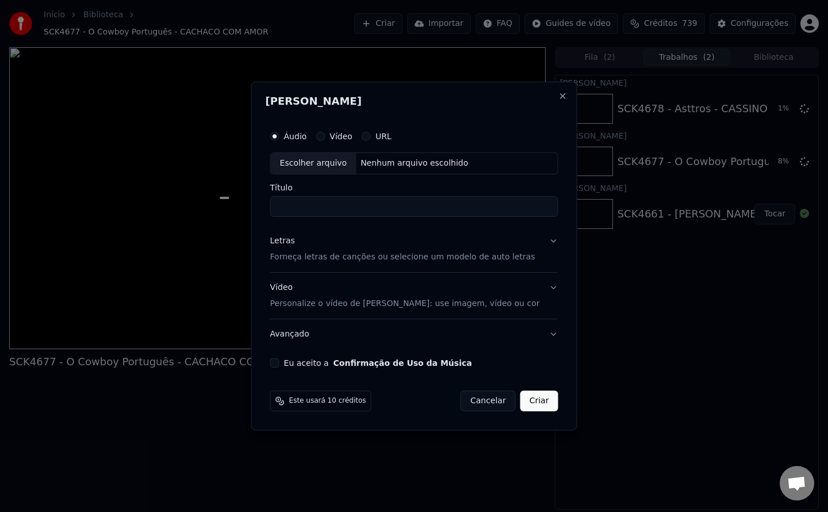
click at [280, 365] on button "Eu aceito a Confirmação de Uso da Música" at bounding box center [274, 362] width 9 height 9
click at [396, 159] on div "Nenhum arquivo escolhido" at bounding box center [414, 164] width 117 height 12
type input "**********"
click at [527, 405] on button "Criar" at bounding box center [539, 401] width 38 height 21
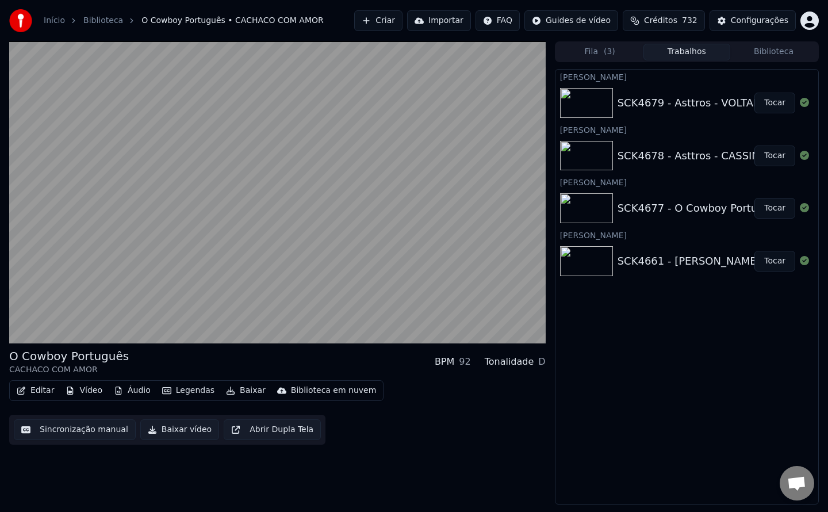
click at [761, 49] on button "Biblioteca" at bounding box center [773, 52] width 87 height 17
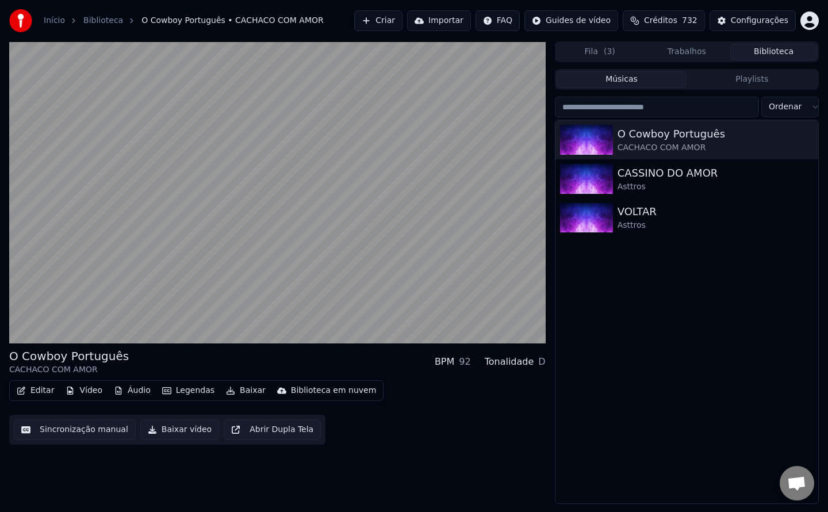
click at [677, 55] on button "Trabalhos" at bounding box center [687, 52] width 87 height 17
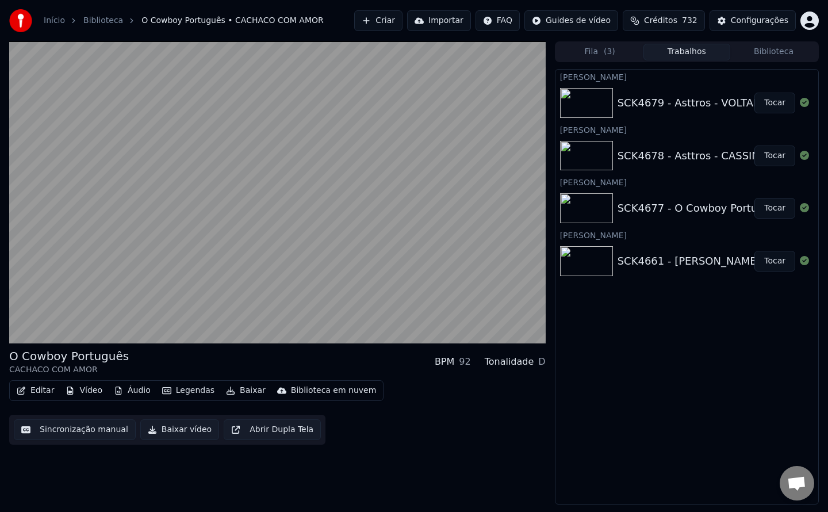
click at [781, 110] on button "Tocar" at bounding box center [775, 103] width 41 height 21
click at [763, 20] on div "Configurações" at bounding box center [760, 21] width 58 height 12
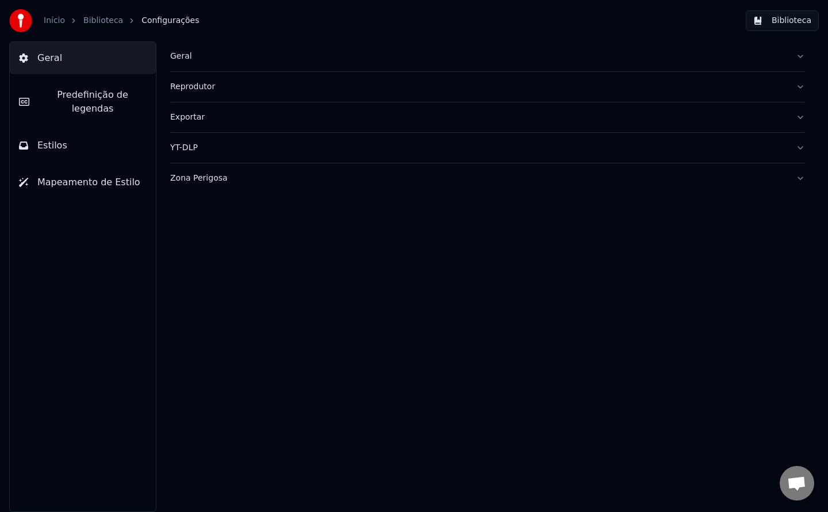
click at [184, 56] on div "Geral" at bounding box center [478, 57] width 617 height 12
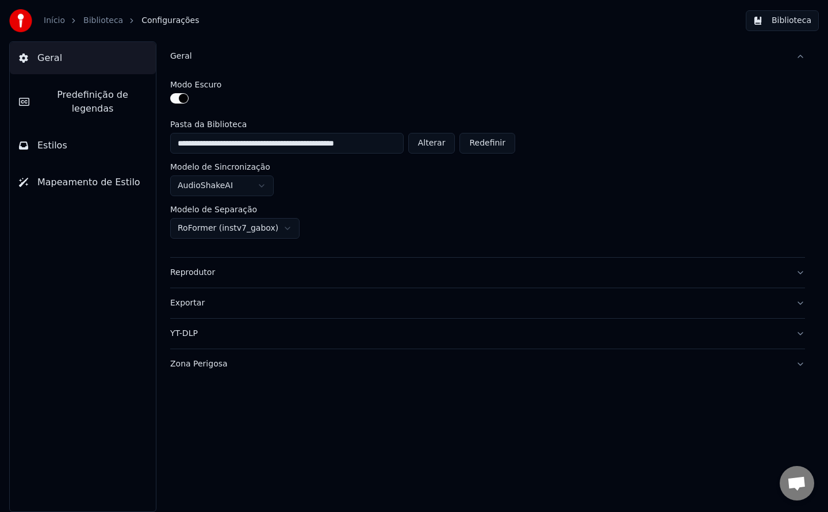
click at [437, 146] on button "Alterar" at bounding box center [431, 143] width 47 height 21
type input "**********"
click at [780, 19] on button "Biblioteca" at bounding box center [782, 20] width 73 height 21
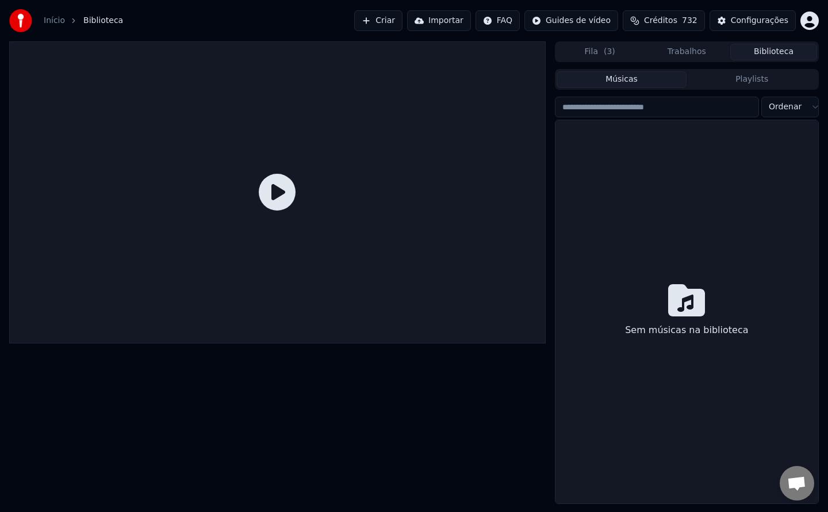
click at [396, 19] on button "Criar" at bounding box center [378, 20] width 48 height 21
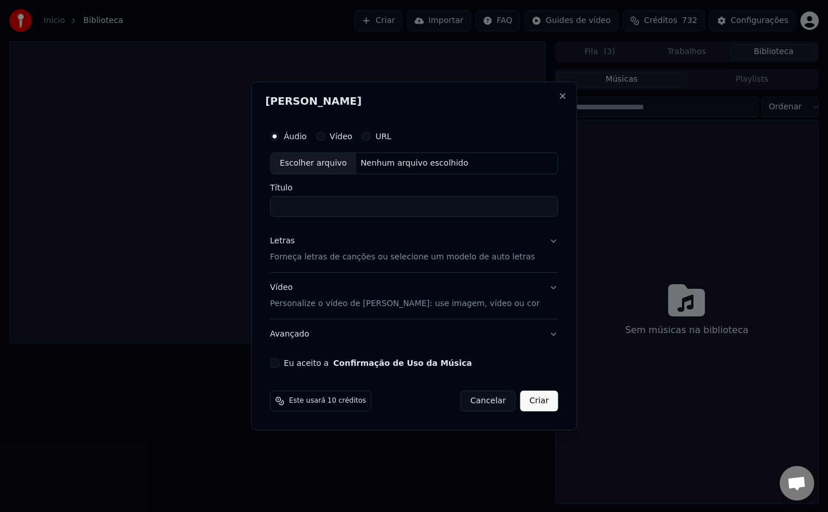
click at [280, 359] on button "Eu aceito a Confirmação de Uso da Música" at bounding box center [274, 362] width 9 height 9
click at [391, 170] on div "Escolher arquivo Nenhum arquivo escolhido" at bounding box center [414, 163] width 288 height 22
type input "**********"
click at [545, 405] on button "Criar" at bounding box center [539, 401] width 38 height 21
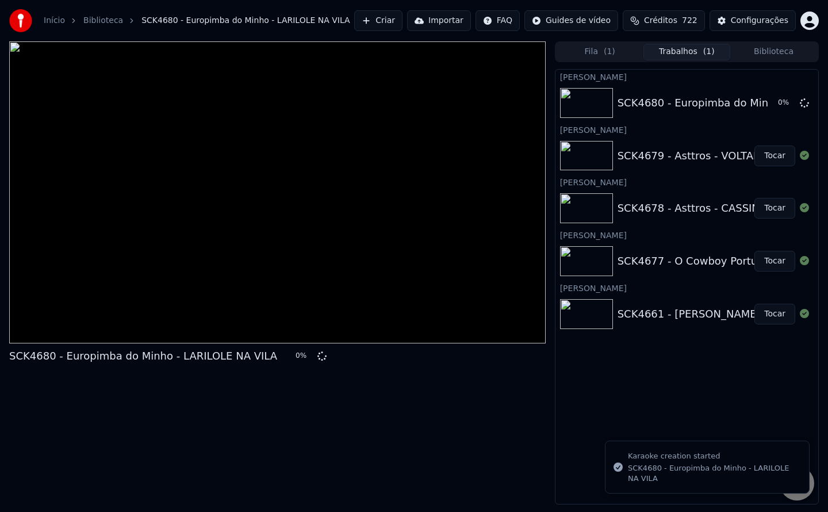
click at [403, 21] on button "Criar" at bounding box center [378, 20] width 48 height 21
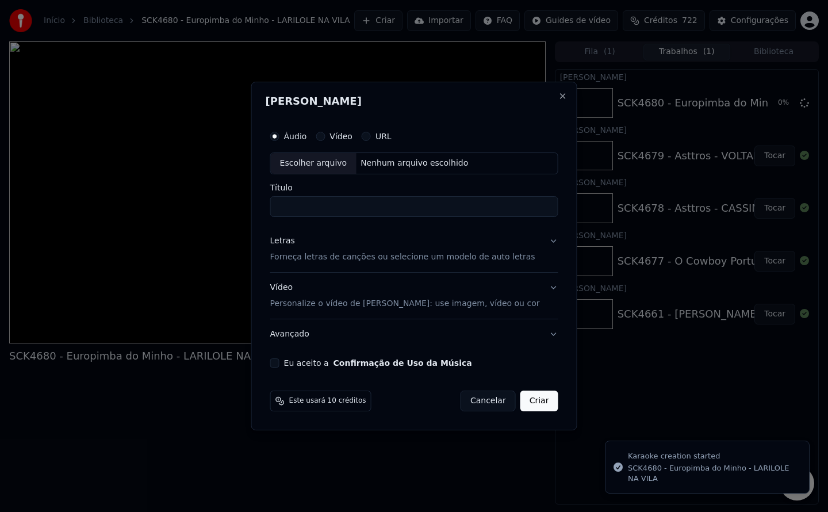
click at [280, 365] on button "Eu aceito a Confirmação de Uso da Música" at bounding box center [274, 362] width 9 height 9
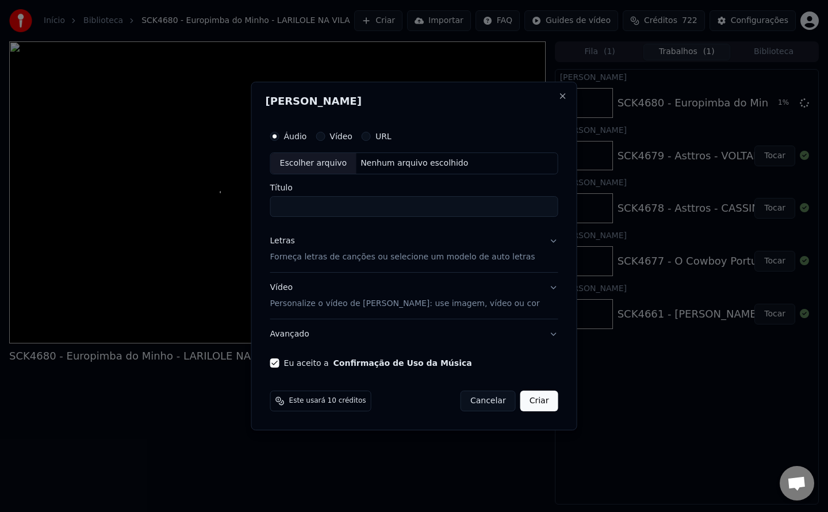
click at [392, 163] on div "Nenhum arquivo escolhido" at bounding box center [414, 164] width 117 height 12
type input "**********"
click at [535, 404] on button "Criar" at bounding box center [539, 401] width 38 height 21
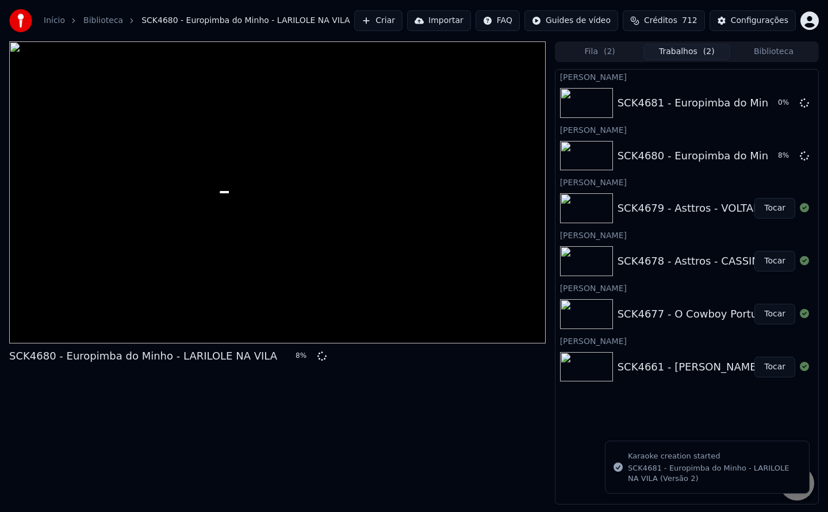
click at [400, 18] on button "Criar" at bounding box center [378, 20] width 48 height 21
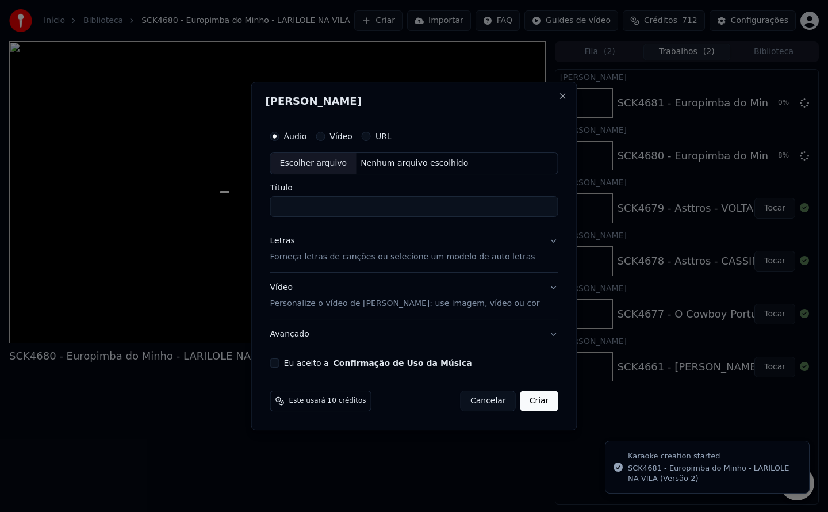
click at [280, 363] on button "Eu aceito a Confirmação de Uso da Música" at bounding box center [274, 362] width 9 height 9
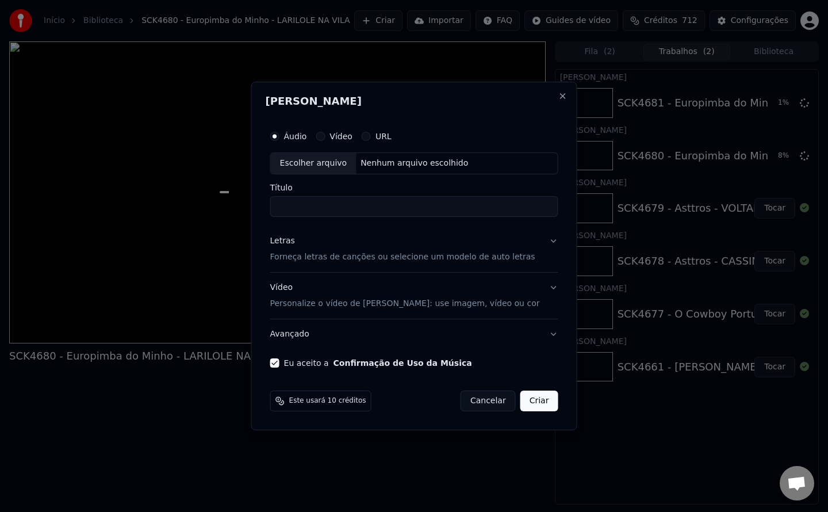
click at [414, 167] on div "Nenhum arquivo escolhido" at bounding box center [414, 164] width 117 height 12
type input "**********"
click at [529, 399] on button "Criar" at bounding box center [539, 401] width 38 height 21
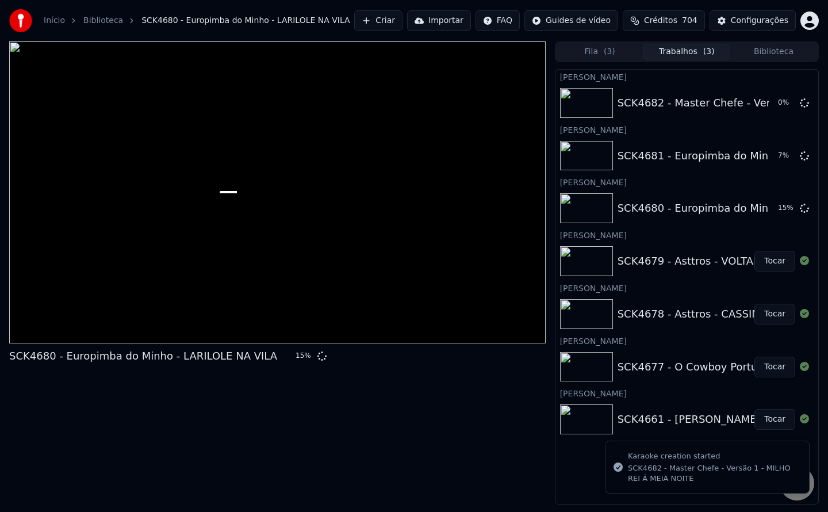
click at [399, 25] on button "Criar" at bounding box center [378, 20] width 48 height 21
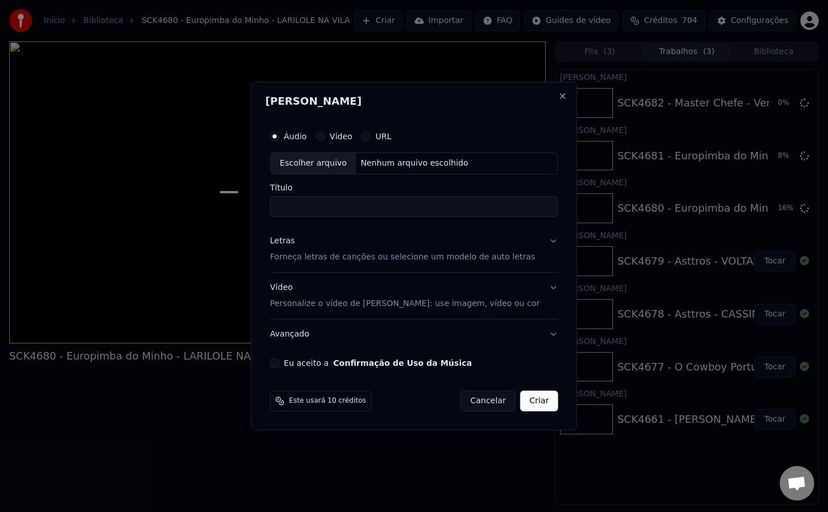
click at [280, 364] on button "Eu aceito a Confirmação de Uso da Música" at bounding box center [274, 362] width 9 height 9
click at [423, 159] on div "Nenhum arquivo escolhido" at bounding box center [414, 164] width 117 height 12
type input "**********"
click at [540, 403] on button "Criar" at bounding box center [539, 401] width 38 height 21
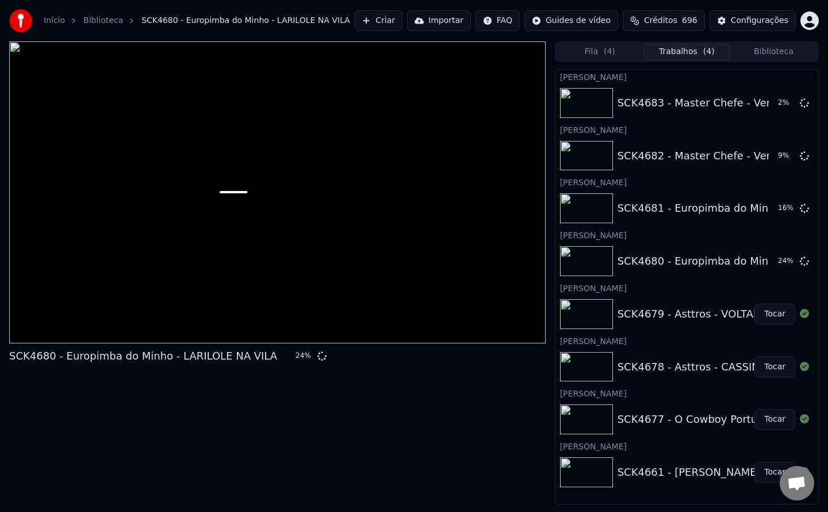
click at [400, 22] on button "Criar" at bounding box center [378, 20] width 48 height 21
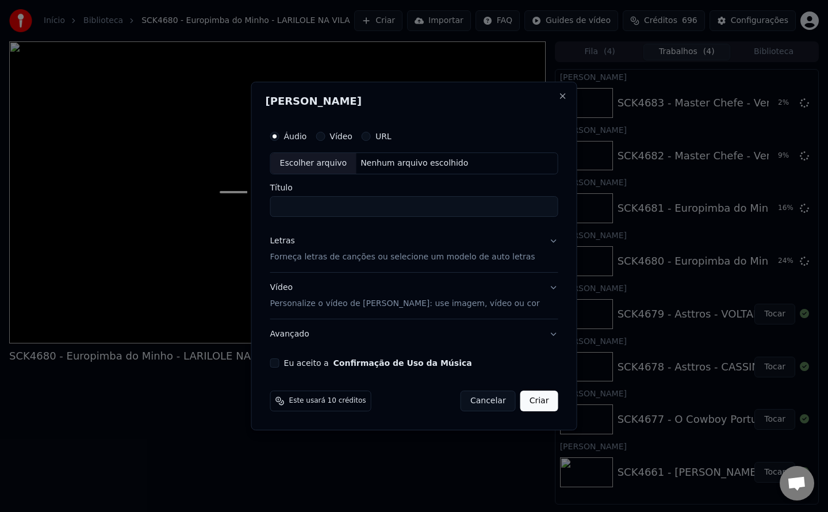
click at [280, 363] on button "Eu aceito a Confirmação de Uso da Música" at bounding box center [274, 362] width 9 height 9
click at [393, 162] on div "Nenhum arquivo escolhido" at bounding box center [414, 164] width 117 height 12
type input "**********"
click at [540, 405] on button "Criar" at bounding box center [539, 401] width 38 height 21
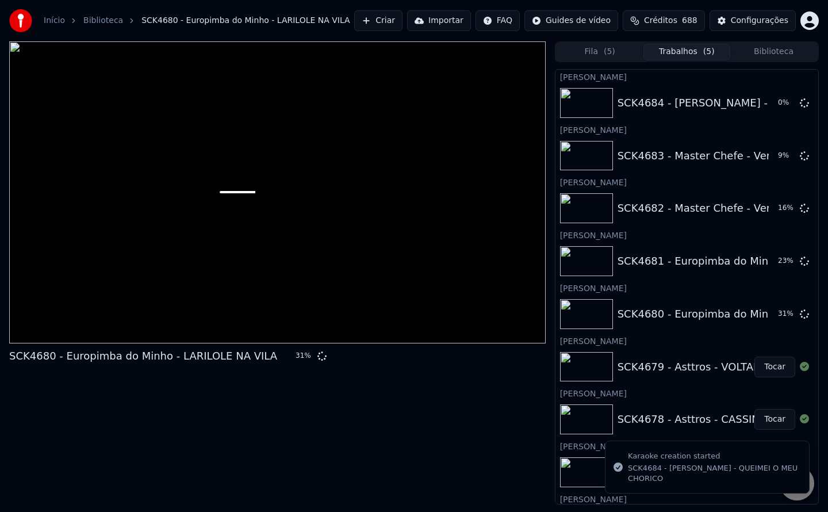
click at [388, 21] on button "Criar" at bounding box center [378, 20] width 48 height 21
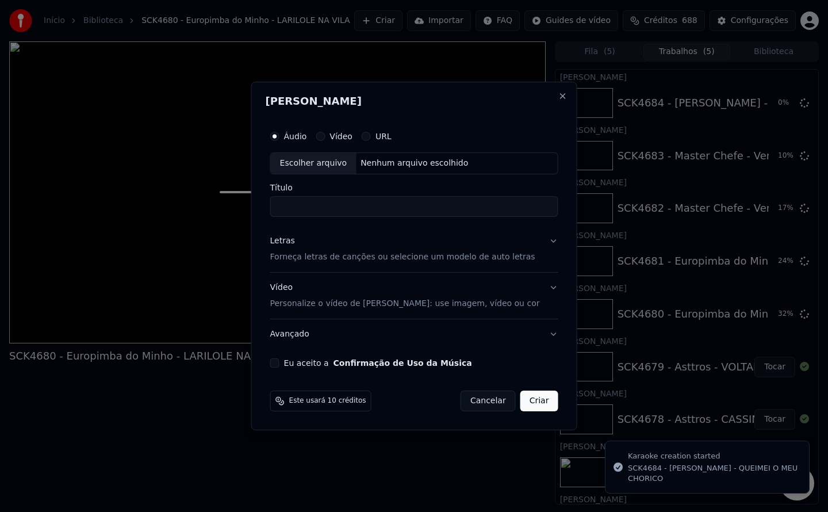
click at [280, 362] on button "Eu aceito a Confirmação de Uso da Música" at bounding box center [274, 362] width 9 height 9
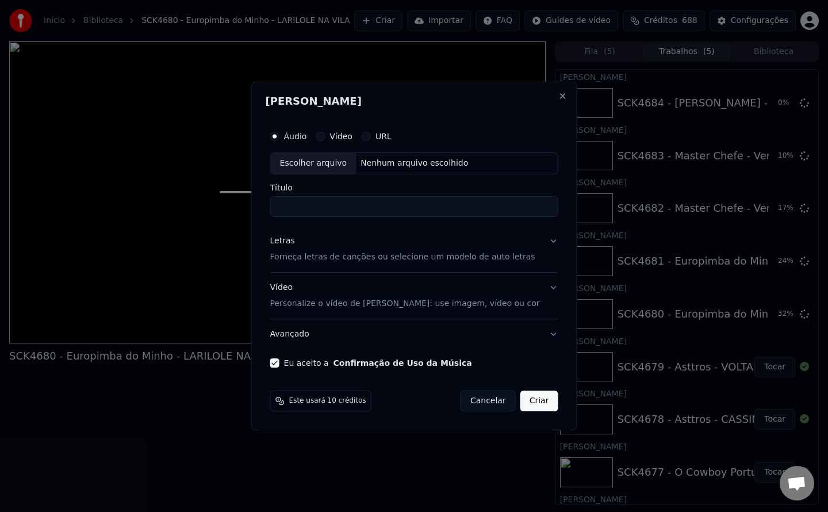
click at [408, 165] on div "Nenhum arquivo escolhido" at bounding box center [414, 164] width 117 height 12
type input "**********"
click at [535, 403] on button "Criar" at bounding box center [539, 401] width 38 height 21
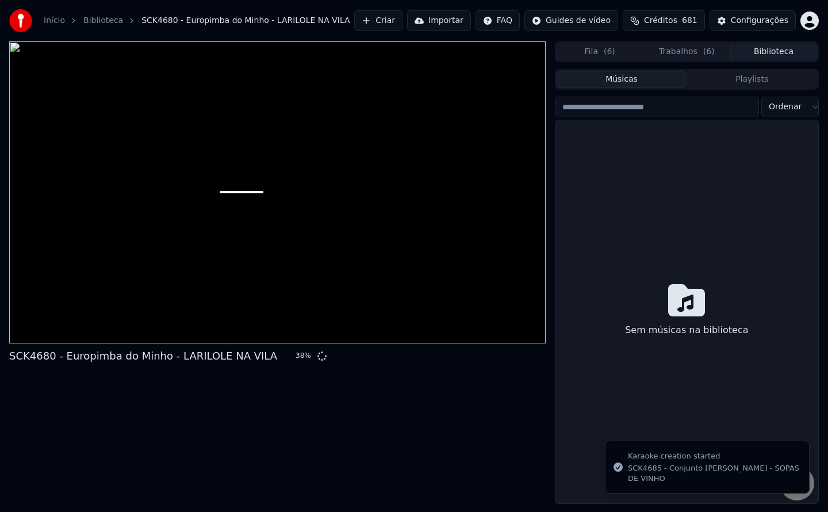
click at [784, 50] on button "Biblioteca" at bounding box center [773, 52] width 87 height 17
click at [698, 55] on button "Trabalhos ( 6 )" at bounding box center [687, 52] width 87 height 17
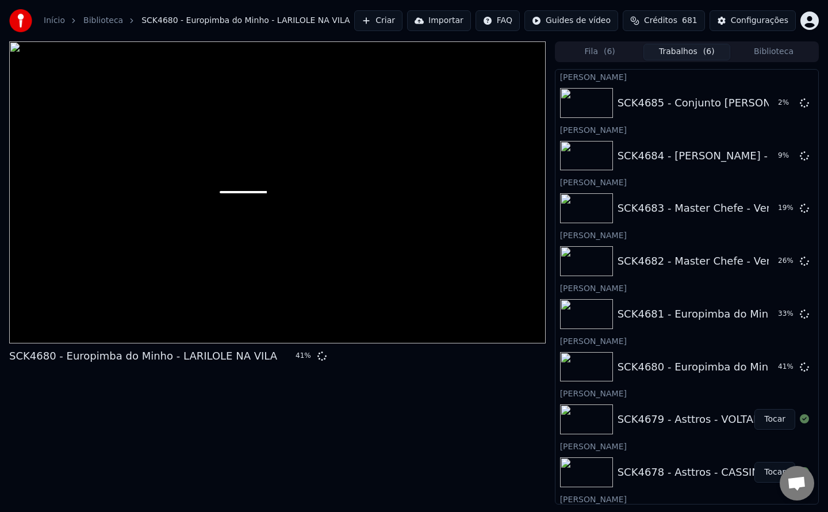
click at [395, 19] on button "Criar" at bounding box center [378, 20] width 48 height 21
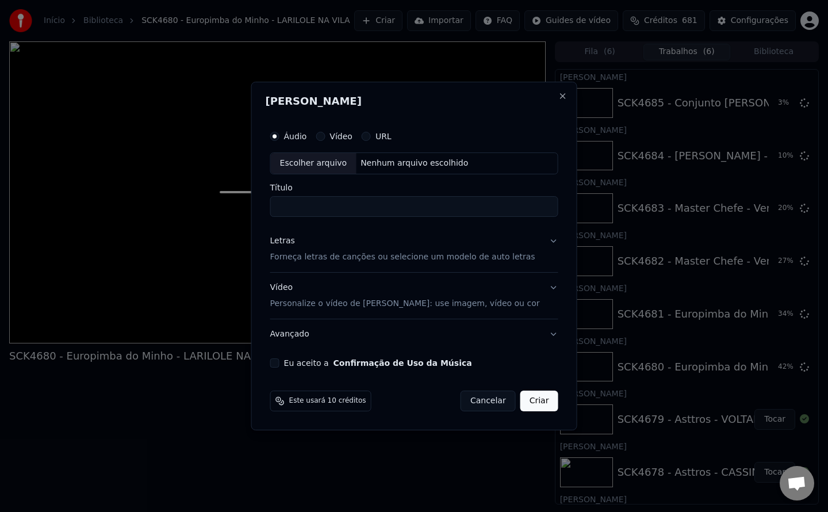
click at [280, 363] on button "Eu aceito a Confirmação de Uso da Música" at bounding box center [274, 362] width 9 height 9
click at [422, 169] on div "Nenhum arquivo escolhido" at bounding box center [414, 164] width 117 height 12
type input "**********"
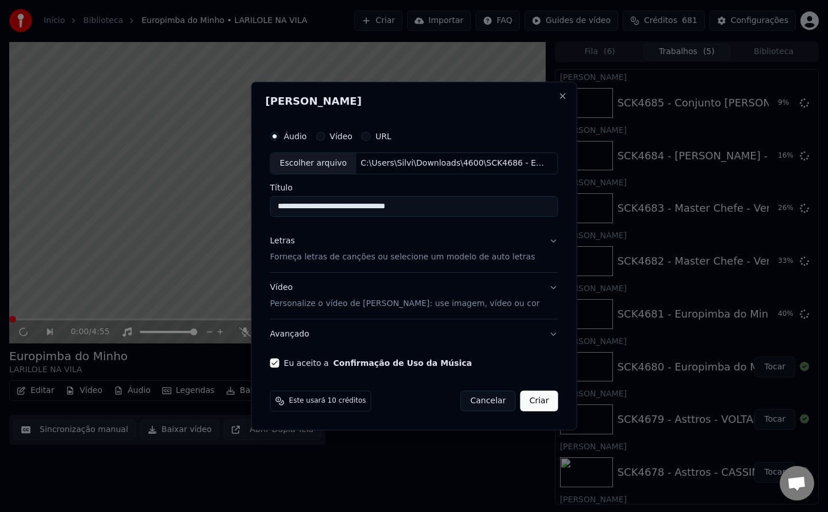
click at [520, 402] on button "Criar" at bounding box center [539, 401] width 38 height 21
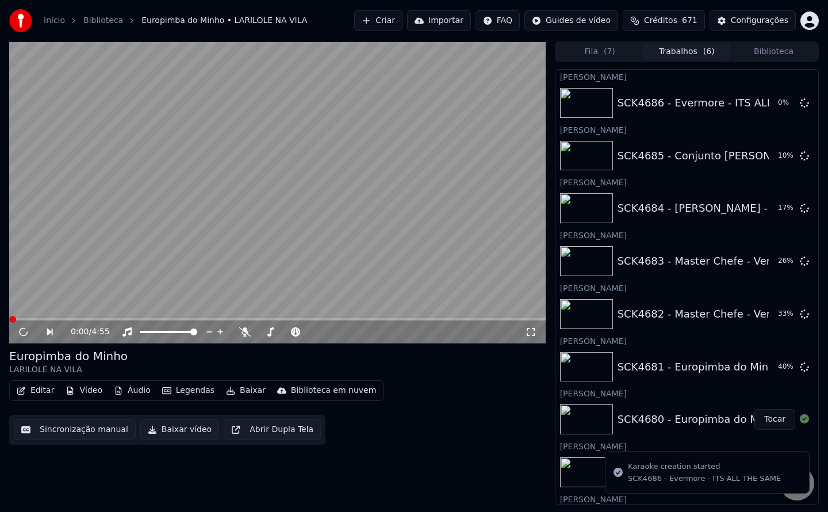
click at [420, 271] on video at bounding box center [277, 192] width 537 height 302
click at [22, 330] on icon at bounding box center [24, 331] width 6 height 7
click at [403, 20] on button "Criar" at bounding box center [378, 20] width 48 height 21
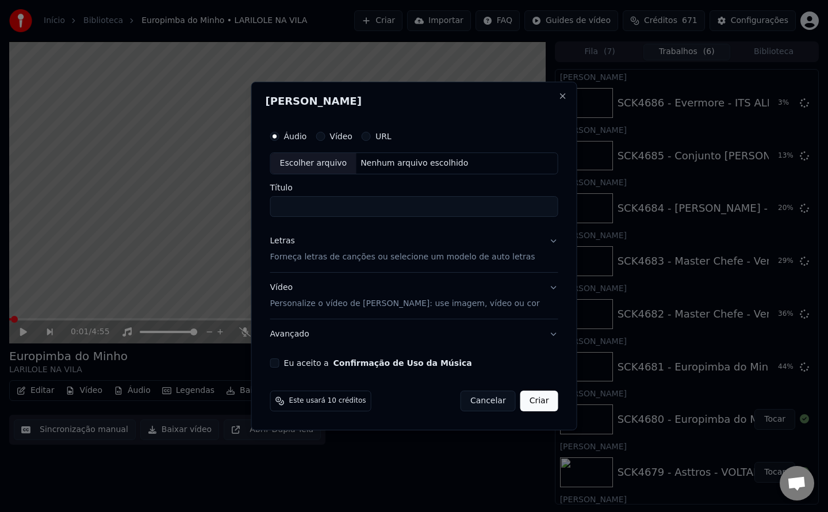
click at [295, 363] on div "Eu aceito a Confirmação de Uso da Música" at bounding box center [414, 362] width 288 height 9
click at [280, 364] on button "Eu aceito a Confirmação de Uso da Música" at bounding box center [274, 362] width 9 height 9
click at [412, 162] on div "Nenhum arquivo escolhido" at bounding box center [414, 164] width 117 height 12
type input "**********"
click at [543, 402] on button "Criar" at bounding box center [539, 401] width 38 height 21
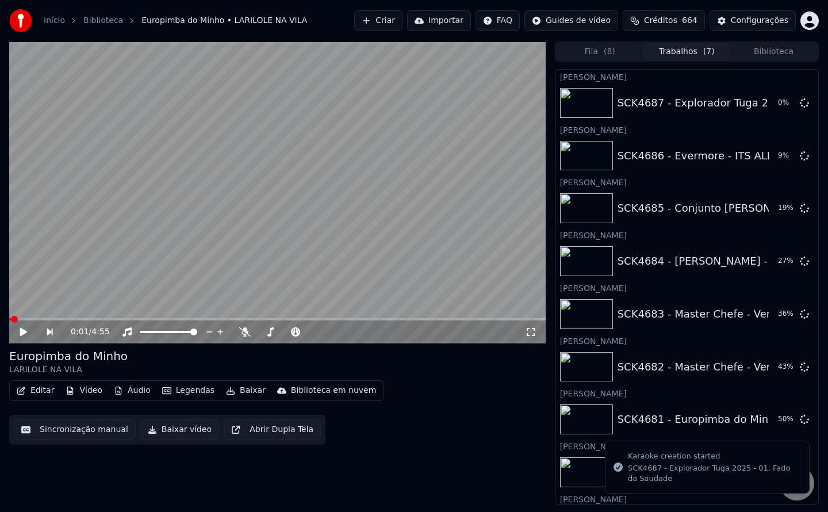
click at [403, 26] on button "Criar" at bounding box center [378, 20] width 48 height 21
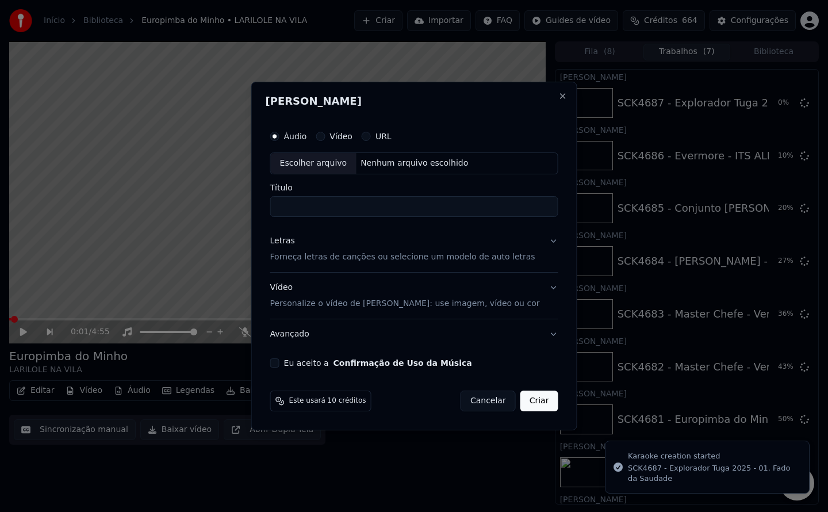
click at [280, 362] on button "Eu aceito a Confirmação de Uso da Música" at bounding box center [274, 362] width 9 height 9
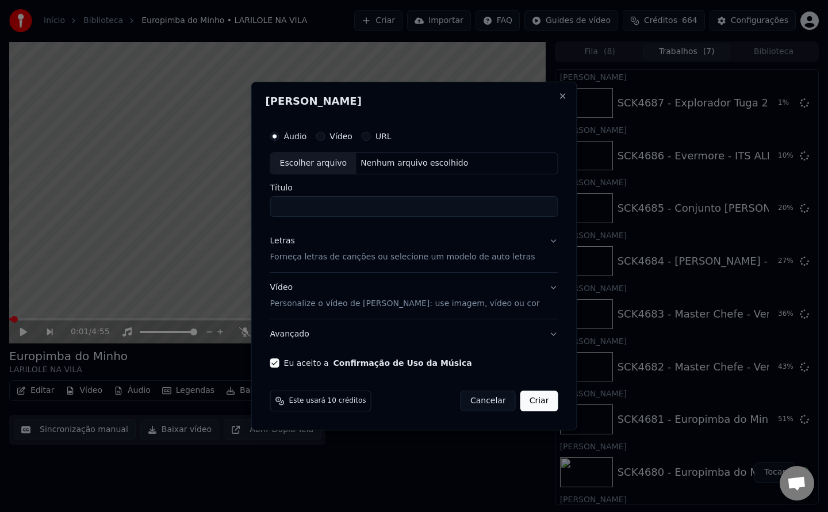
click at [383, 163] on div "Nenhum arquivo escolhido" at bounding box center [414, 164] width 117 height 12
type input "**********"
click at [528, 397] on button "Criar" at bounding box center [539, 401] width 38 height 21
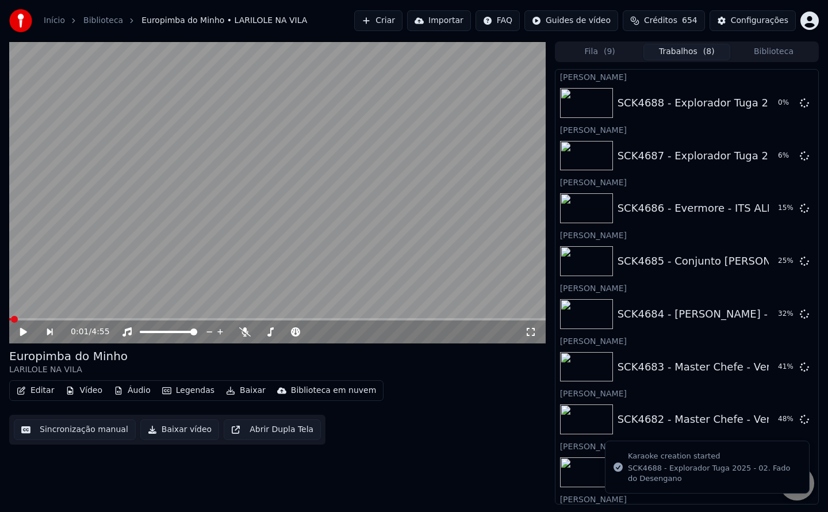
click at [401, 21] on button "Criar" at bounding box center [378, 20] width 48 height 21
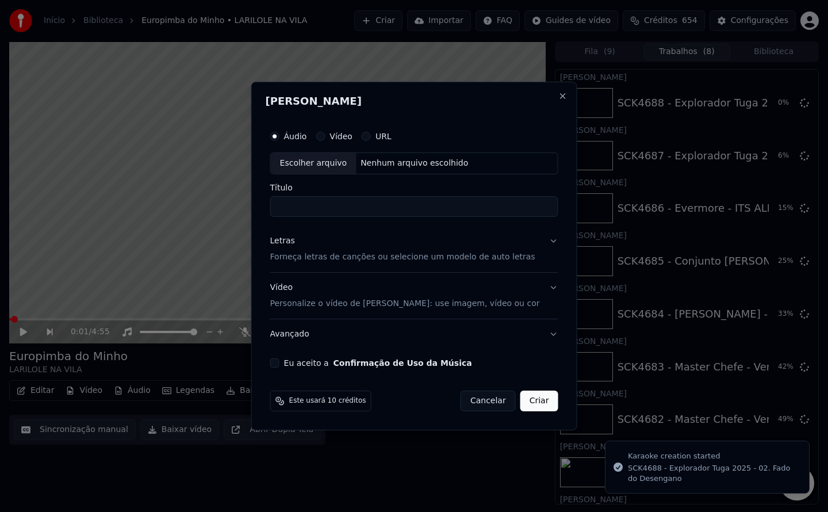
click at [280, 360] on button "Eu aceito a Confirmação de Uso da Música" at bounding box center [274, 362] width 9 height 9
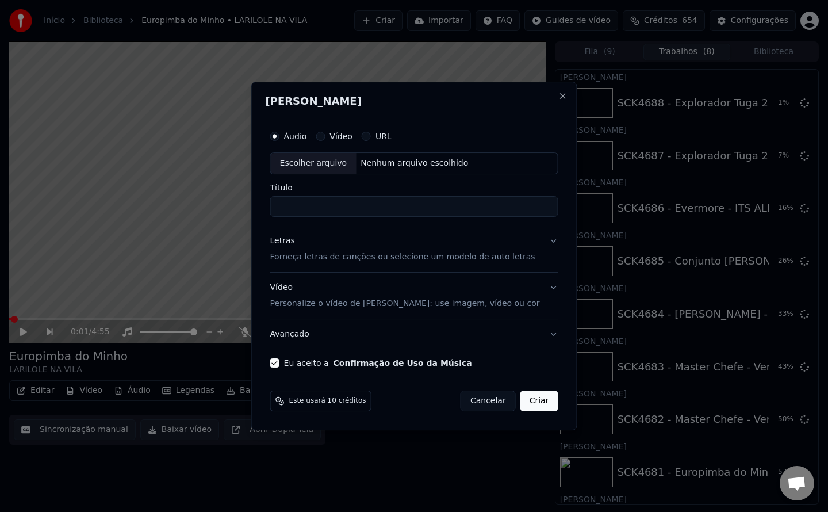
click at [389, 167] on div "Nenhum arquivo escolhido" at bounding box center [414, 164] width 117 height 12
type input "**********"
click at [538, 408] on button "Criar" at bounding box center [539, 401] width 38 height 21
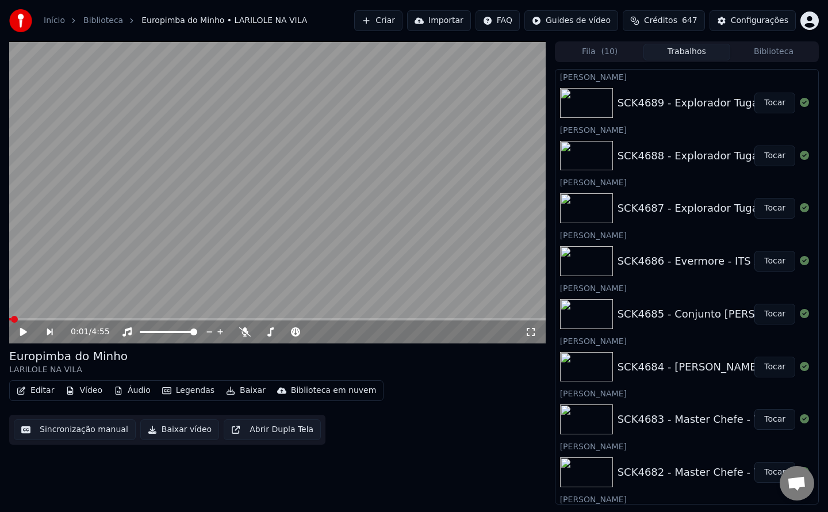
click at [762, 53] on button "Biblioteca" at bounding box center [773, 52] width 87 height 17
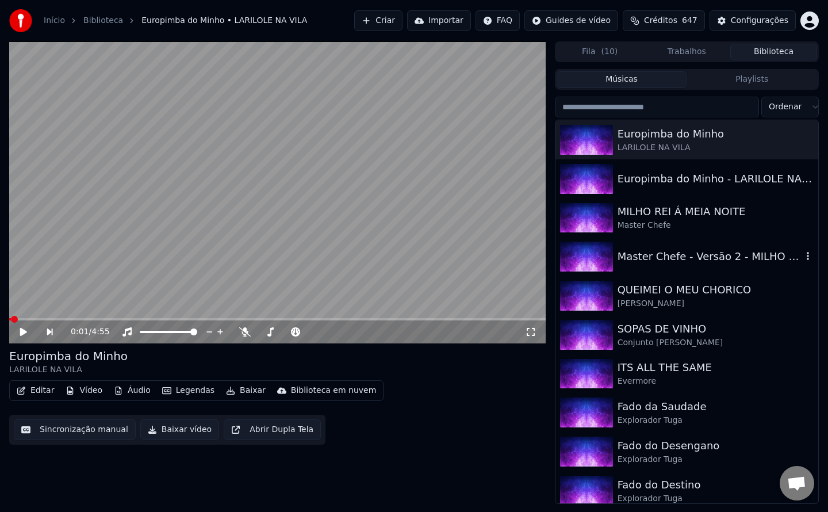
scroll to position [7, 0]
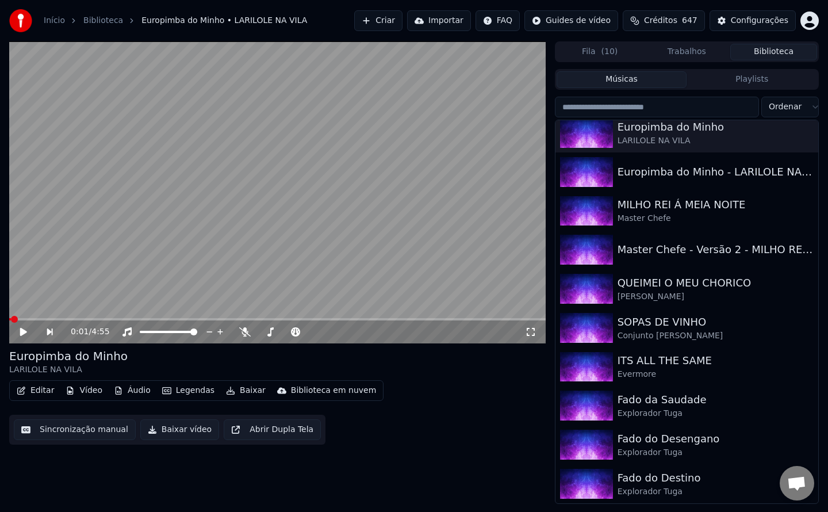
click at [723, 55] on button "Trabalhos" at bounding box center [687, 52] width 87 height 17
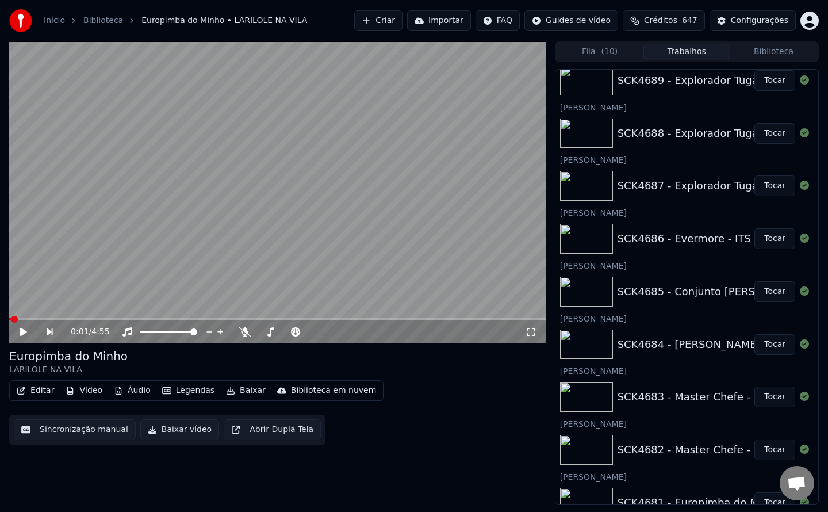
scroll to position [0, 0]
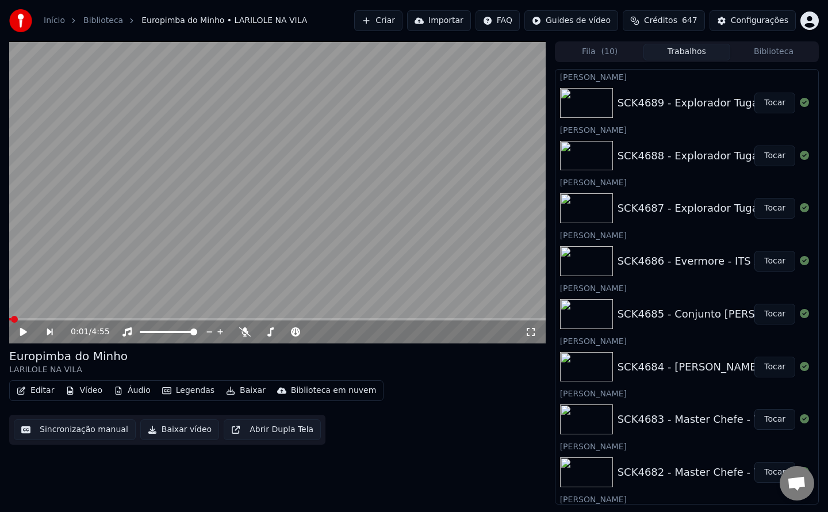
click at [770, 54] on button "Biblioteca" at bounding box center [773, 52] width 87 height 17
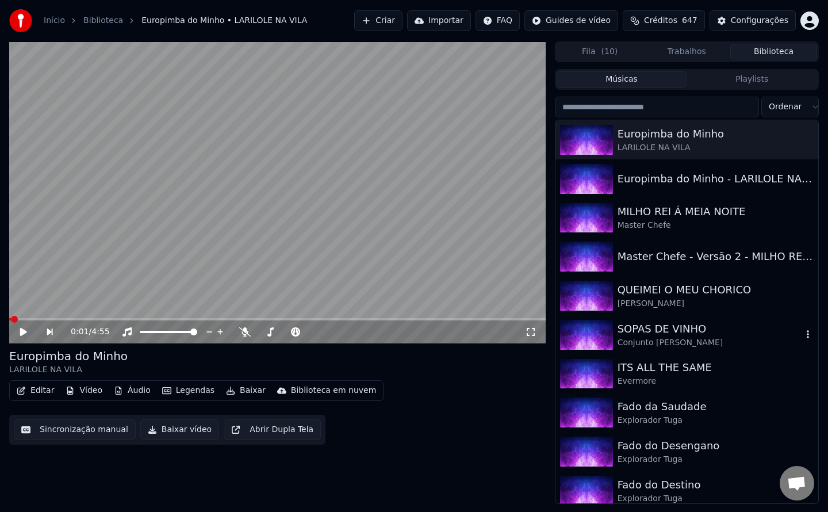
scroll to position [7, 0]
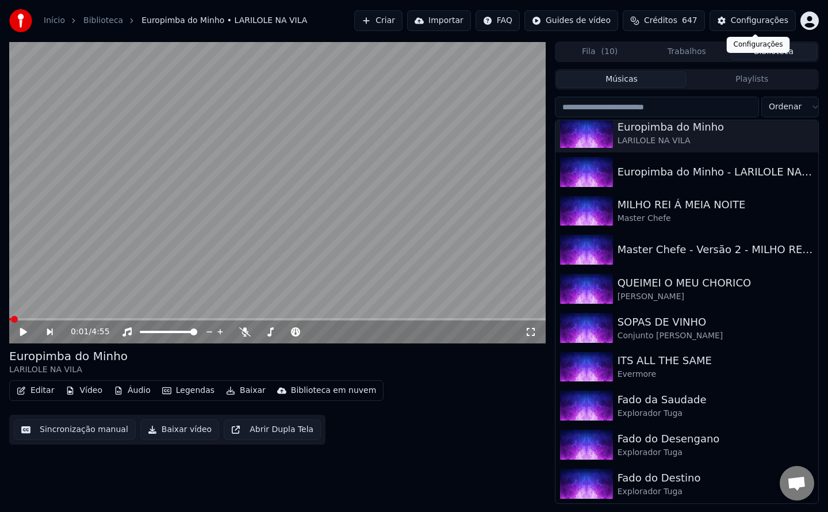
click at [755, 21] on div "Configurações" at bounding box center [760, 21] width 58 height 12
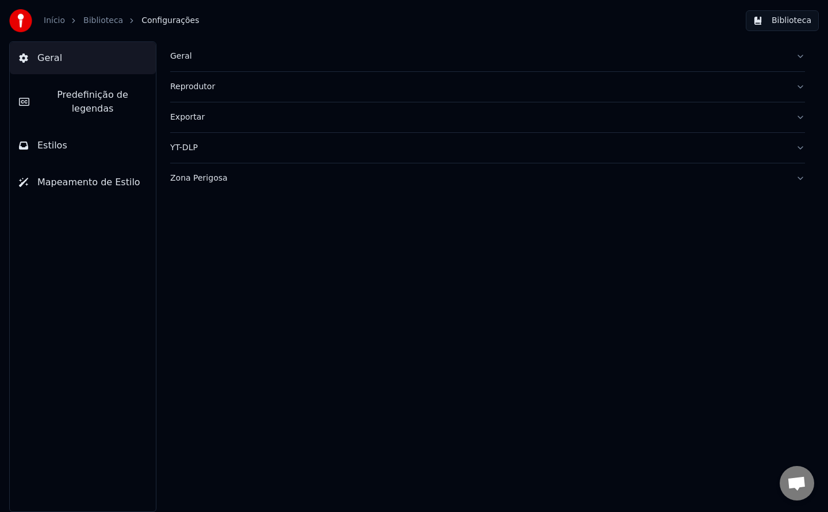
click at [183, 55] on div "Geral" at bounding box center [478, 57] width 617 height 12
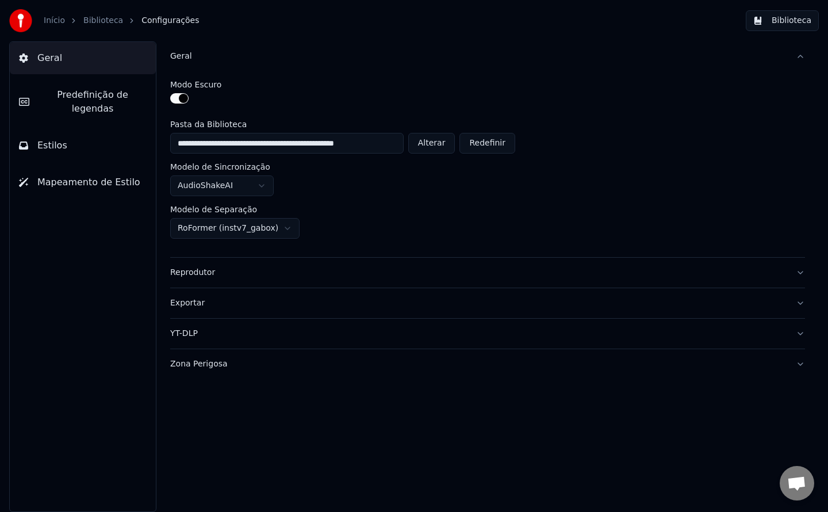
click at [427, 143] on button "Alterar" at bounding box center [431, 143] width 47 height 21
type input "**********"
click at [786, 27] on button "Biblioteca" at bounding box center [782, 20] width 73 height 21
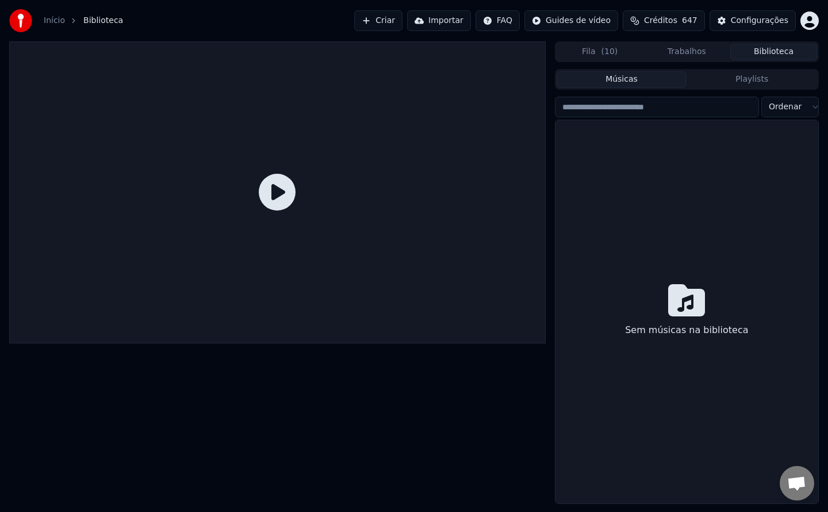
click at [403, 26] on button "Criar" at bounding box center [378, 20] width 48 height 21
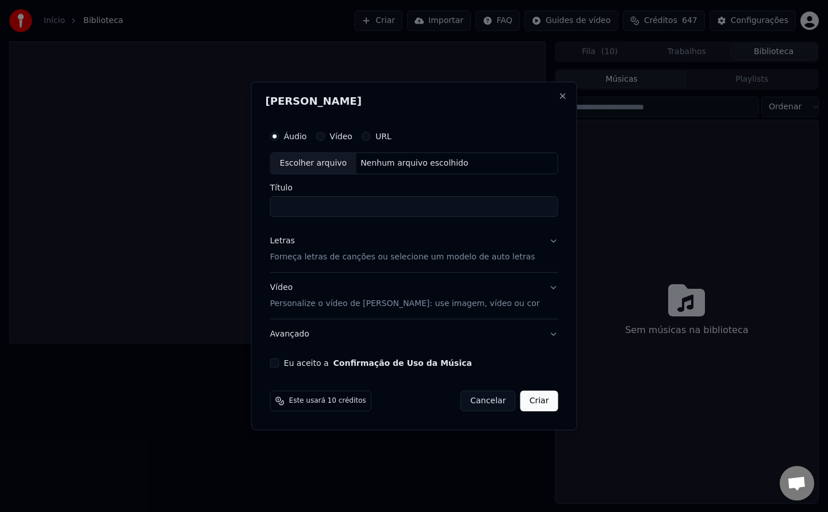
click at [280, 366] on button "Eu aceito a Confirmação de Uso da Música" at bounding box center [274, 362] width 9 height 9
click at [374, 169] on div "Nenhum arquivo escolhido" at bounding box center [414, 164] width 117 height 12
type input "**********"
click at [541, 404] on button "Criar" at bounding box center [539, 401] width 38 height 21
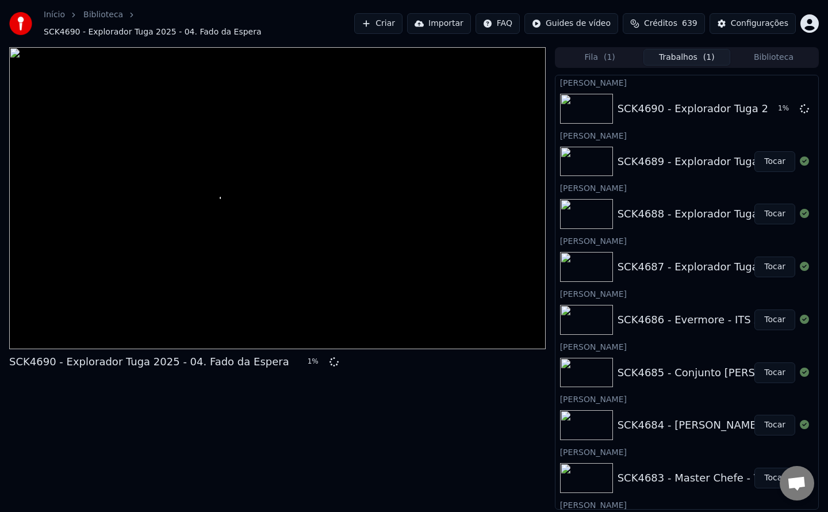
click at [403, 18] on button "Criar" at bounding box center [378, 23] width 48 height 21
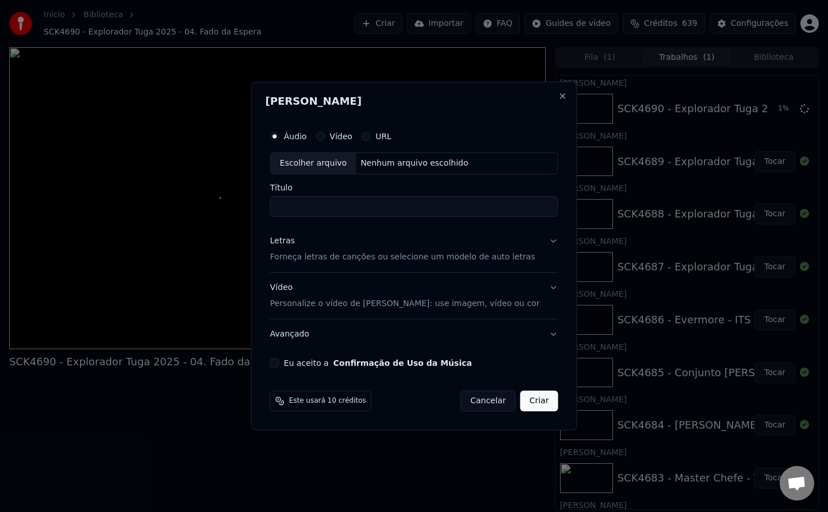
click at [280, 362] on button "Eu aceito a Confirmação de Uso da Música" at bounding box center [274, 362] width 9 height 9
click at [396, 163] on div "Nenhum arquivo escolhido" at bounding box center [414, 164] width 117 height 12
type input "**********"
click at [541, 405] on button "Criar" at bounding box center [539, 401] width 38 height 21
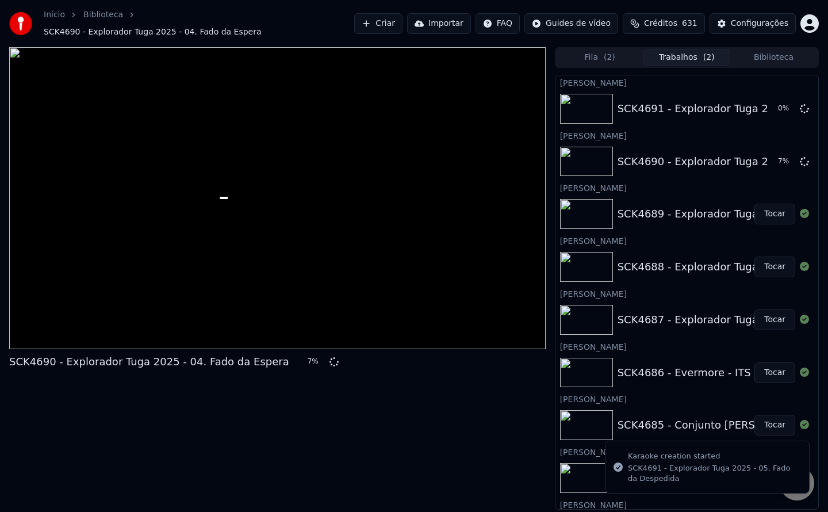
click at [401, 19] on button "Criar" at bounding box center [378, 23] width 48 height 21
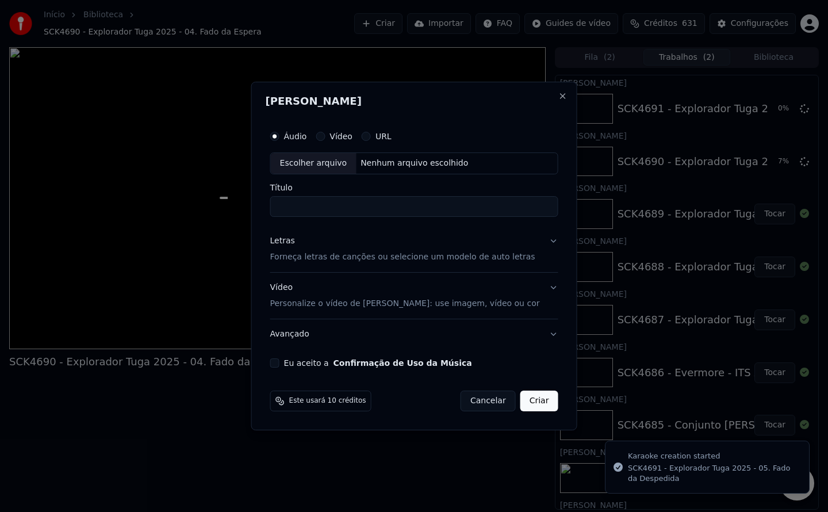
click at [280, 363] on button "Eu aceito a Confirmação de Uso da Música" at bounding box center [274, 362] width 9 height 9
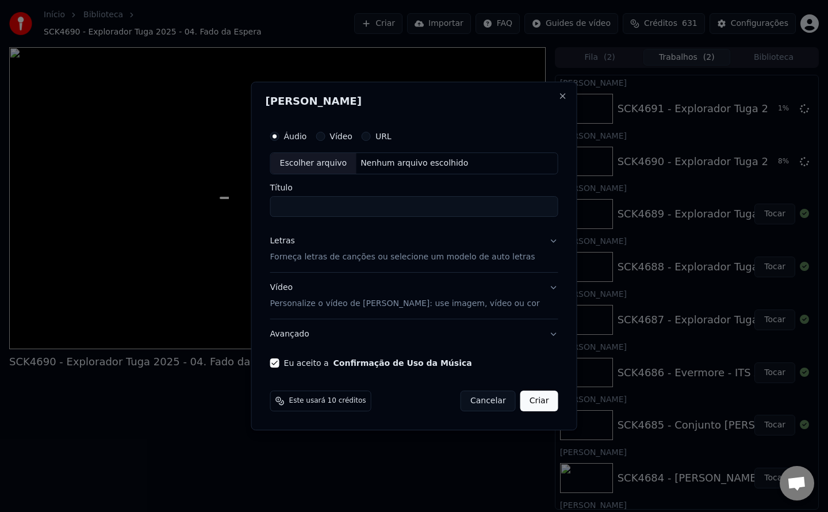
click at [391, 164] on div "Nenhum arquivo escolhido" at bounding box center [414, 164] width 117 height 12
type input "**********"
click at [534, 406] on button "Criar" at bounding box center [539, 401] width 38 height 21
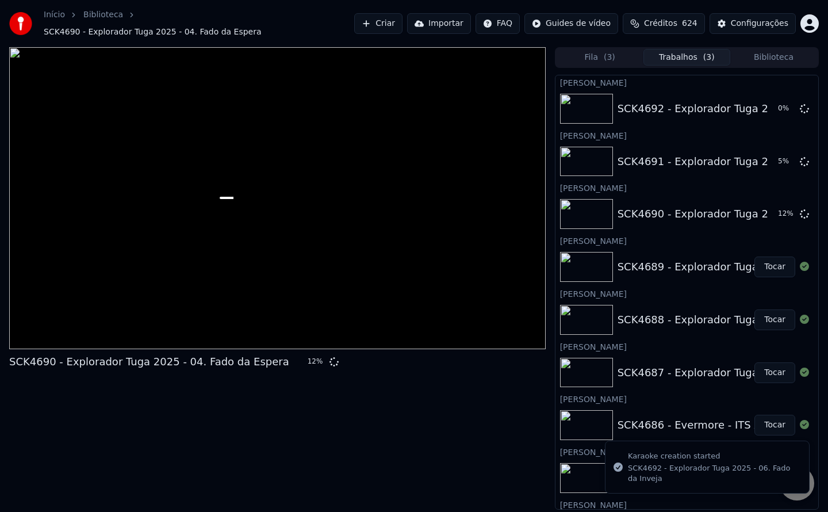
click at [399, 16] on button "Criar" at bounding box center [378, 23] width 48 height 21
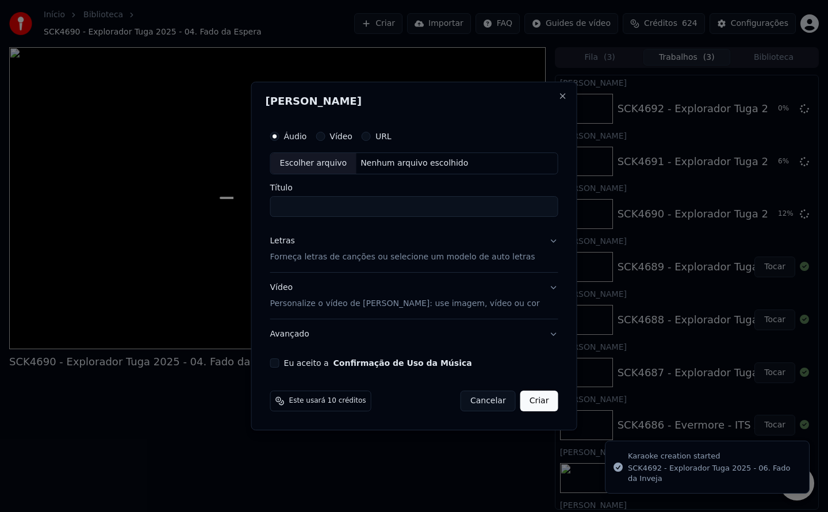
click at [280, 364] on button "Eu aceito a Confirmação de Uso da Música" at bounding box center [274, 362] width 9 height 9
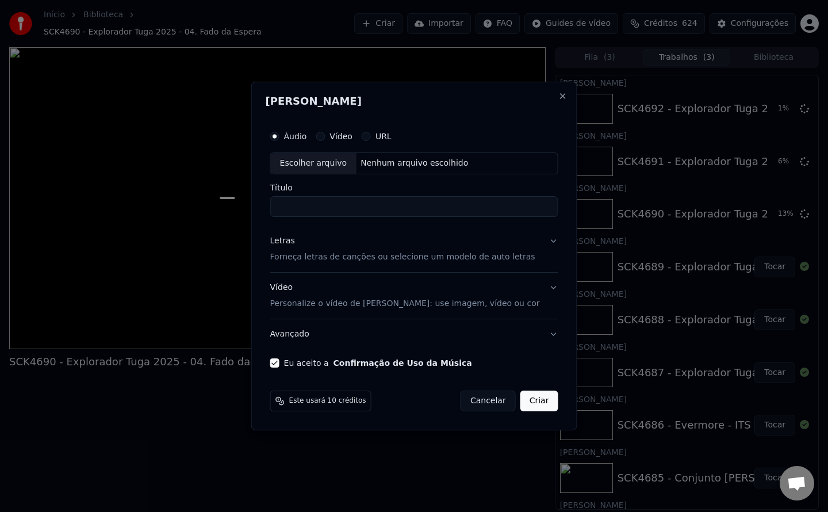
click at [381, 163] on div "Nenhum arquivo escolhido" at bounding box center [414, 164] width 117 height 12
type input "**********"
click at [535, 405] on button "Criar" at bounding box center [539, 401] width 38 height 21
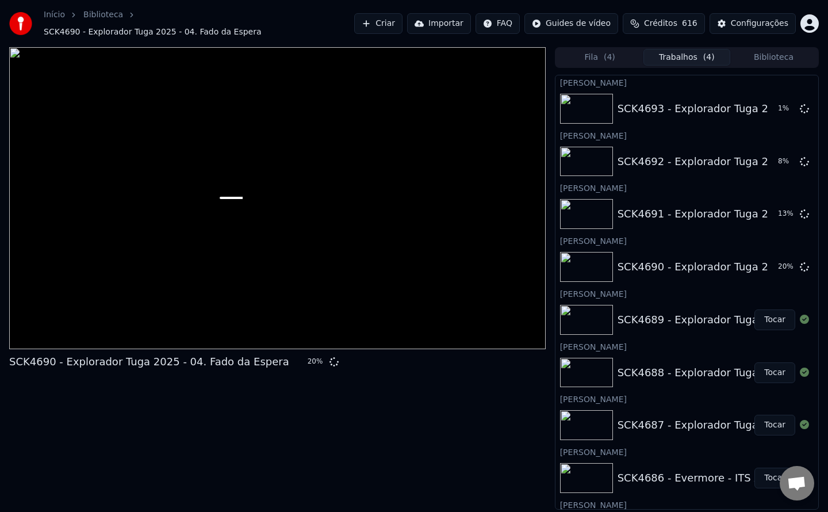
click at [402, 27] on button "Criar" at bounding box center [378, 23] width 48 height 21
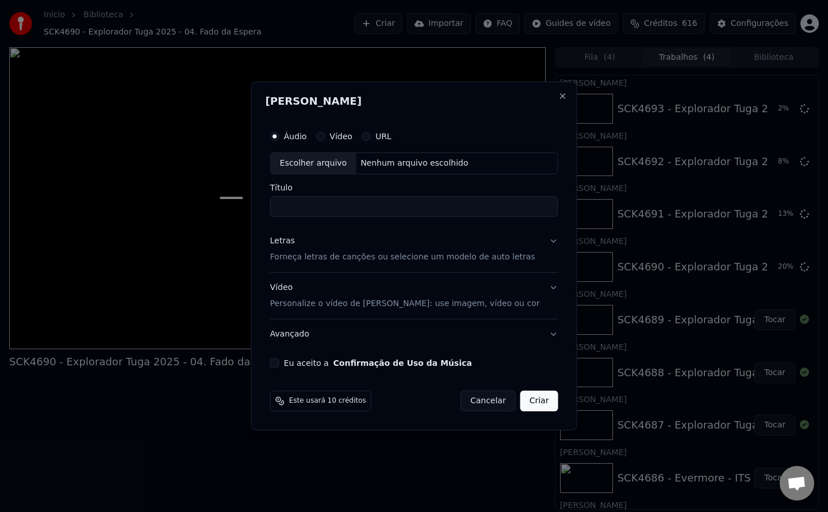
click at [280, 366] on button "Eu aceito a Confirmação de Uso da Música" at bounding box center [274, 362] width 9 height 9
click at [385, 159] on div "Nenhum arquivo escolhido" at bounding box center [414, 164] width 117 height 12
type input "**********"
click at [532, 405] on button "Criar" at bounding box center [539, 401] width 38 height 21
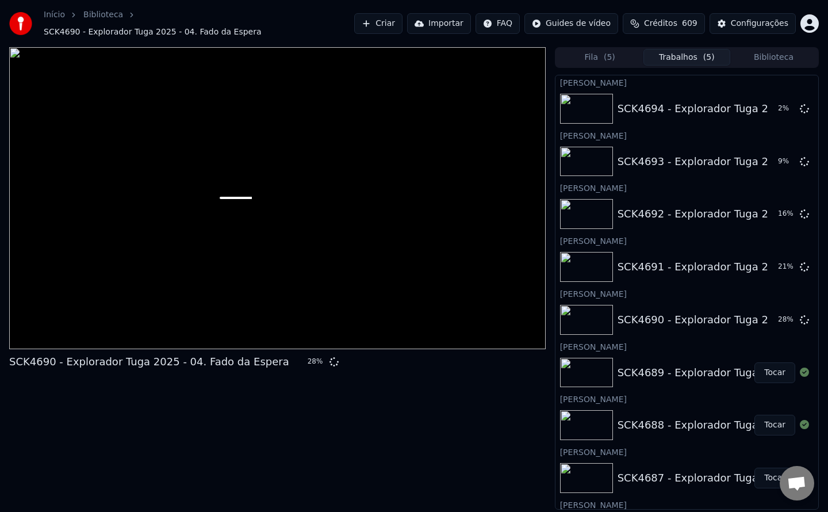
click at [395, 21] on button "Criar" at bounding box center [378, 23] width 48 height 21
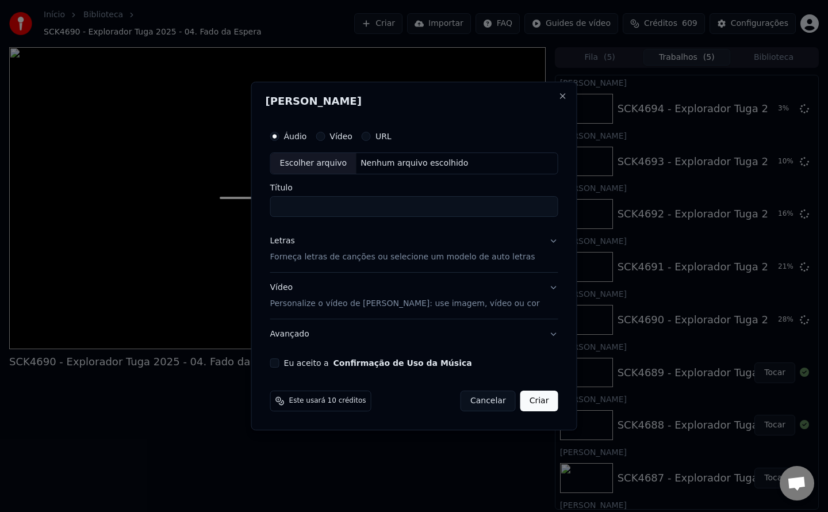
click at [280, 365] on button "Eu aceito a Confirmação de Uso da Música" at bounding box center [274, 362] width 9 height 9
click at [431, 162] on div "Nenhum arquivo escolhido" at bounding box center [414, 164] width 117 height 12
type input "**********"
click at [540, 399] on button "Criar" at bounding box center [539, 401] width 38 height 21
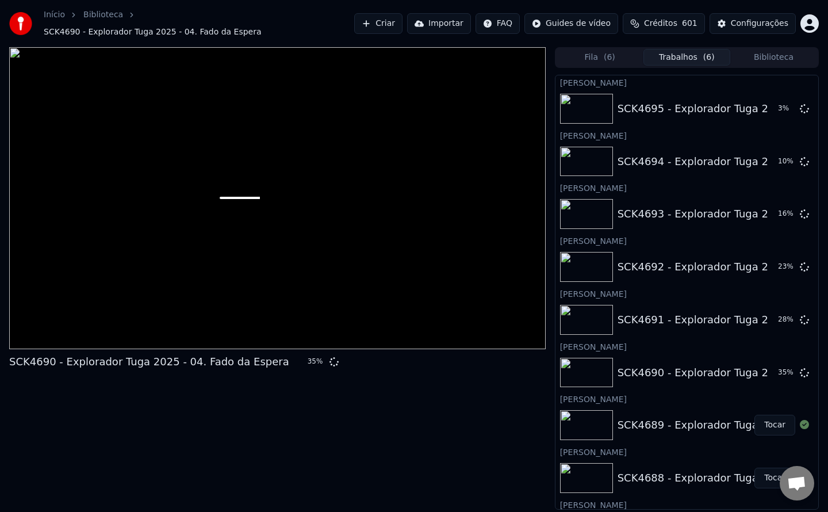
click at [403, 25] on button "Criar" at bounding box center [378, 23] width 48 height 21
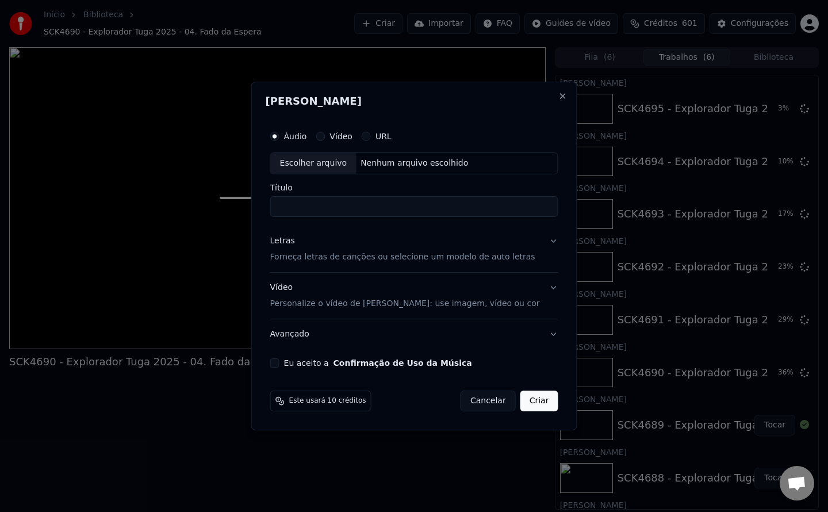
click at [280, 361] on button "Eu aceito a Confirmação de Uso da Música" at bounding box center [274, 362] width 9 height 9
click at [393, 164] on div "Nenhum arquivo escolhido" at bounding box center [414, 164] width 117 height 12
type input "**********"
click at [532, 405] on button "Criar" at bounding box center [539, 401] width 38 height 21
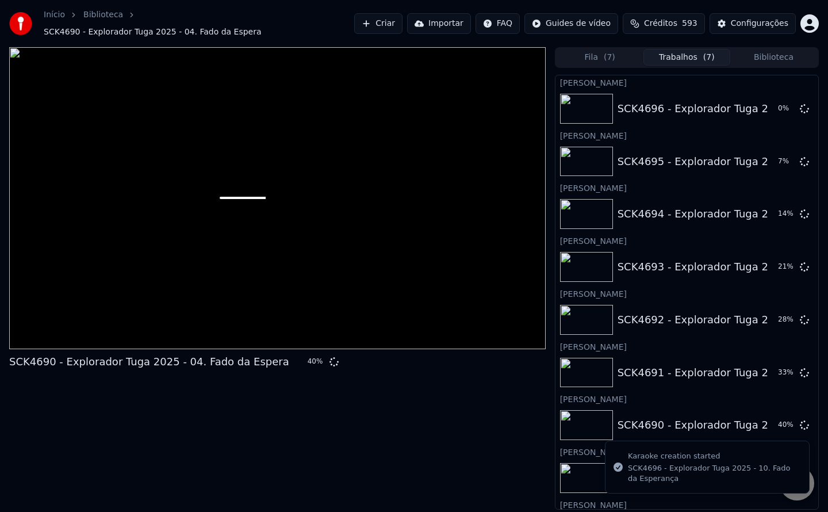
click at [402, 24] on button "Criar" at bounding box center [378, 23] width 48 height 21
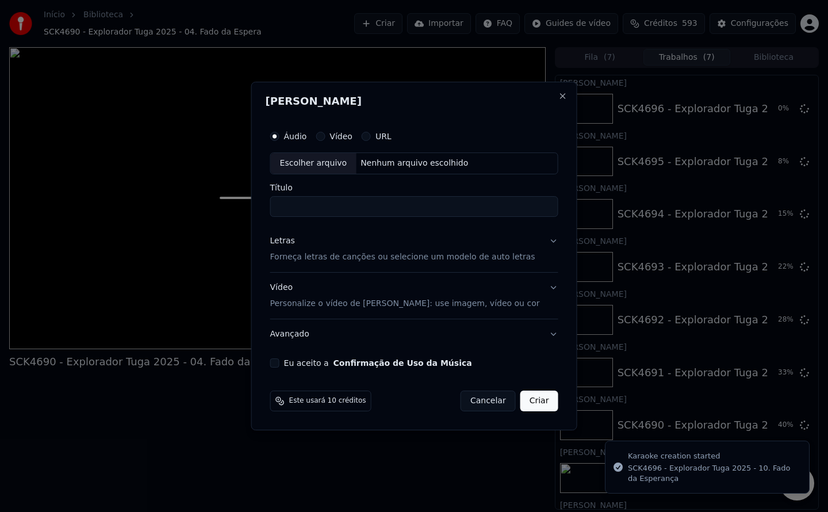
click at [280, 365] on button "Eu aceito a Confirmação de Uso da Música" at bounding box center [274, 362] width 9 height 9
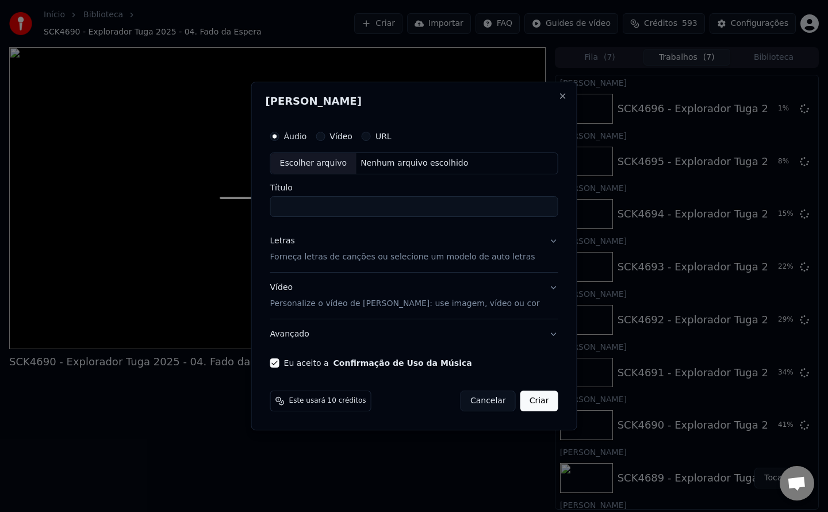
click at [393, 163] on div "Nenhum arquivo escolhido" at bounding box center [414, 164] width 117 height 12
type input "**********"
click at [530, 407] on button "Criar" at bounding box center [539, 401] width 38 height 21
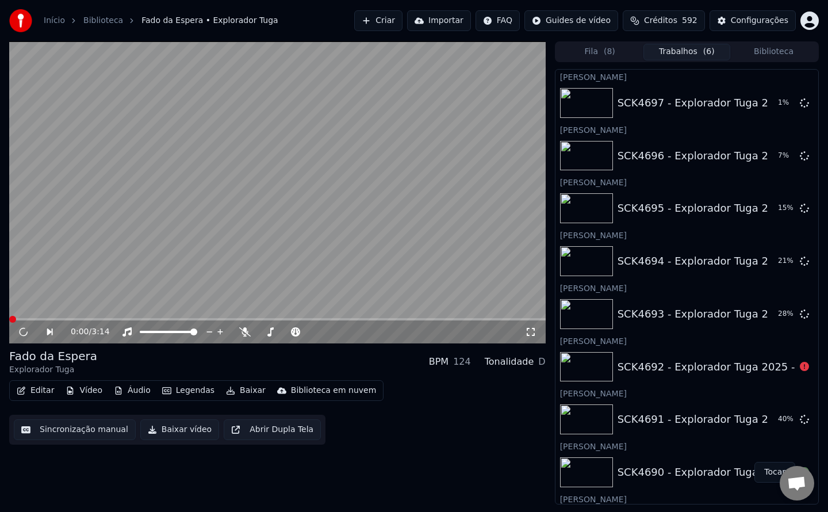
click at [231, 264] on video at bounding box center [277, 192] width 537 height 302
click at [397, 25] on button "Criar" at bounding box center [378, 20] width 48 height 21
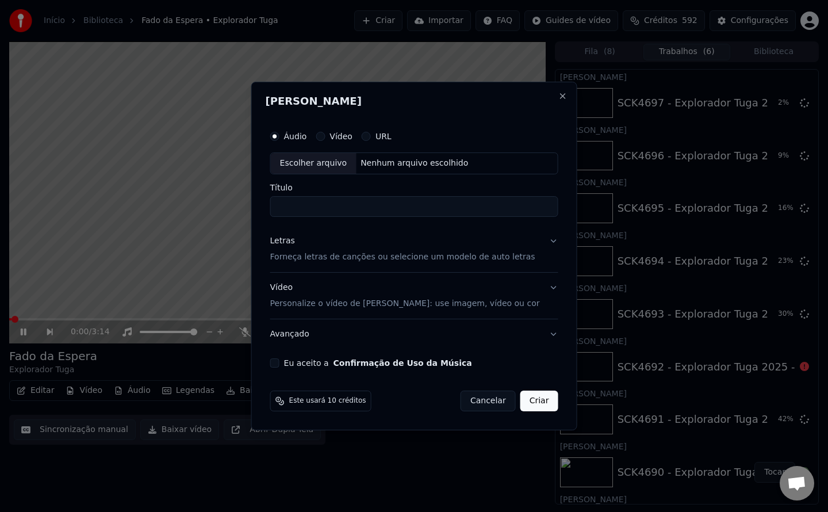
click at [280, 363] on button "Eu aceito a Confirmação de Uso da Música" at bounding box center [274, 362] width 9 height 9
click at [407, 170] on div "Escolher arquivo Nenhum arquivo escolhido" at bounding box center [414, 163] width 288 height 22
type input "**********"
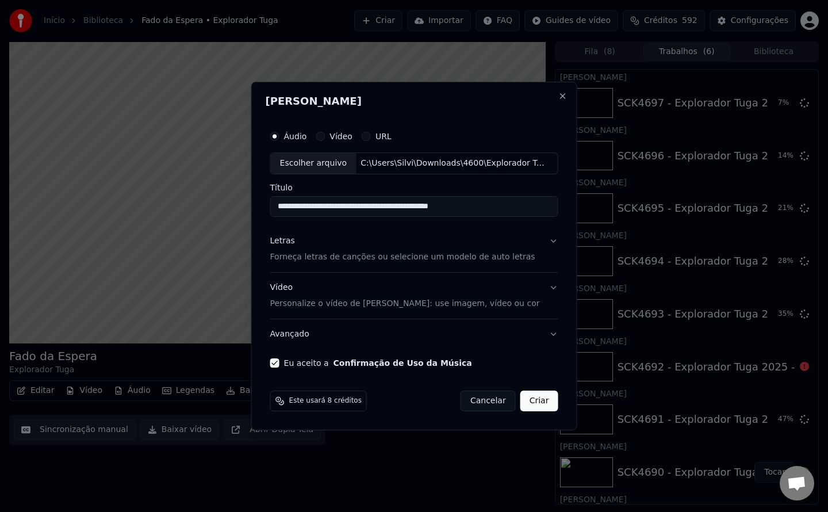
click at [534, 403] on button "Criar" at bounding box center [539, 401] width 38 height 21
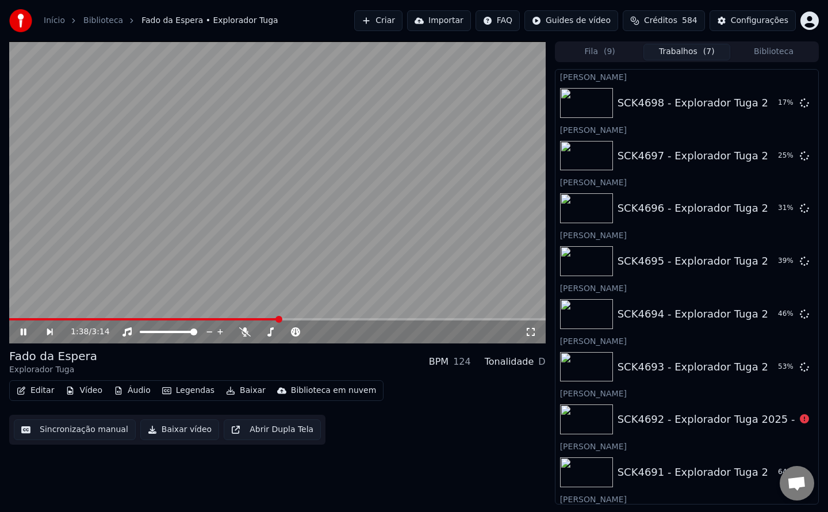
click at [403, 21] on button "Criar" at bounding box center [378, 20] width 48 height 21
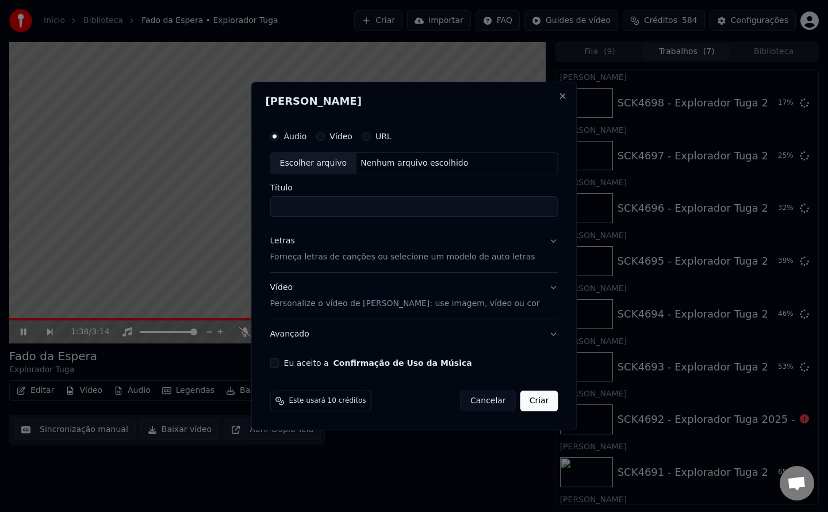
click at [280, 364] on button "Eu aceito a Confirmação de Uso da Música" at bounding box center [274, 362] width 9 height 9
click at [417, 156] on div "Escolher arquivo Nenhum arquivo escolhido" at bounding box center [414, 163] width 288 height 22
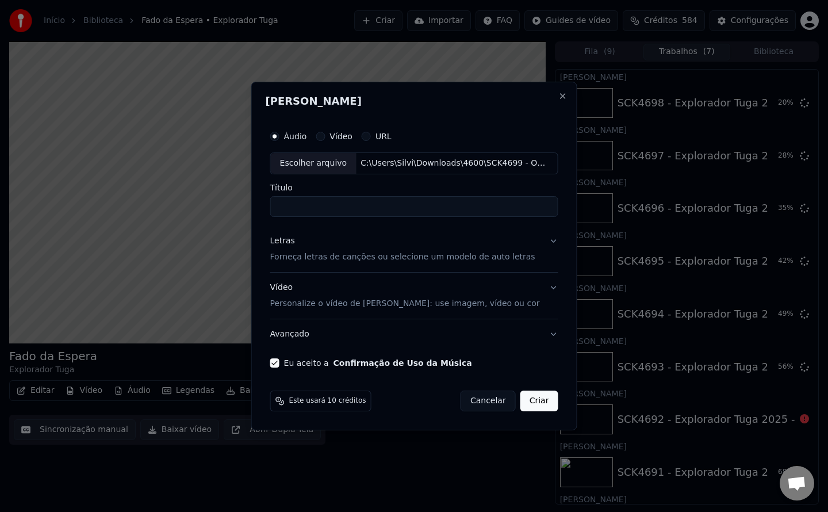
type input "**********"
click at [531, 404] on button "Criar" at bounding box center [539, 401] width 38 height 21
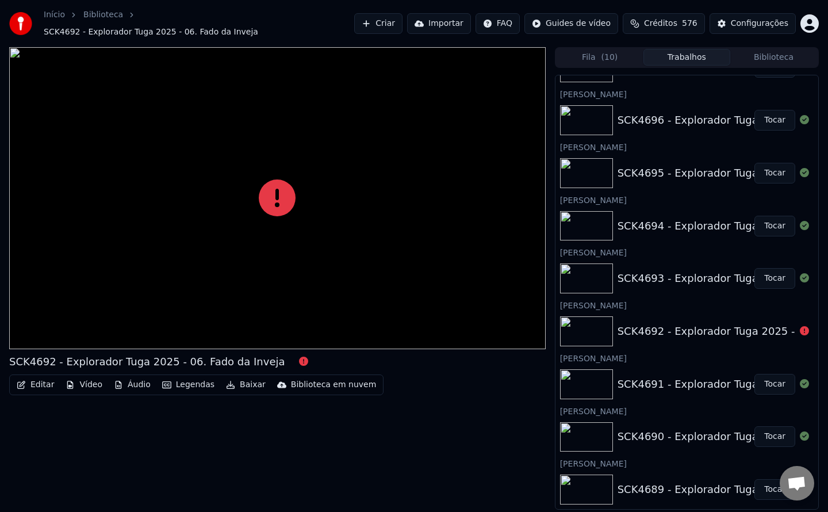
scroll to position [173, 0]
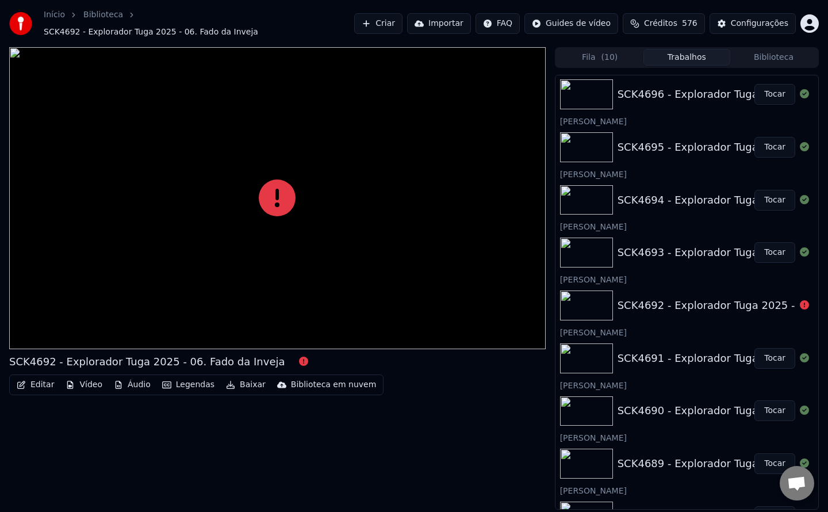
click at [763, 56] on button "Biblioteca" at bounding box center [773, 57] width 87 height 17
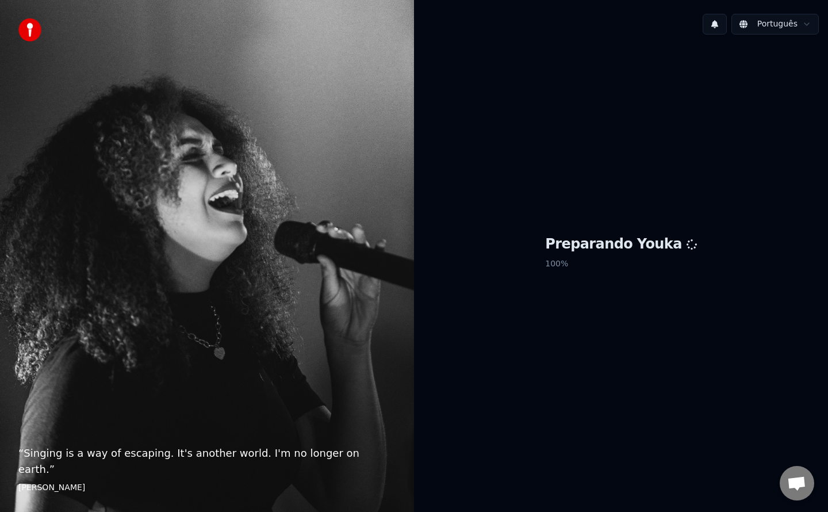
scroll to position [1495, 0]
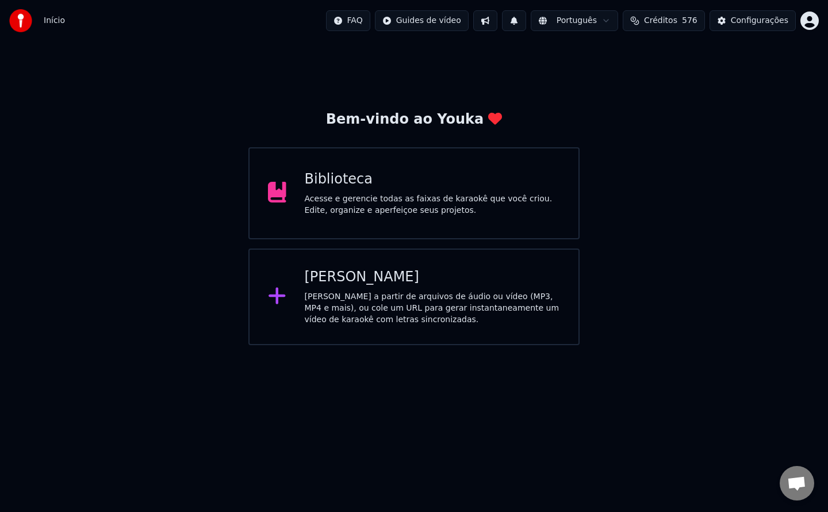
click at [355, 178] on div "Biblioteca" at bounding box center [433, 179] width 256 height 18
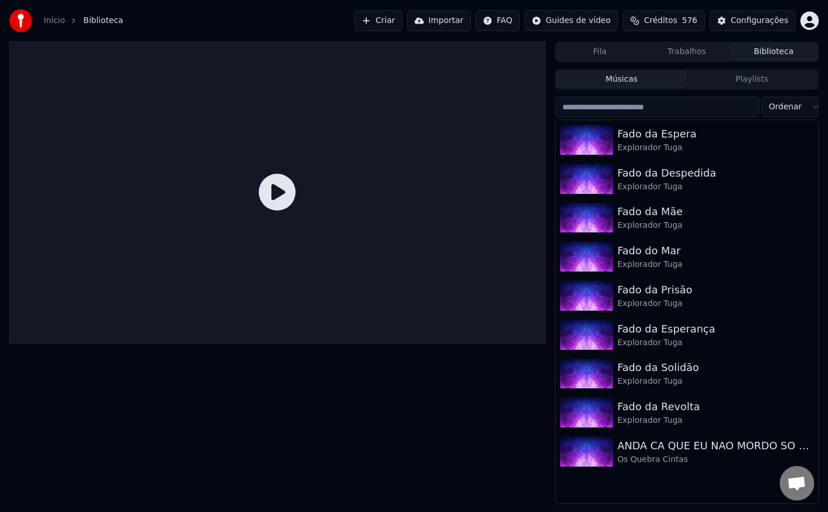
click at [403, 25] on button "Criar" at bounding box center [378, 20] width 48 height 21
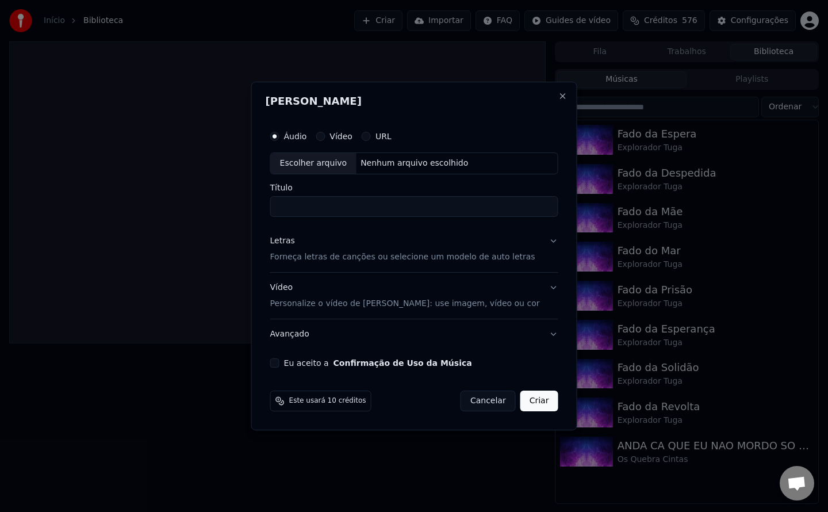
click at [280, 362] on button "Eu aceito a Confirmação de Uso da Música" at bounding box center [274, 362] width 9 height 9
click at [382, 167] on div "Nenhum arquivo escolhido" at bounding box center [414, 164] width 117 height 12
type input "**********"
click at [527, 401] on button "Criar" at bounding box center [539, 401] width 38 height 21
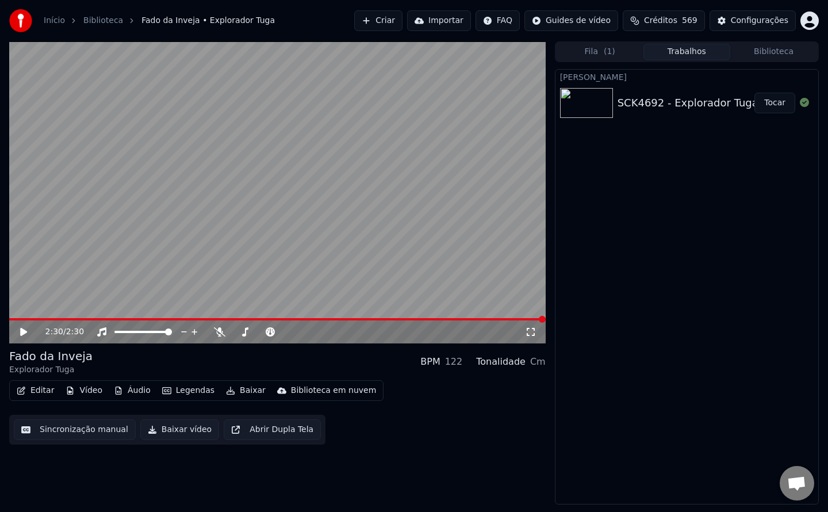
click at [743, 29] on button "Configurações" at bounding box center [753, 20] width 86 height 21
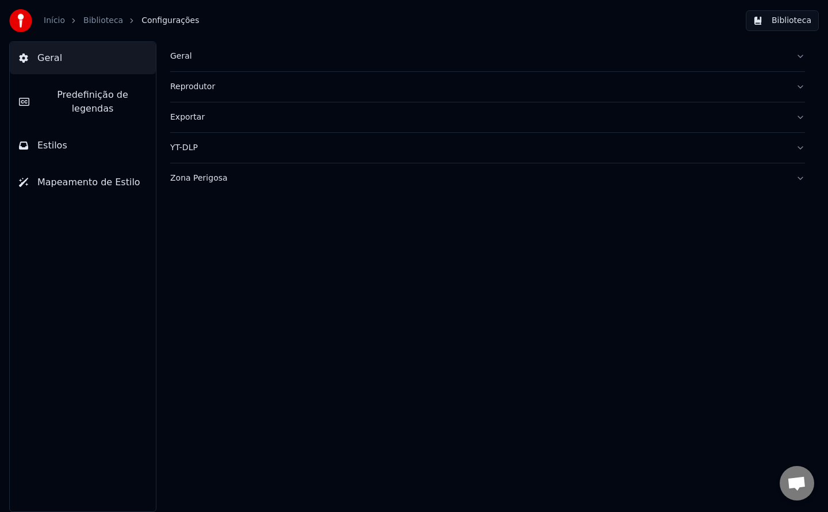
click at [179, 53] on div "Geral" at bounding box center [478, 57] width 617 height 12
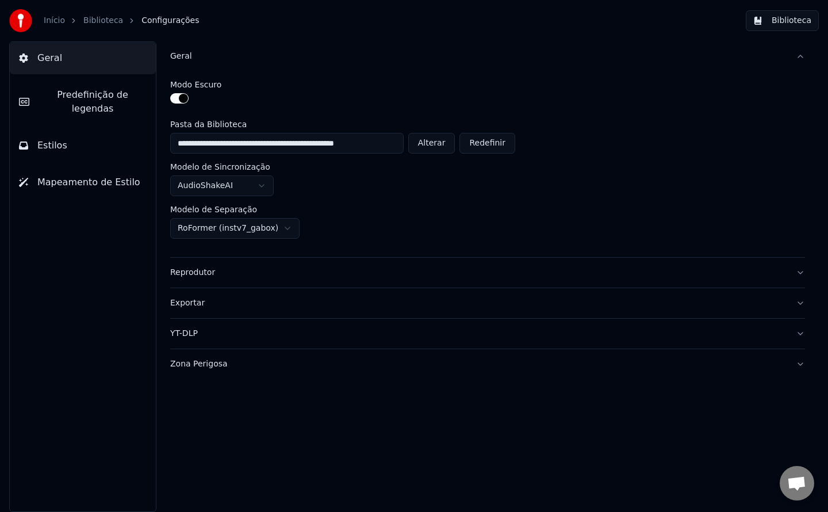
click at [427, 141] on button "Alterar" at bounding box center [431, 143] width 47 height 21
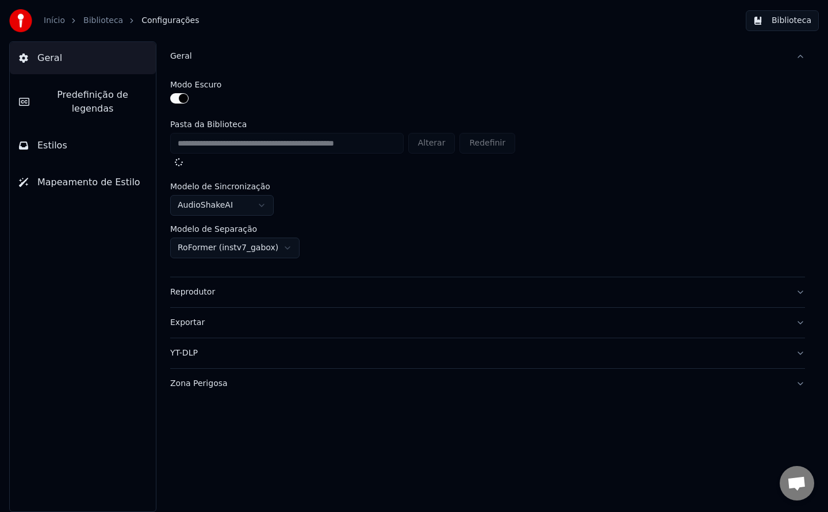
type input "**********"
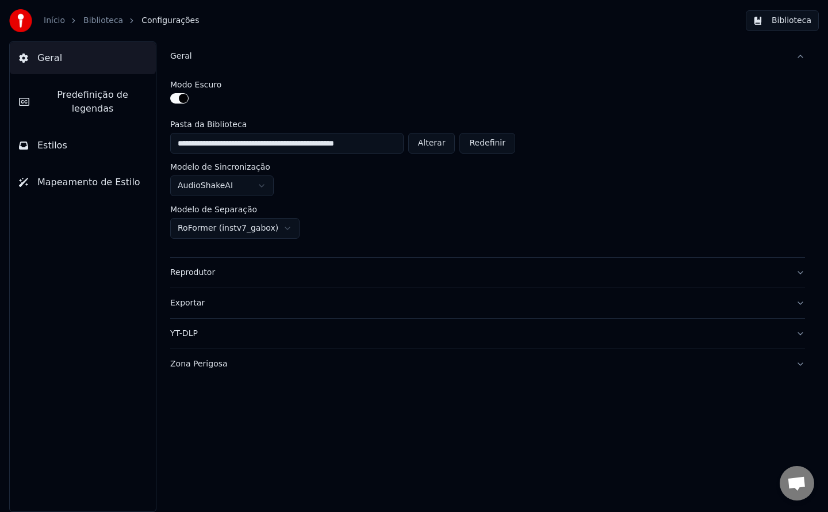
click at [778, 17] on button "Biblioteca" at bounding box center [782, 20] width 73 height 21
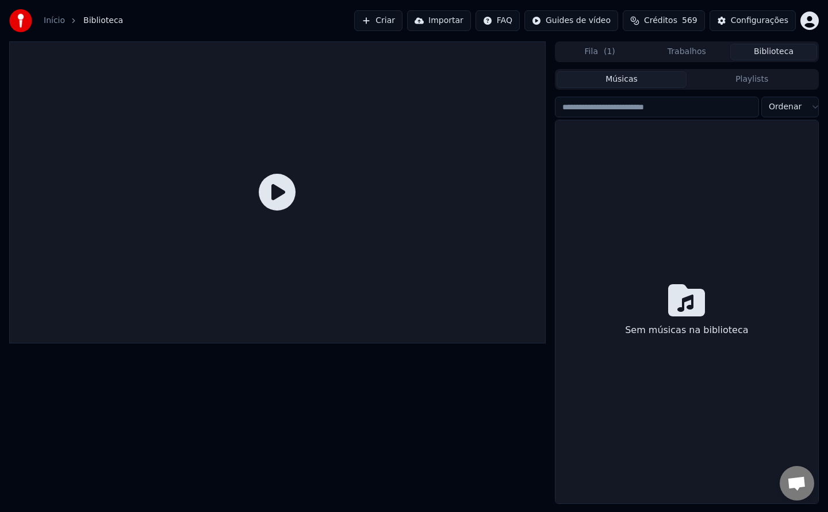
click at [403, 22] on button "Criar" at bounding box center [378, 20] width 48 height 21
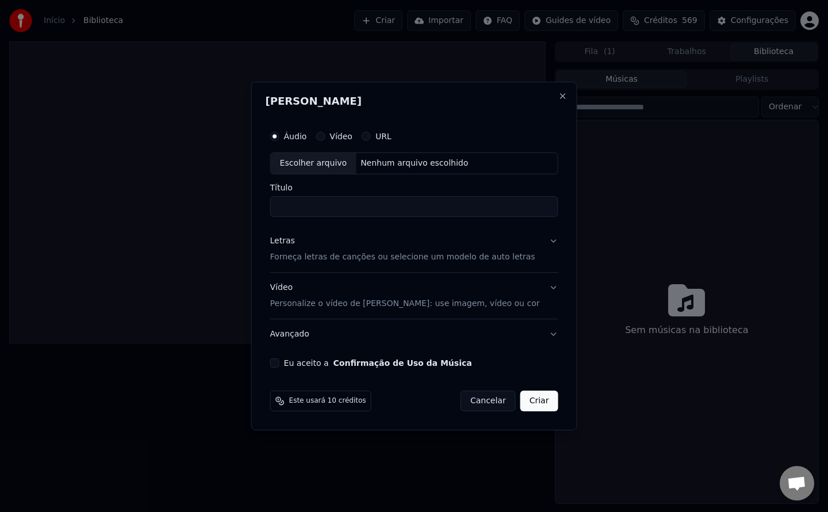
click at [392, 156] on div "Escolher arquivo Nenhum arquivo escolhido" at bounding box center [414, 163] width 288 height 22
type input "**********"
click at [280, 361] on button "Eu aceito a Confirmação de Uso da Música" at bounding box center [274, 362] width 9 height 9
click at [540, 408] on button "Criar" at bounding box center [539, 401] width 38 height 21
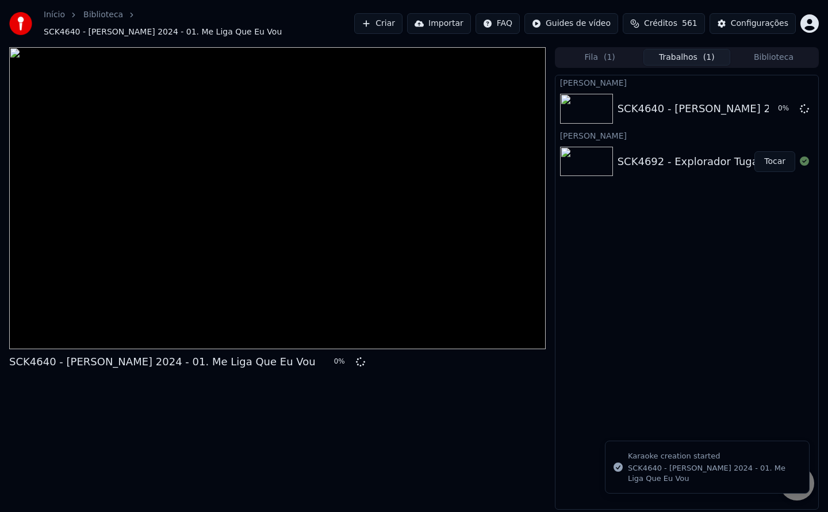
click at [399, 24] on button "Criar" at bounding box center [378, 23] width 48 height 21
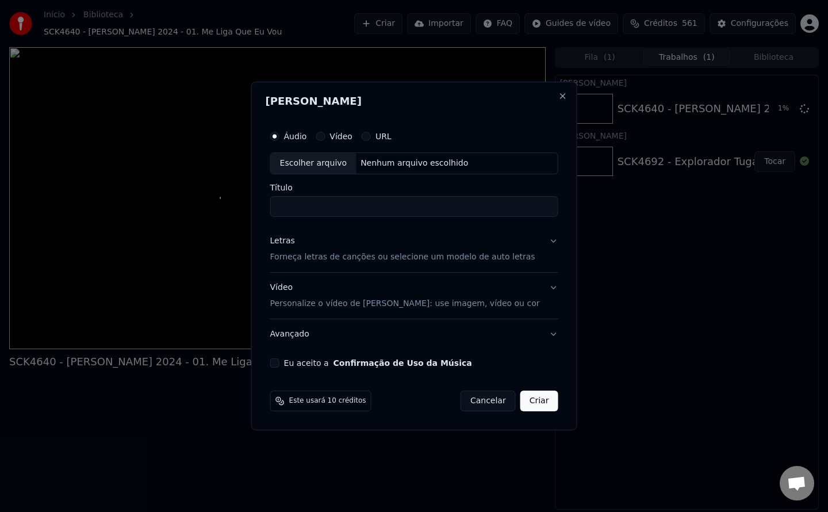
click at [295, 362] on div "Eu aceito a Confirmação de Uso da Música" at bounding box center [414, 362] width 288 height 9
click at [280, 365] on button "Eu aceito a Confirmação de Uso da Música" at bounding box center [274, 362] width 9 height 9
click at [436, 171] on div "Escolher arquivo Nenhum arquivo escolhido" at bounding box center [414, 163] width 288 height 22
type input "**********"
click at [531, 405] on button "Criar" at bounding box center [539, 401] width 38 height 21
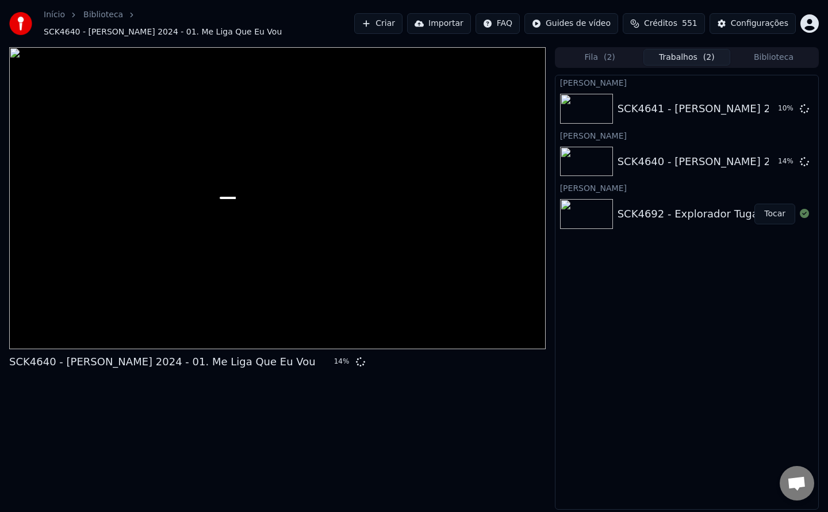
click at [389, 26] on button "Criar" at bounding box center [378, 23] width 48 height 21
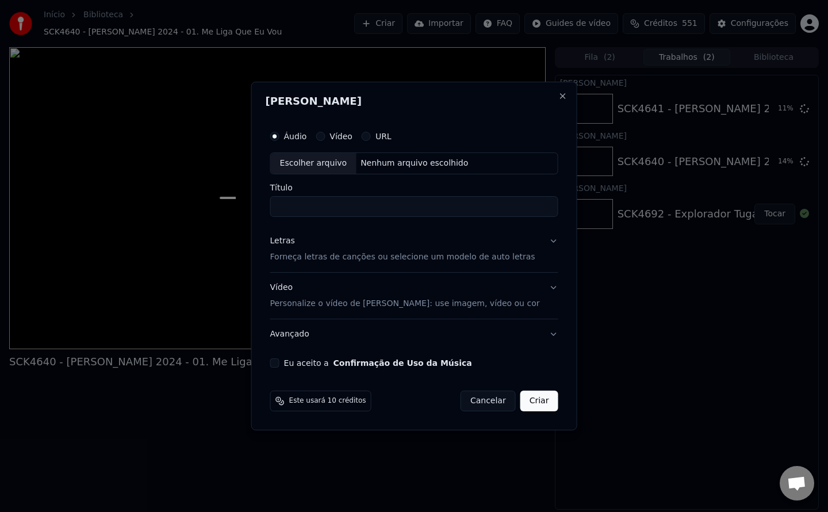
click at [280, 362] on button "Eu aceito a Confirmação de Uso da Música" at bounding box center [274, 362] width 9 height 9
click at [445, 168] on div "Nenhum arquivo escolhido" at bounding box center [414, 164] width 117 height 12
type input "**********"
click at [538, 405] on button "Criar" at bounding box center [539, 401] width 38 height 21
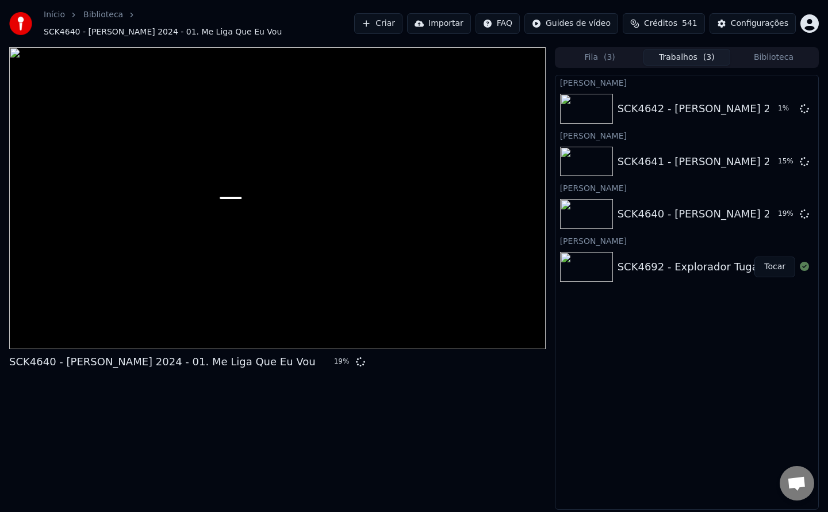
click at [403, 21] on button "Criar" at bounding box center [378, 23] width 48 height 21
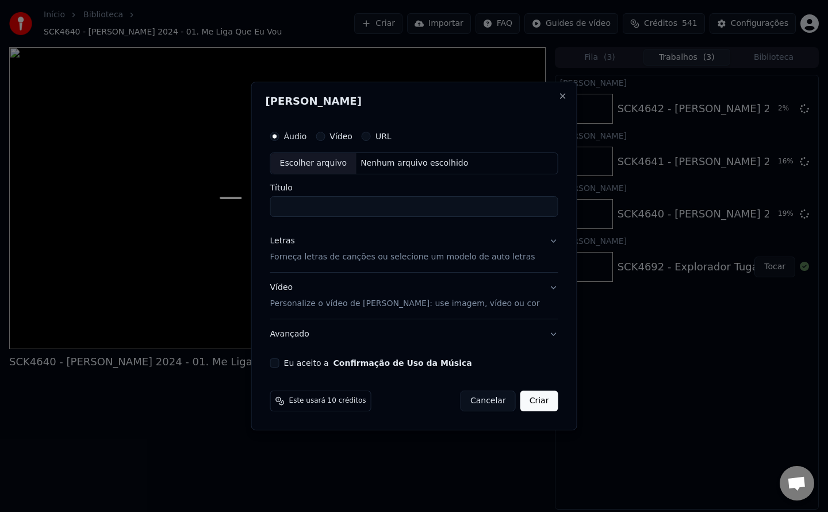
click at [280, 364] on button "Eu aceito a Confirmação de Uso da Música" at bounding box center [274, 362] width 9 height 9
click at [387, 166] on div "Nenhum arquivo escolhido" at bounding box center [414, 164] width 117 height 12
type input "**********"
click at [534, 402] on button "Criar" at bounding box center [539, 401] width 38 height 21
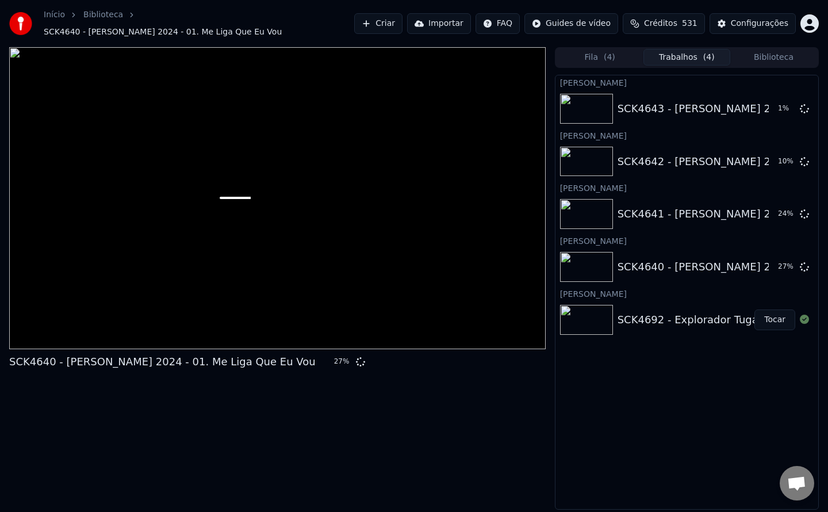
click at [400, 27] on button "Criar" at bounding box center [378, 23] width 48 height 21
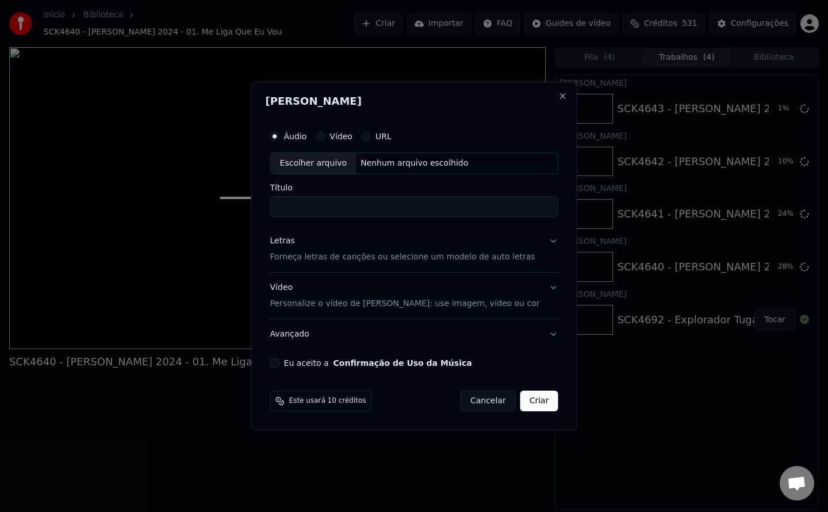
click at [280, 364] on button "Eu aceito a Confirmação de Uso da Música" at bounding box center [274, 362] width 9 height 9
click at [408, 166] on div "Nenhum arquivo escolhido" at bounding box center [414, 164] width 117 height 12
type input "**********"
click at [520, 403] on button "Criar" at bounding box center [539, 401] width 38 height 21
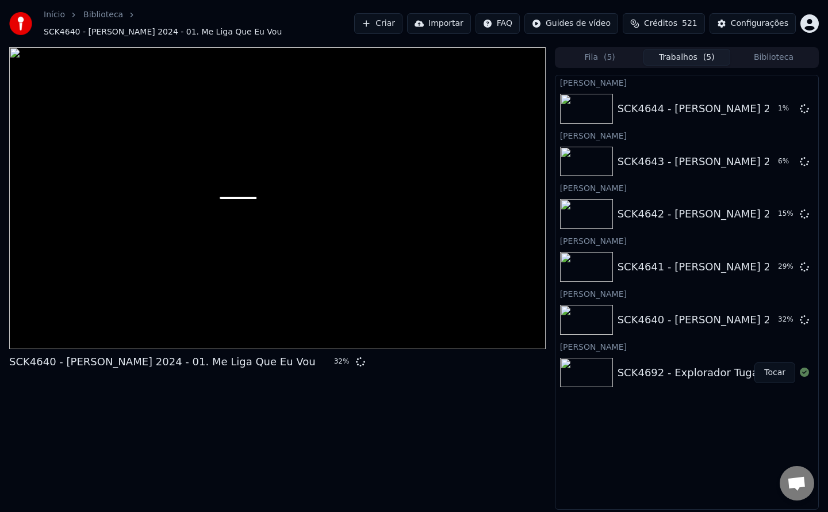
click at [396, 13] on button "Criar" at bounding box center [378, 23] width 48 height 21
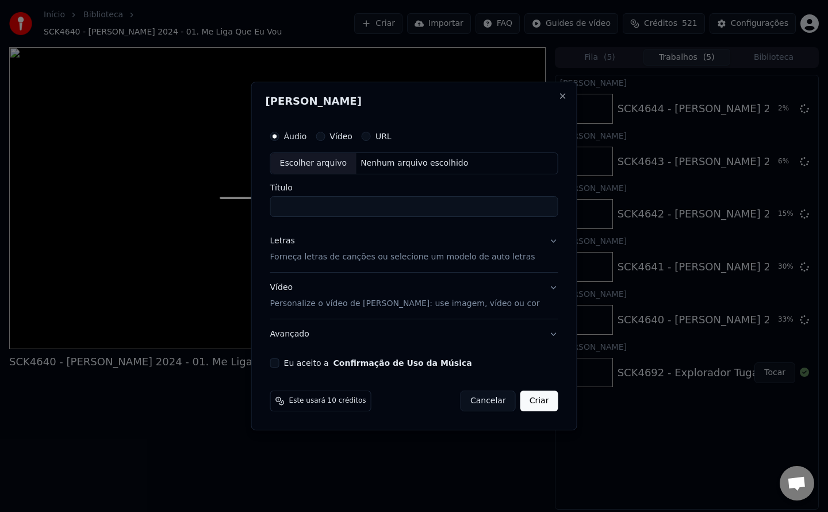
click at [280, 363] on button "Eu aceito a Confirmação de Uso da Música" at bounding box center [274, 362] width 9 height 9
click at [429, 169] on div "Escolher arquivo Nenhum arquivo escolhido" at bounding box center [414, 163] width 288 height 22
type input "**********"
click at [535, 404] on button "Criar" at bounding box center [539, 401] width 38 height 21
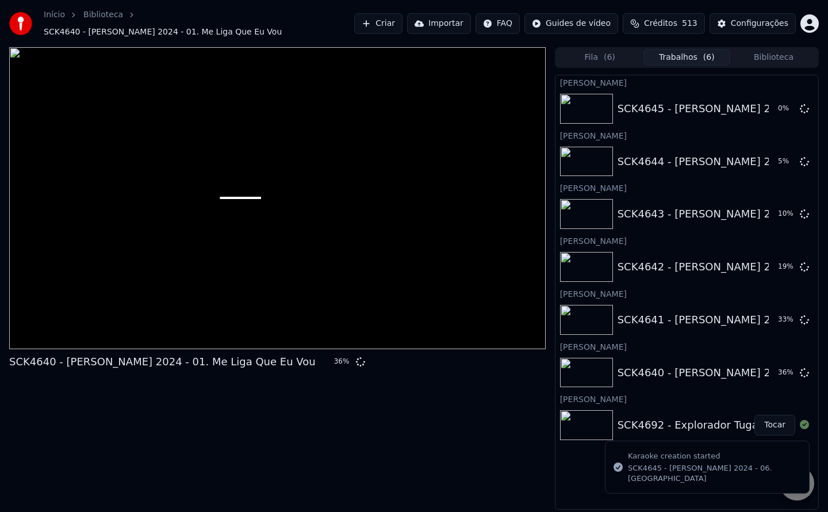
click at [398, 25] on button "Criar" at bounding box center [378, 23] width 48 height 21
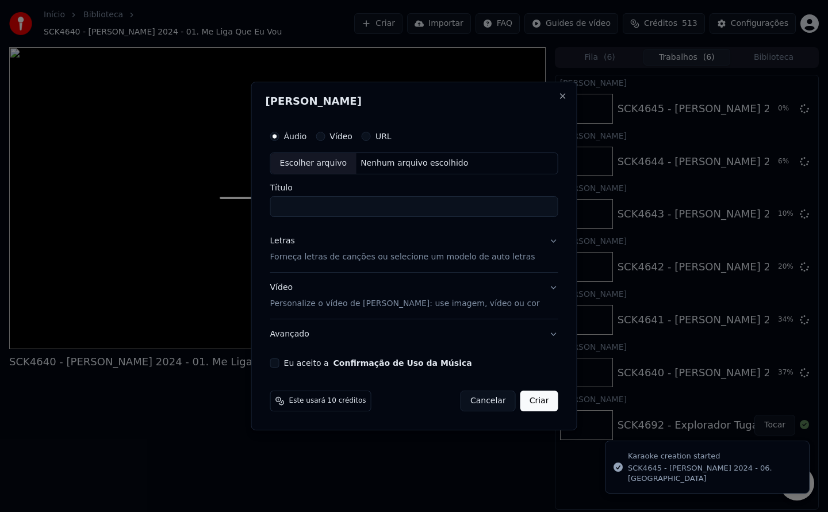
click at [280, 365] on button "Eu aceito a Confirmação de Uso da Música" at bounding box center [274, 362] width 9 height 9
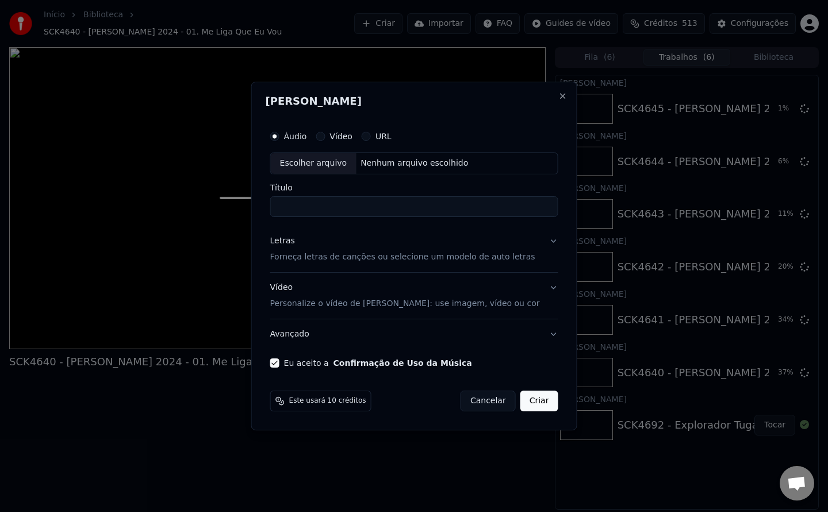
click at [399, 169] on div "Nenhum arquivo escolhido" at bounding box center [414, 164] width 117 height 12
type input "**********"
click at [525, 403] on button "Criar" at bounding box center [539, 401] width 38 height 21
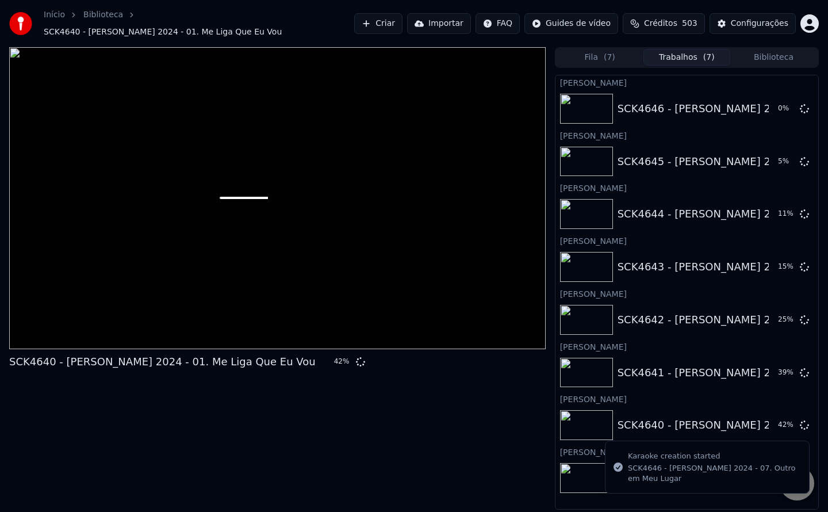
click at [400, 25] on button "Criar" at bounding box center [378, 23] width 48 height 21
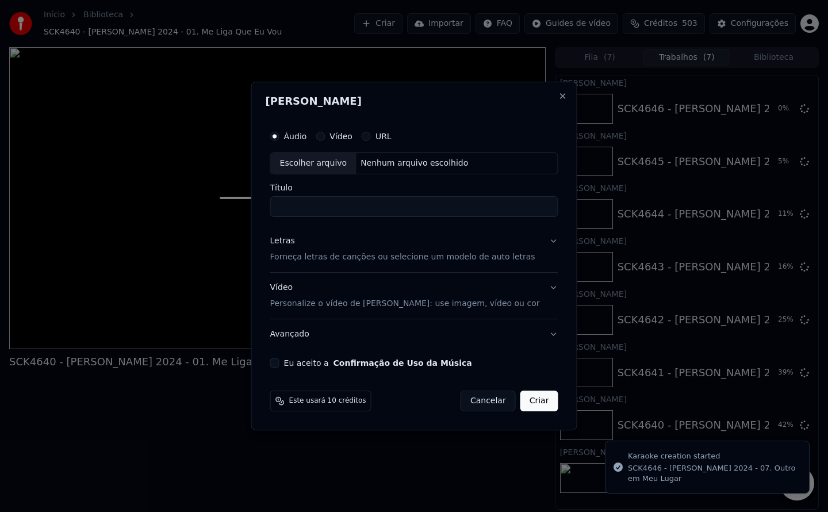
click at [296, 365] on div "Eu aceito a Confirmação de Uso da Música" at bounding box center [414, 362] width 288 height 9
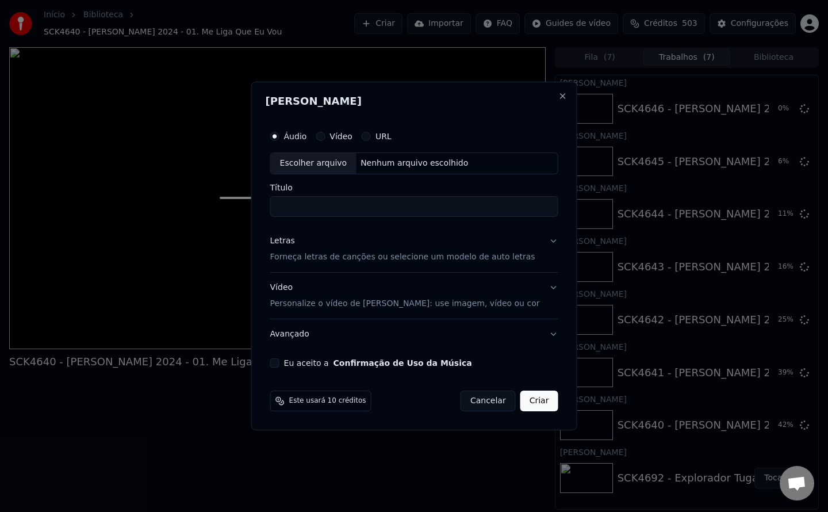
click at [280, 363] on button "Eu aceito a Confirmação de Uso da Música" at bounding box center [274, 362] width 9 height 9
click at [399, 167] on div "Nenhum arquivo escolhido" at bounding box center [414, 164] width 117 height 12
type input "**********"
click at [537, 407] on button "Criar" at bounding box center [539, 401] width 38 height 21
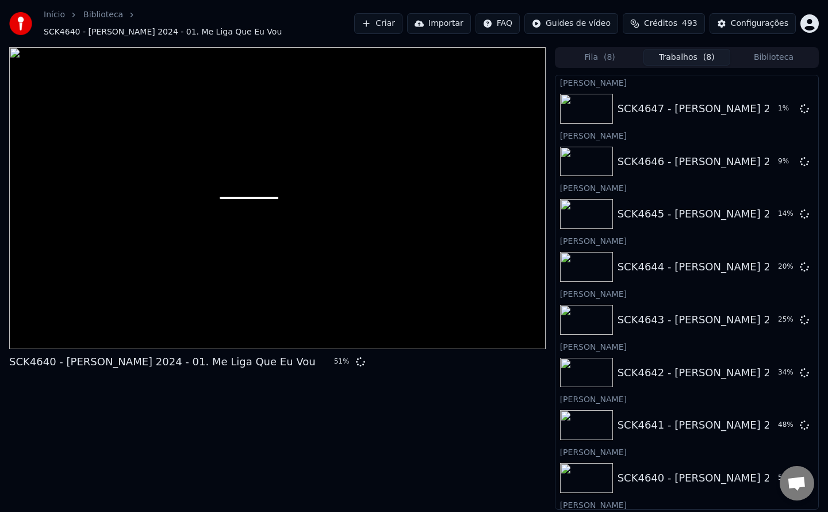
click at [400, 20] on button "Criar" at bounding box center [378, 23] width 48 height 21
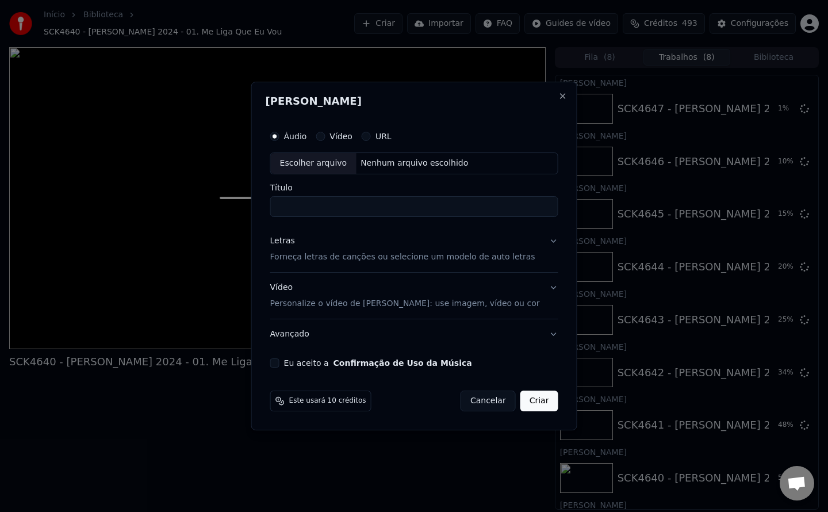
click at [280, 362] on button "Eu aceito a Confirmação de Uso da Música" at bounding box center [274, 362] width 9 height 9
click at [415, 168] on div "Nenhum arquivo escolhido" at bounding box center [414, 164] width 117 height 12
type input "**********"
click at [534, 404] on button "Criar" at bounding box center [539, 401] width 38 height 21
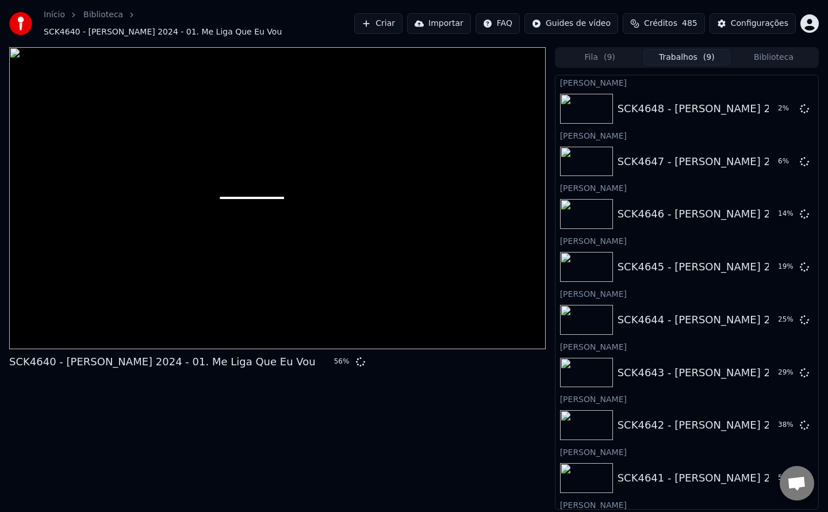
click at [399, 24] on button "Criar" at bounding box center [378, 23] width 48 height 21
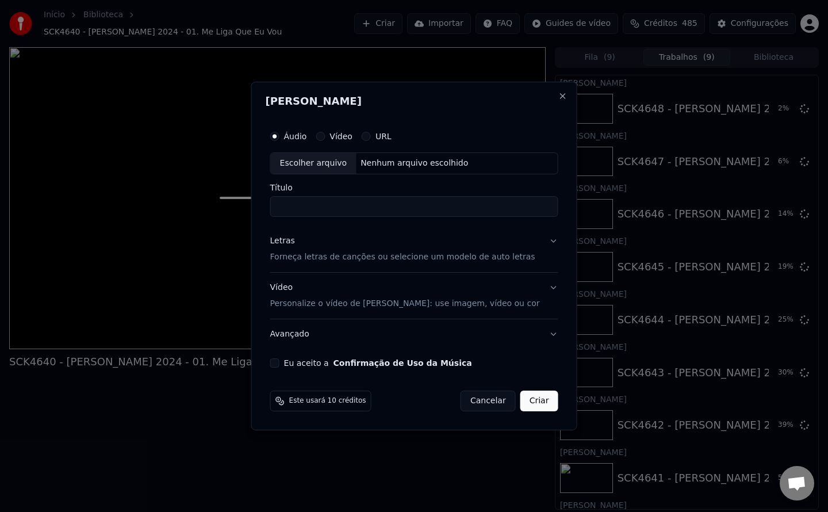
click at [280, 362] on button "Eu aceito a Confirmação de Uso da Música" at bounding box center [274, 362] width 9 height 9
click at [390, 162] on div "Nenhum arquivo escolhido" at bounding box center [414, 164] width 117 height 12
type input "**********"
click at [530, 403] on button "Criar" at bounding box center [539, 401] width 38 height 21
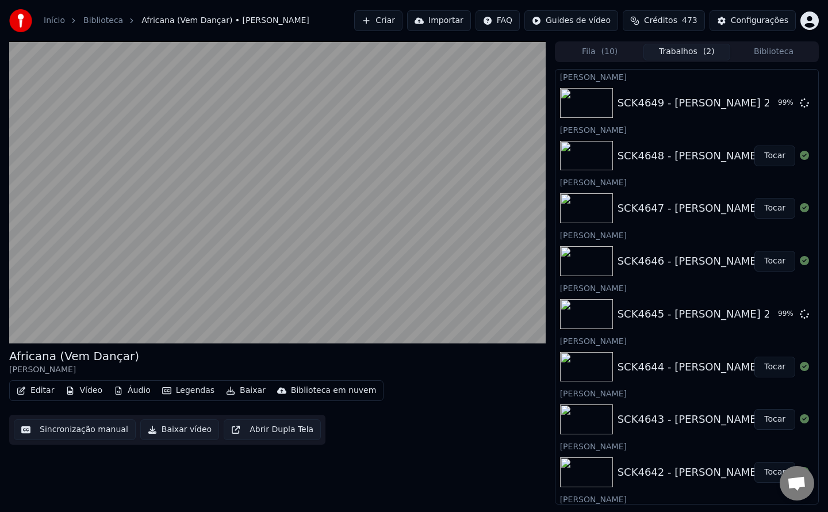
click at [770, 50] on button "Biblioteca" at bounding box center [773, 52] width 87 height 17
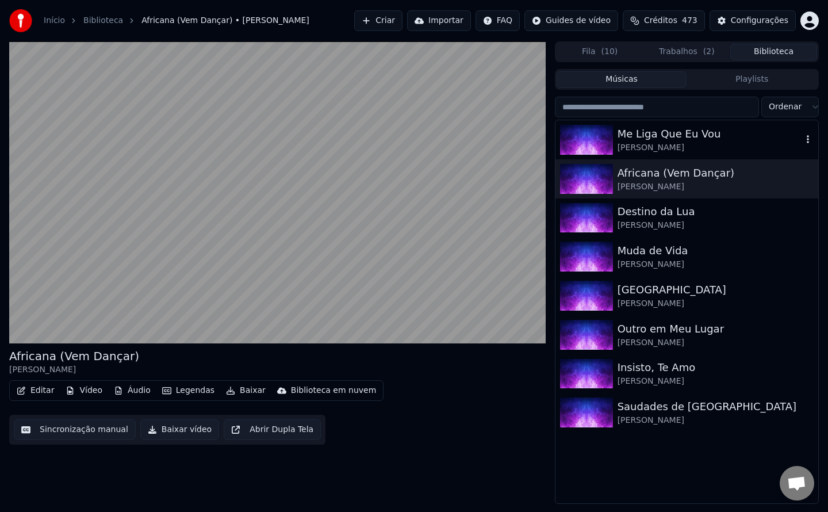
click at [635, 144] on div "Nino Felix" at bounding box center [710, 148] width 185 height 12
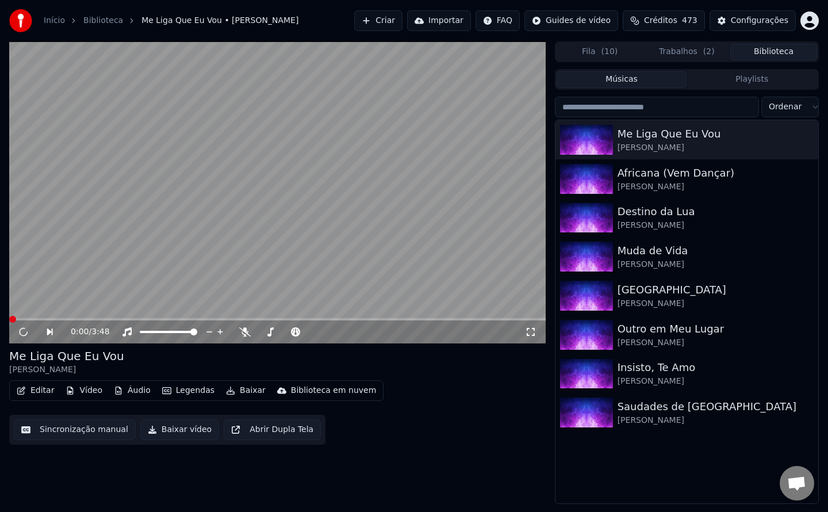
click at [40, 386] on button "Editar" at bounding box center [35, 390] width 47 height 16
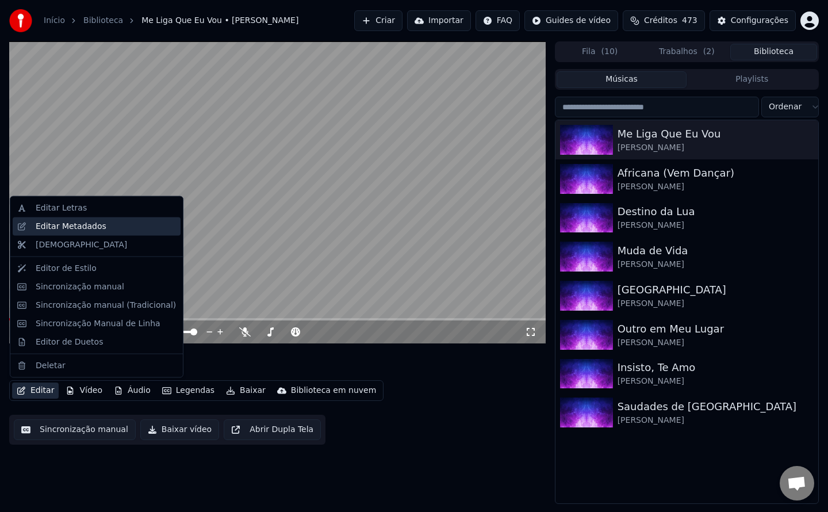
click at [78, 228] on div "Editar Metadados" at bounding box center [71, 226] width 71 height 12
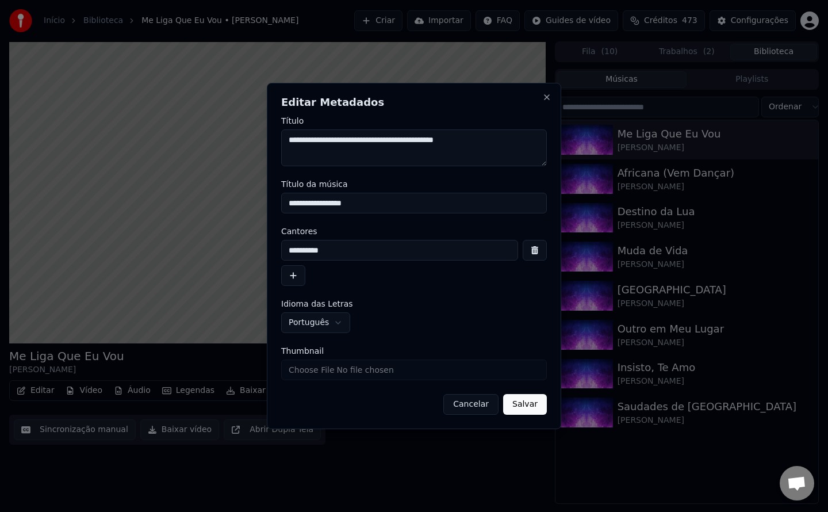
drag, startPoint x: 480, startPoint y: 144, endPoint x: 390, endPoint y: 152, distance: 90.1
click at [390, 152] on textarea "**********" at bounding box center [414, 147] width 266 height 37
drag, startPoint x: 372, startPoint y: 202, endPoint x: 211, endPoint y: 201, distance: 161.0
click at [211, 201] on body "Início Biblioteca Me Liga Que Eu Vou • Nino Felix Criar Importar FAQ Guides de …" at bounding box center [414, 256] width 828 height 512
paste input "****"
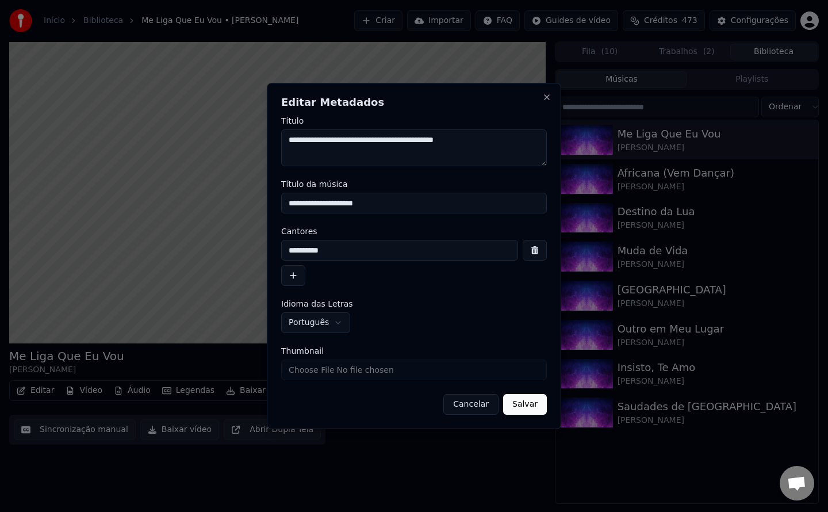
type input "**********"
drag, startPoint x: 327, startPoint y: 140, endPoint x: 384, endPoint y: 148, distance: 56.9
click at [384, 148] on textarea "**********" at bounding box center [414, 147] width 266 height 37
drag, startPoint x: 349, startPoint y: 256, endPoint x: 217, endPoint y: 245, distance: 132.2
click at [217, 245] on body "Início Biblioteca Me Liga Que Eu Vou • Nino Felix Criar Importar FAQ Guides de …" at bounding box center [414, 256] width 828 height 512
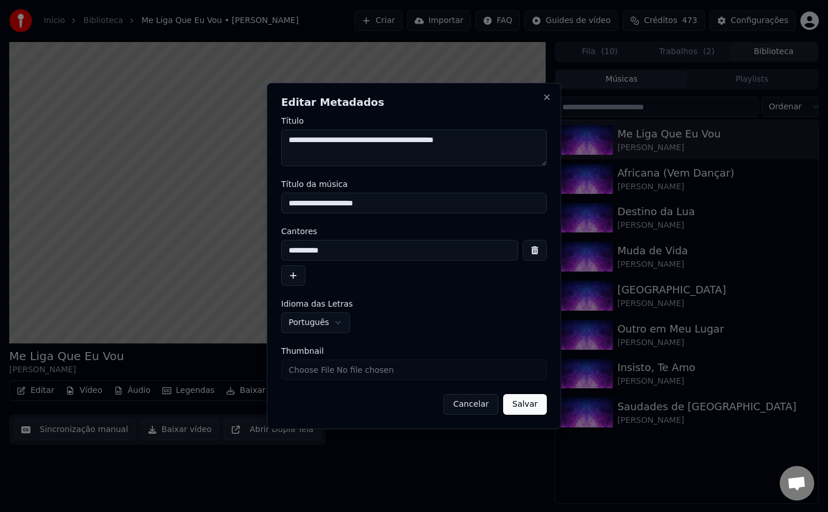
paste input "*****"
type input "**********"
click at [510, 411] on button "Salvar" at bounding box center [525, 404] width 44 height 21
